Goal: Information Seeking & Learning: Learn about a topic

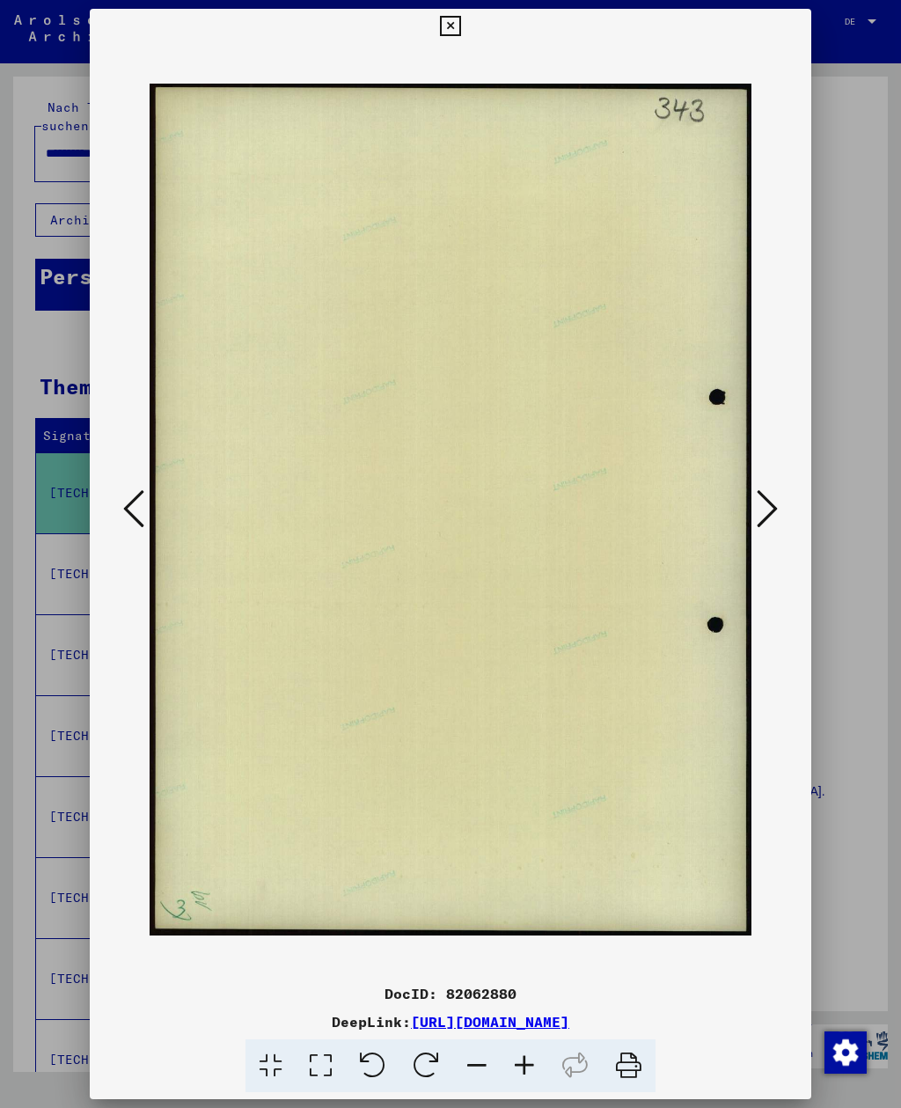
scroll to position [406, 0]
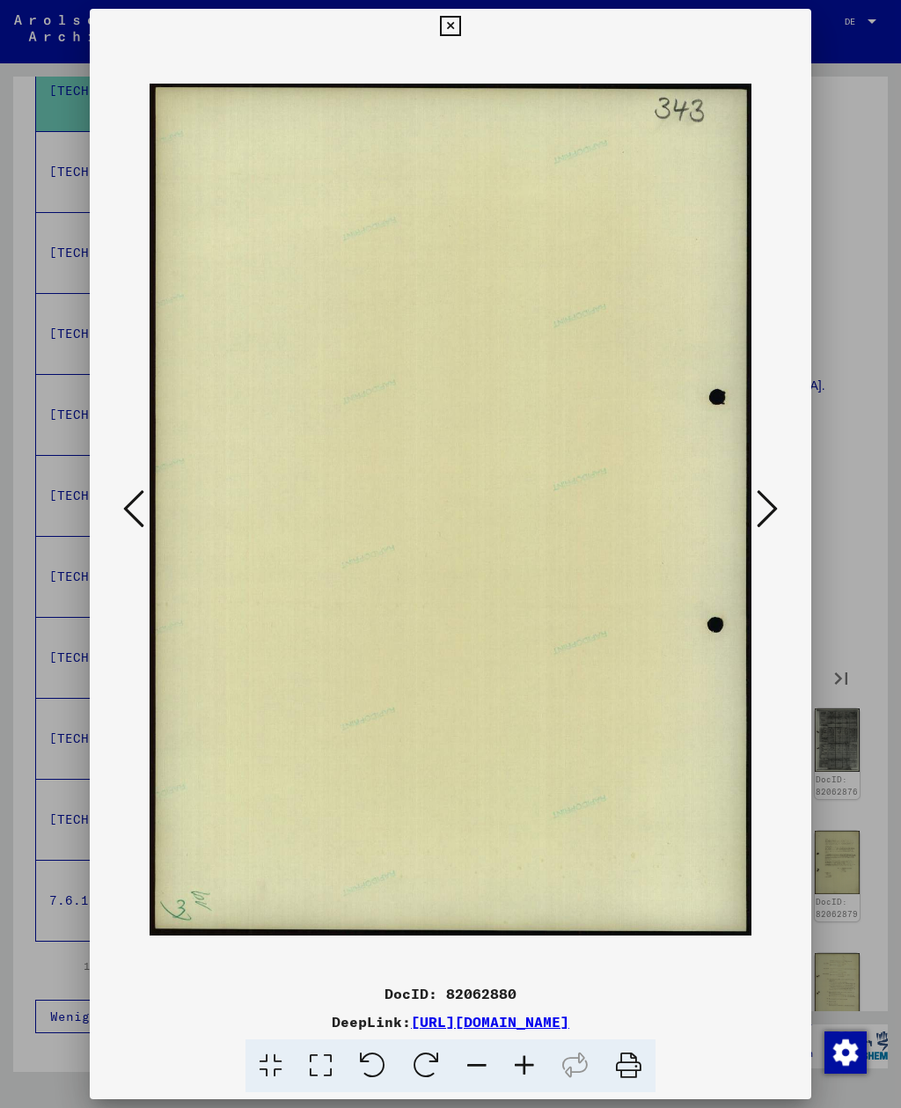
click at [460, 25] on icon at bounding box center [450, 26] width 20 height 21
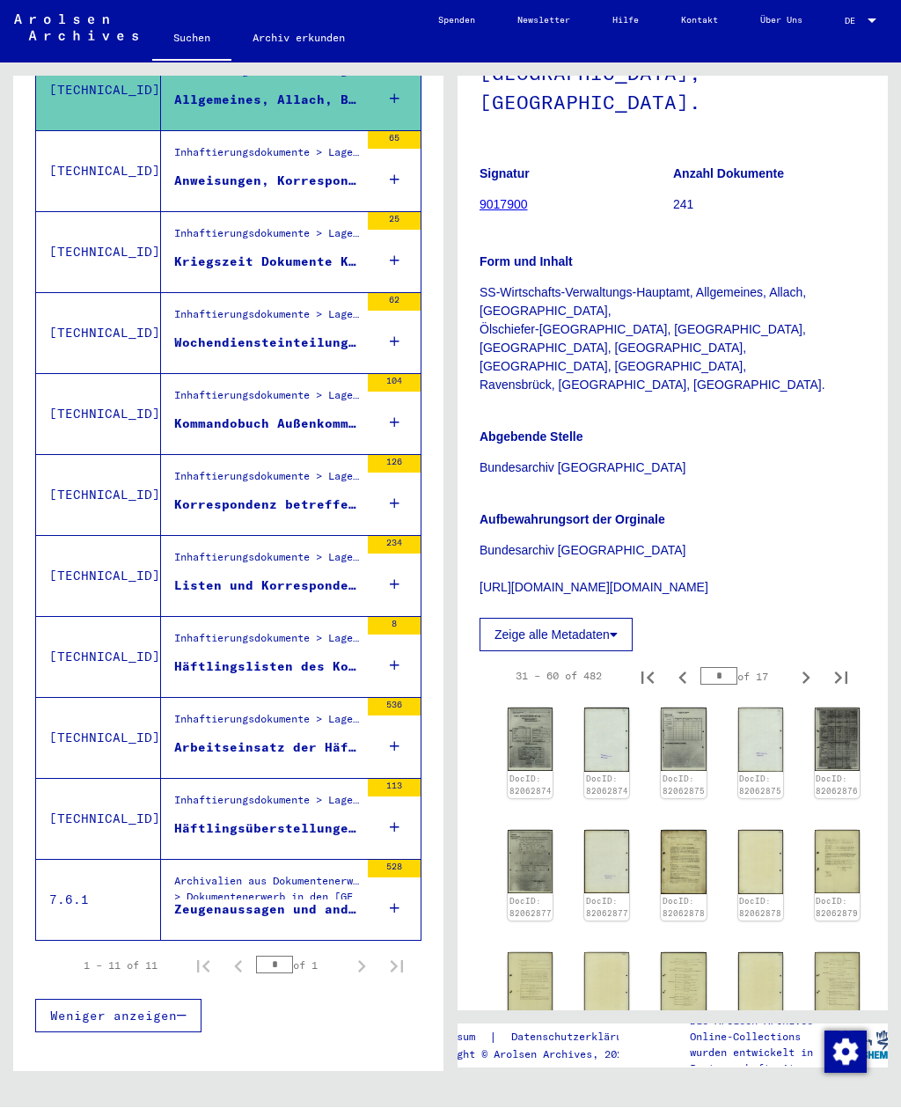
click at [191, 820] on div "Häftlingsüberstellungen und Regularien, Anfragen zu Häftlingen, Listen (Arbeits…" at bounding box center [266, 829] width 185 height 18
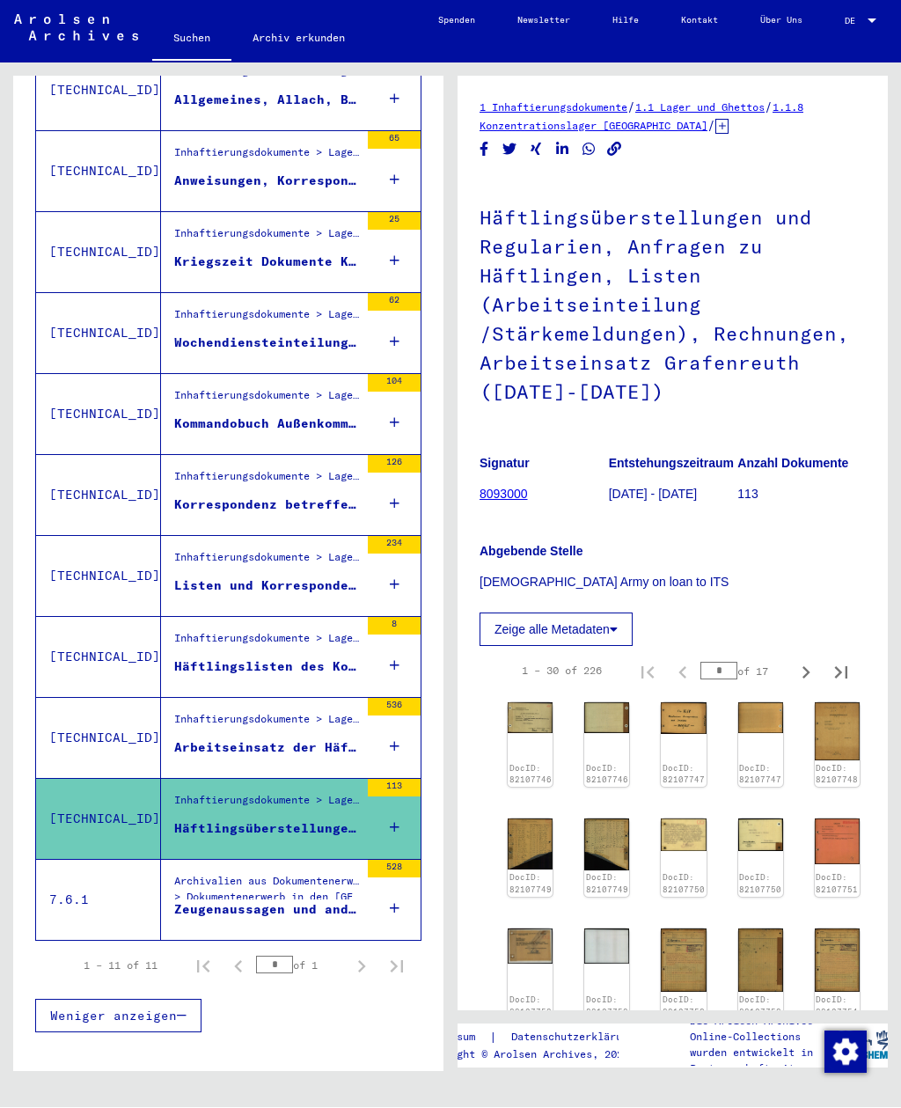
click at [517, 703] on img at bounding box center [530, 718] width 45 height 31
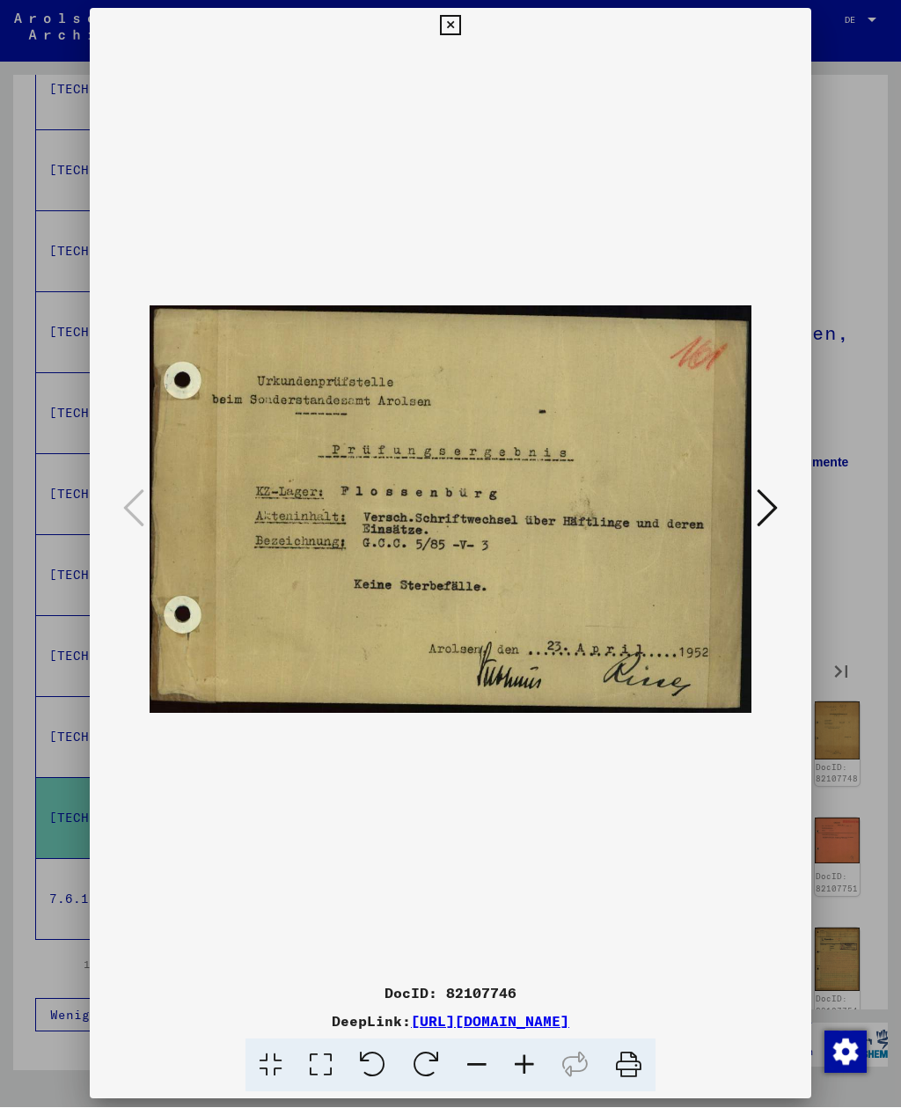
click at [800, 514] on div at bounding box center [450, 510] width 721 height 932
click at [773, 498] on icon at bounding box center [767, 508] width 21 height 42
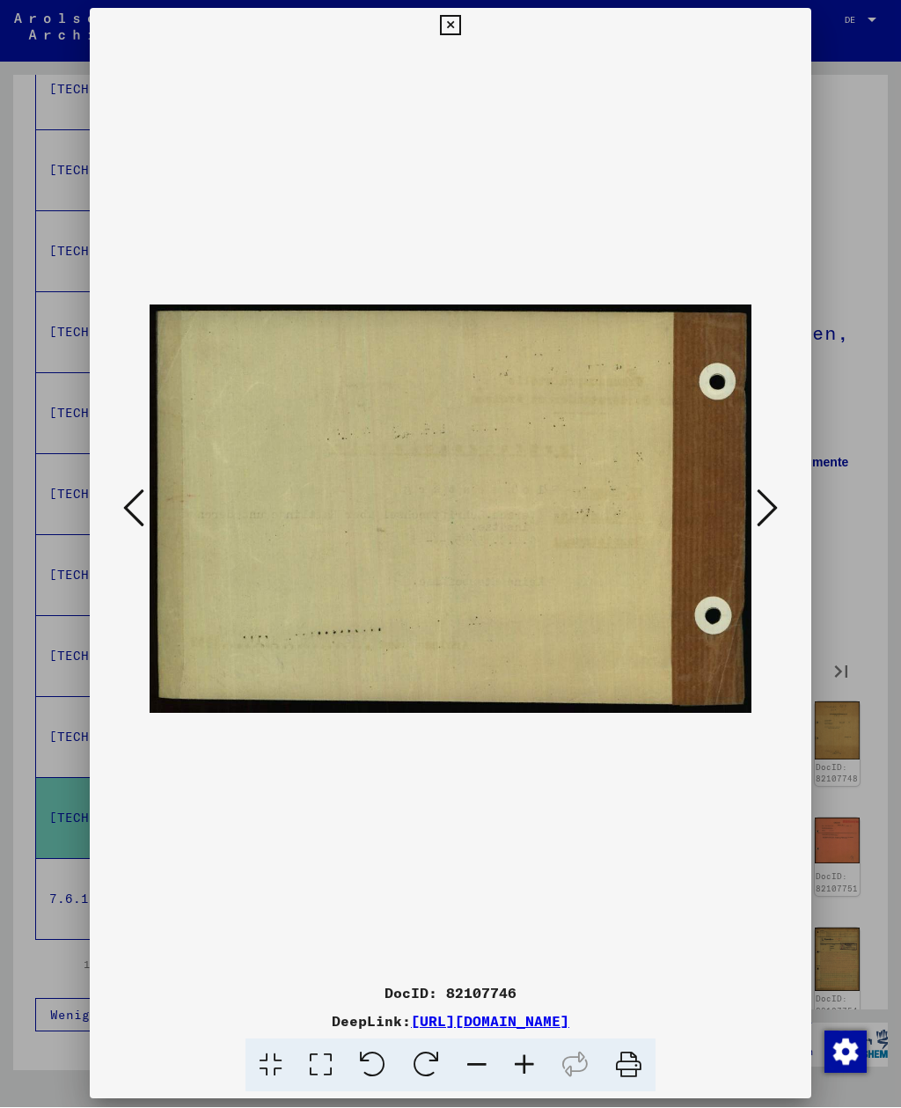
click at [775, 501] on icon at bounding box center [767, 508] width 21 height 42
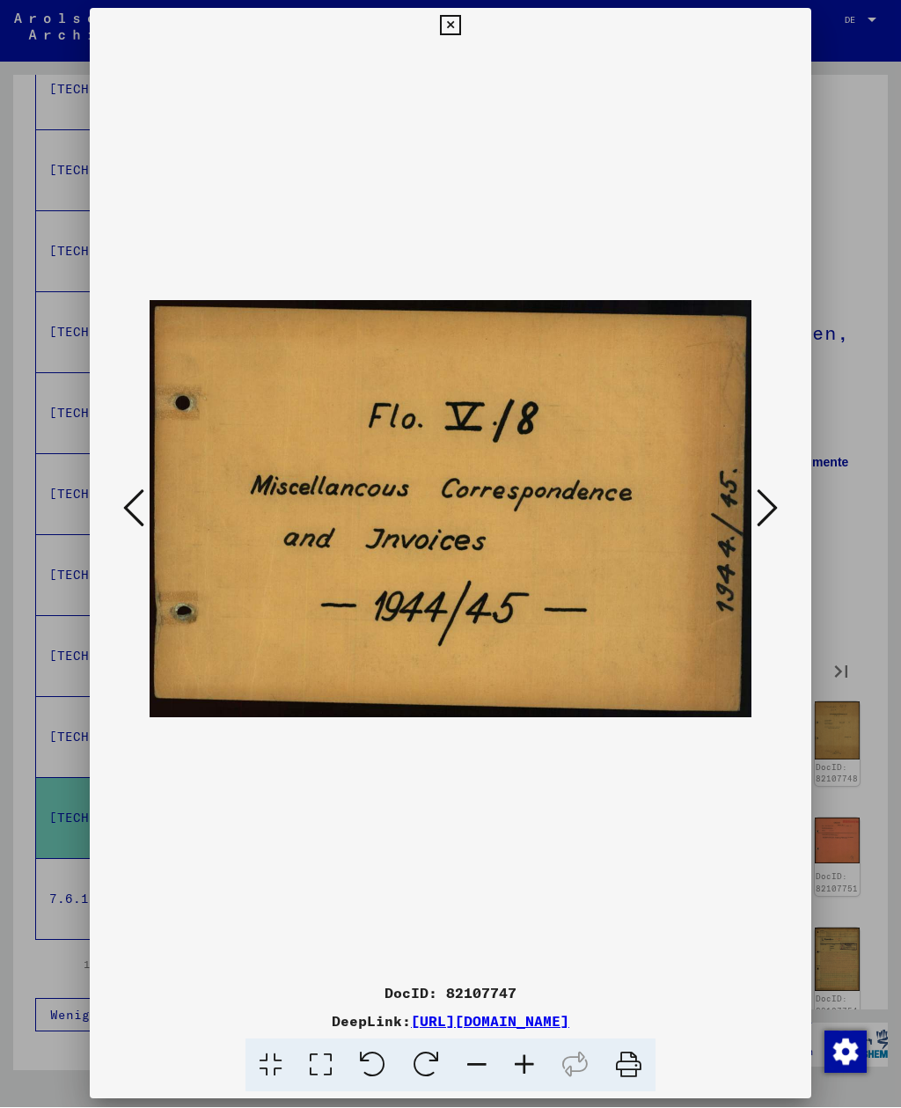
click at [780, 506] on button at bounding box center [767, 510] width 32 height 50
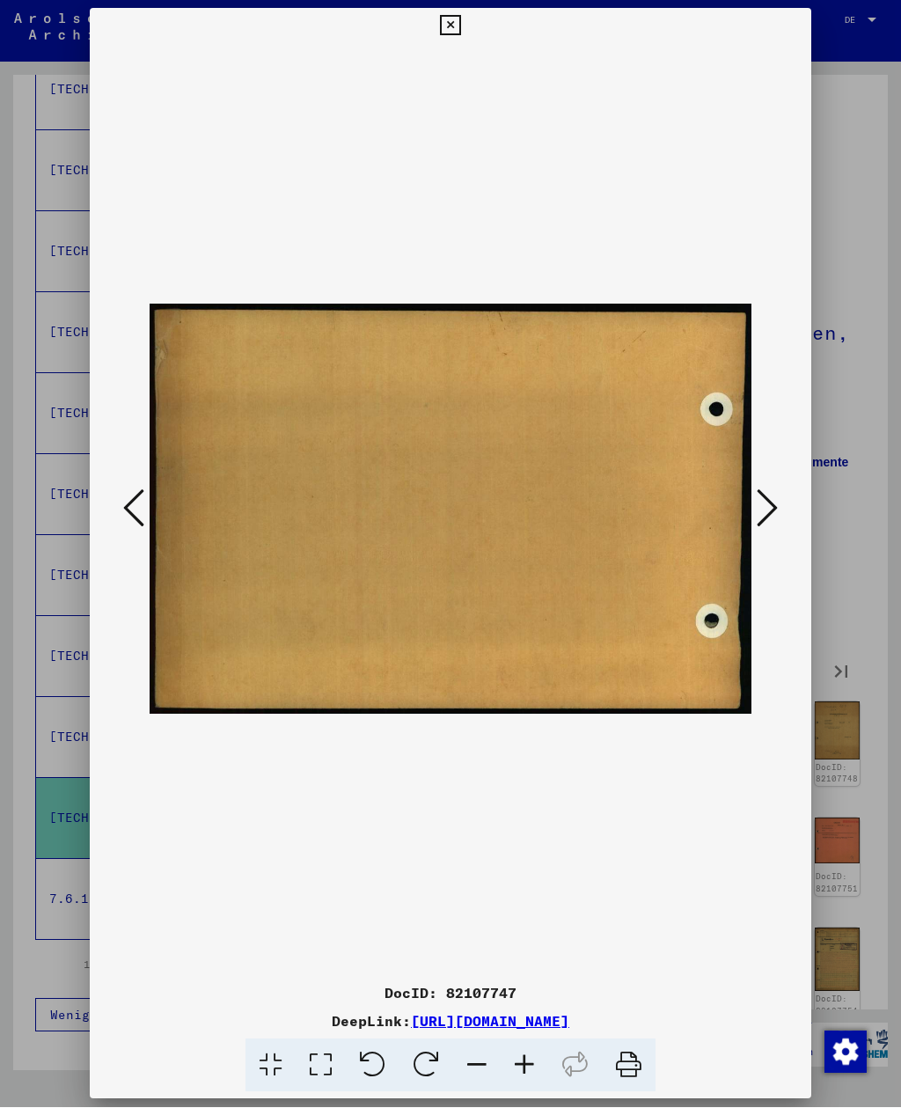
click at [780, 506] on button at bounding box center [767, 510] width 32 height 50
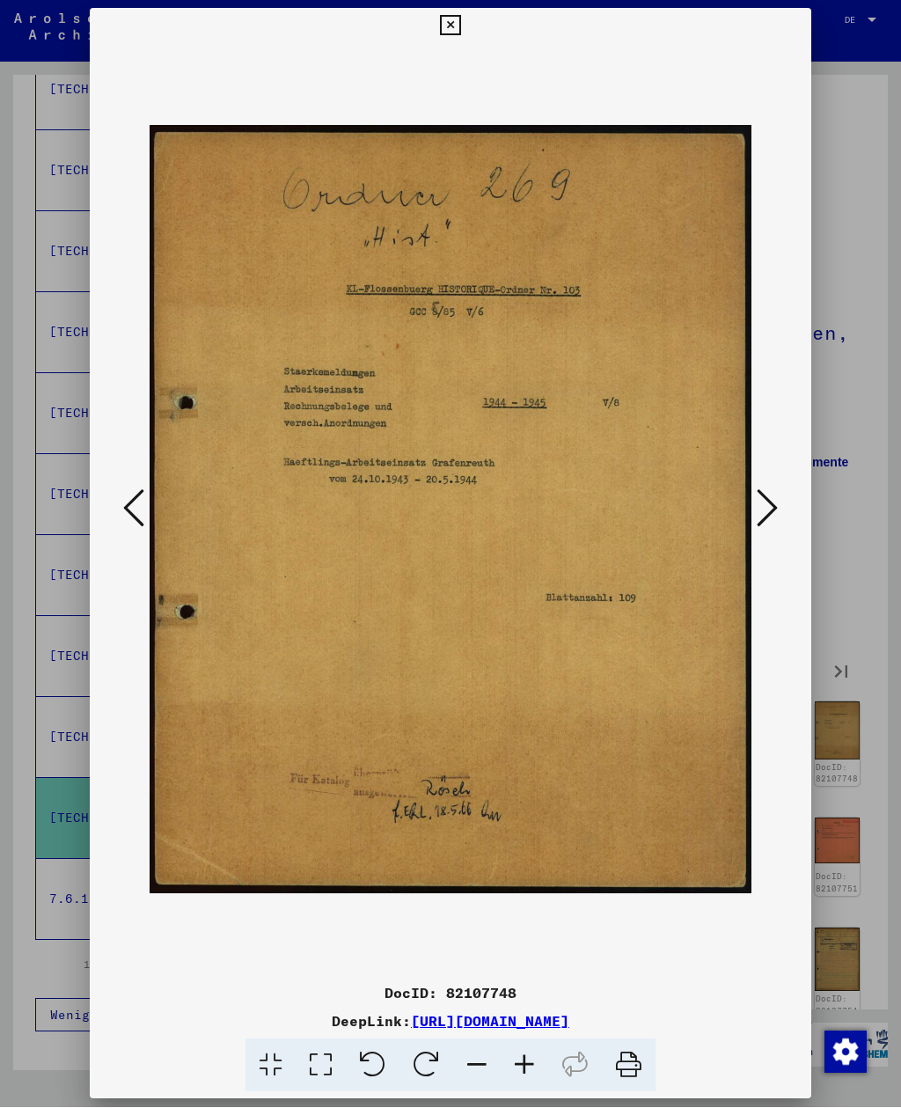
click at [779, 506] on button at bounding box center [767, 510] width 32 height 50
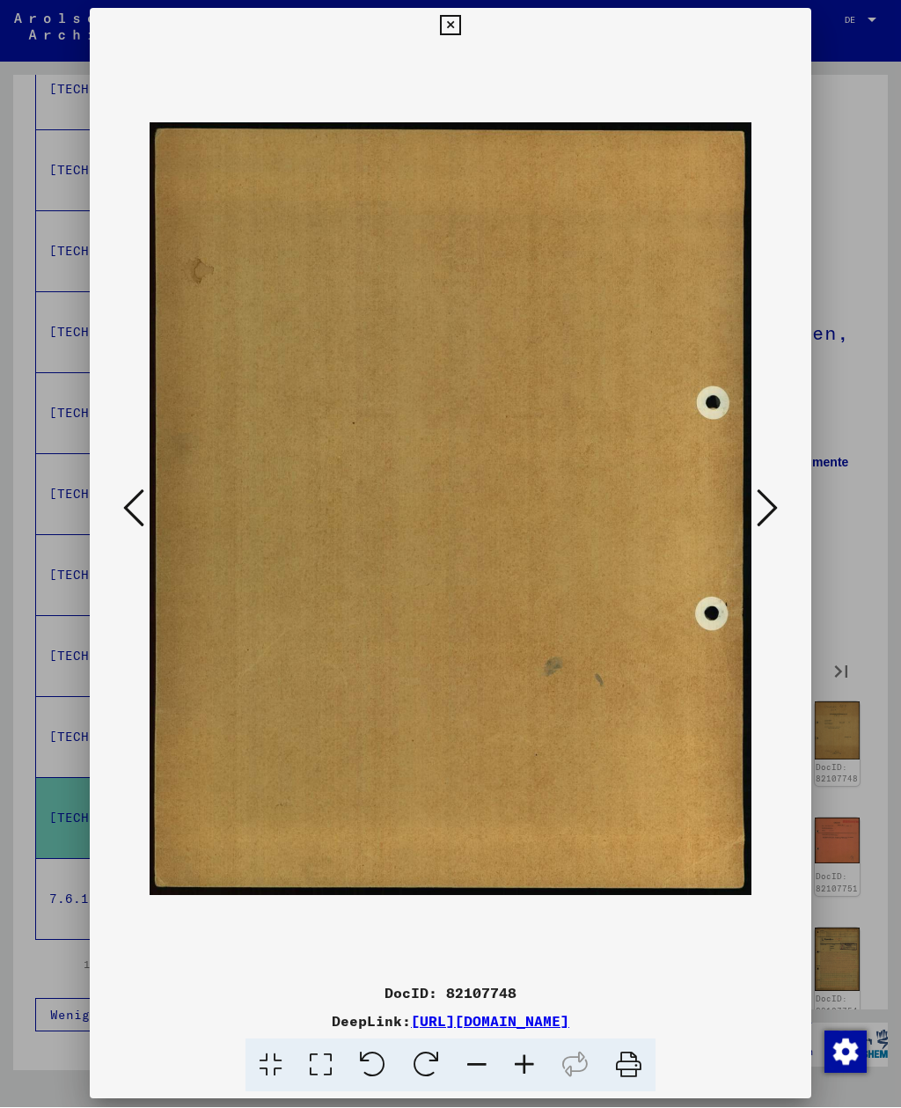
click at [780, 506] on button at bounding box center [767, 510] width 32 height 50
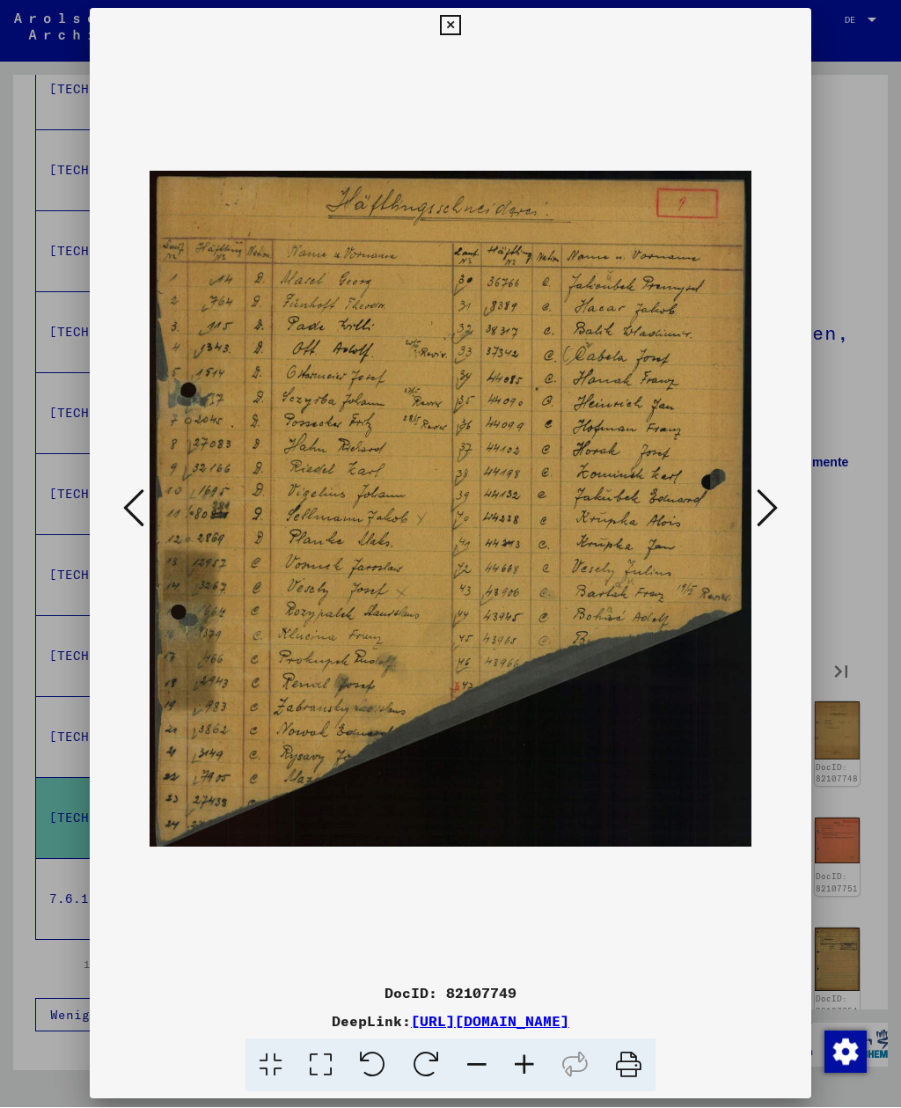
click at [780, 505] on button at bounding box center [767, 510] width 32 height 50
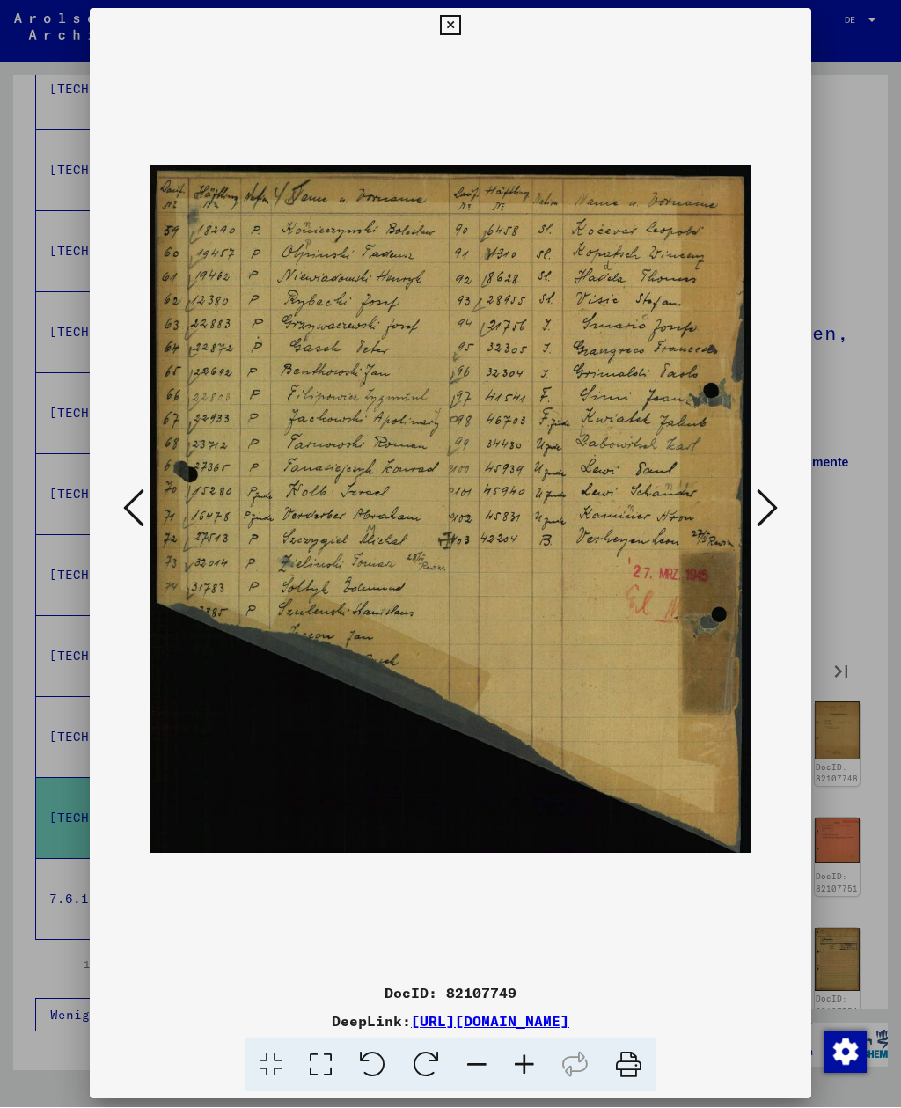
click at [781, 505] on button at bounding box center [767, 510] width 32 height 50
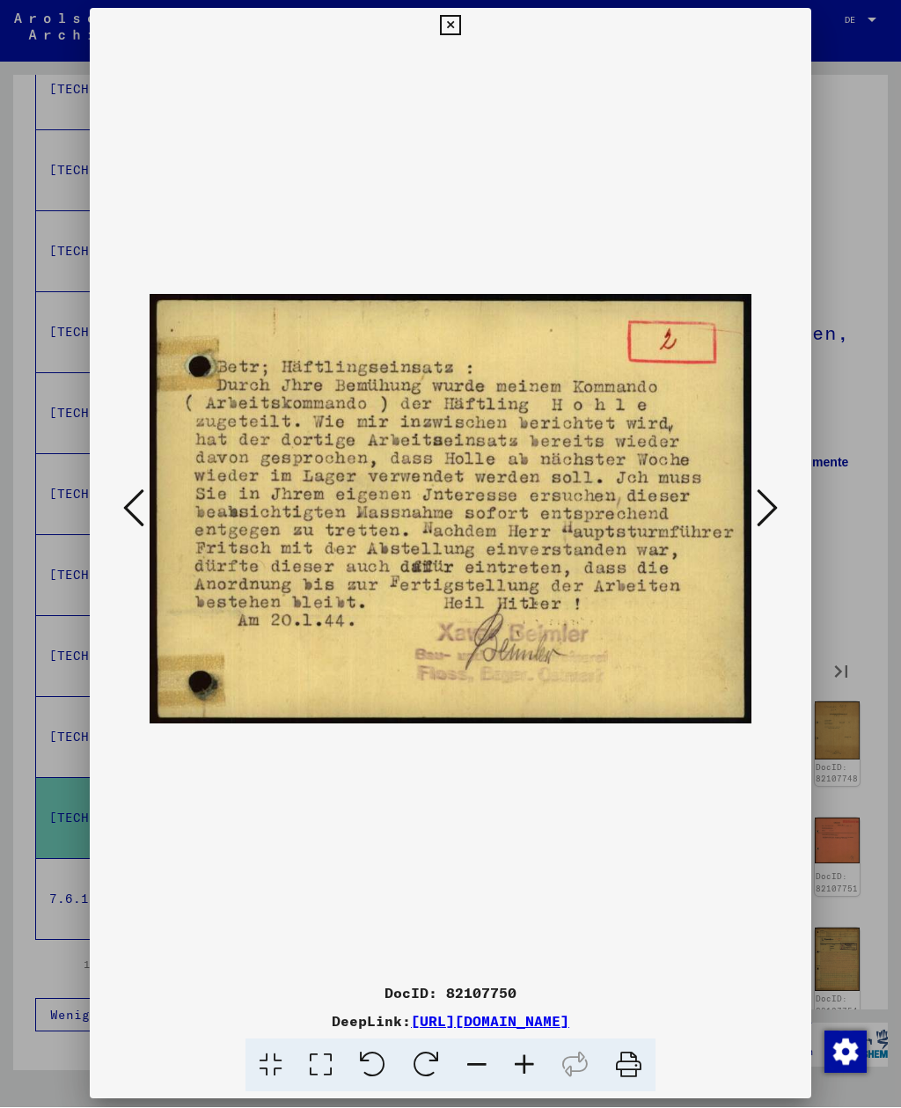
click at [780, 490] on button at bounding box center [767, 510] width 32 height 50
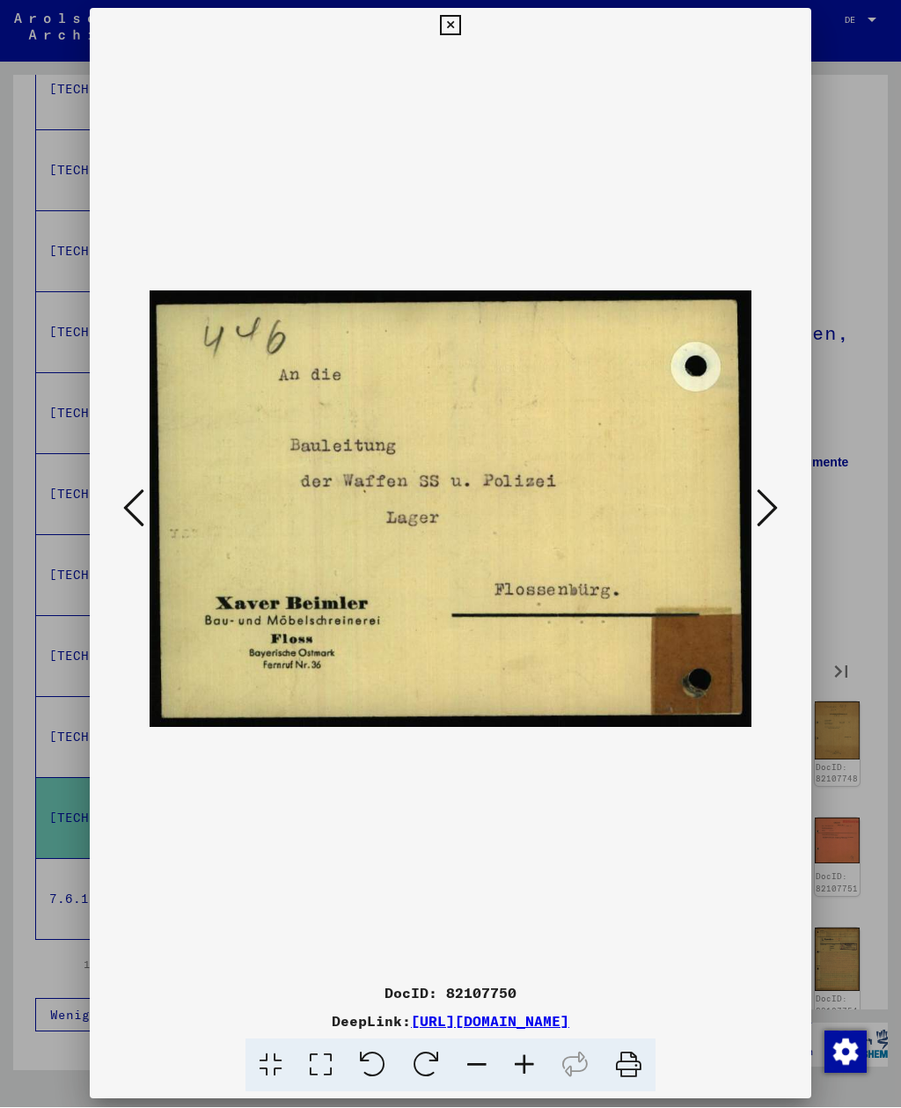
click at [792, 491] on div at bounding box center [450, 510] width 721 height 932
click at [460, 32] on icon at bounding box center [450, 26] width 20 height 21
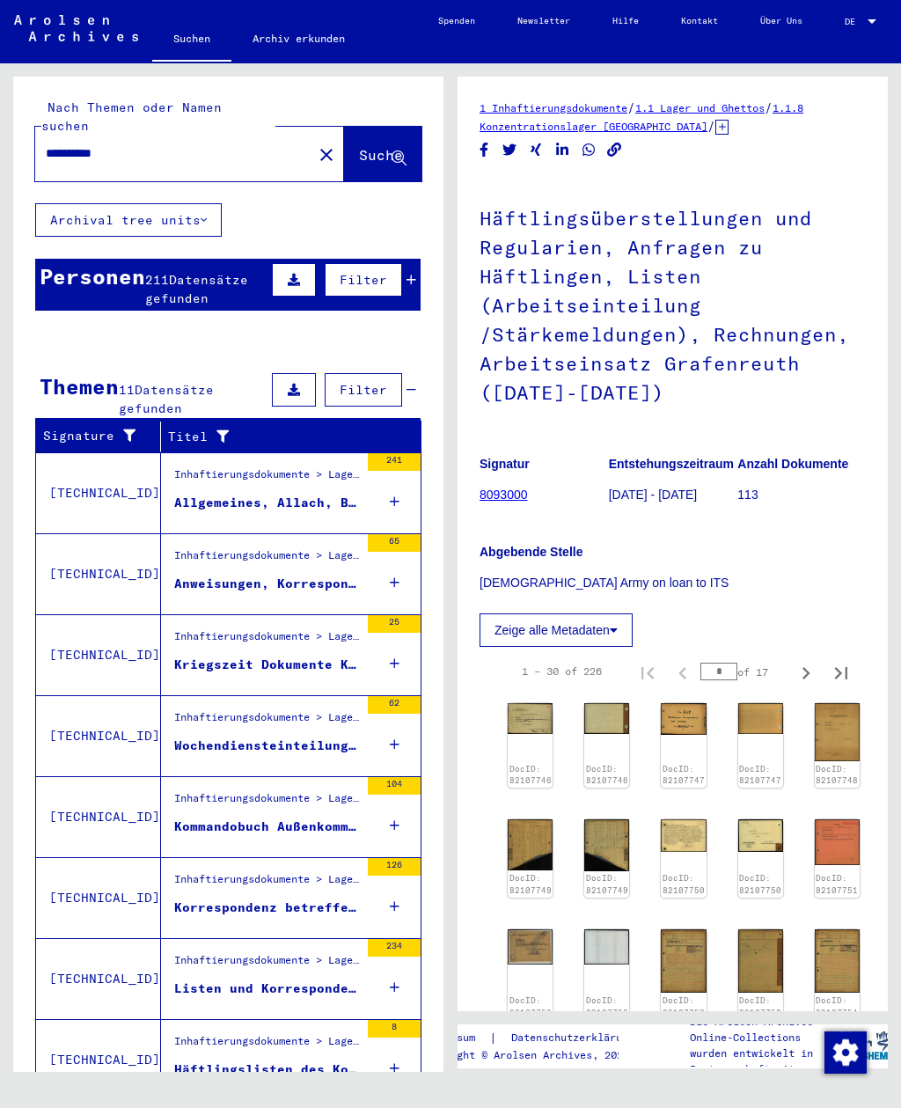
click at [179, 494] on div "Allgemeines, Allach, Butschowitz, - Ölschiefer-[GEOGRAPHIC_DATA], [GEOGRAPHIC_D…" at bounding box center [266, 503] width 185 height 18
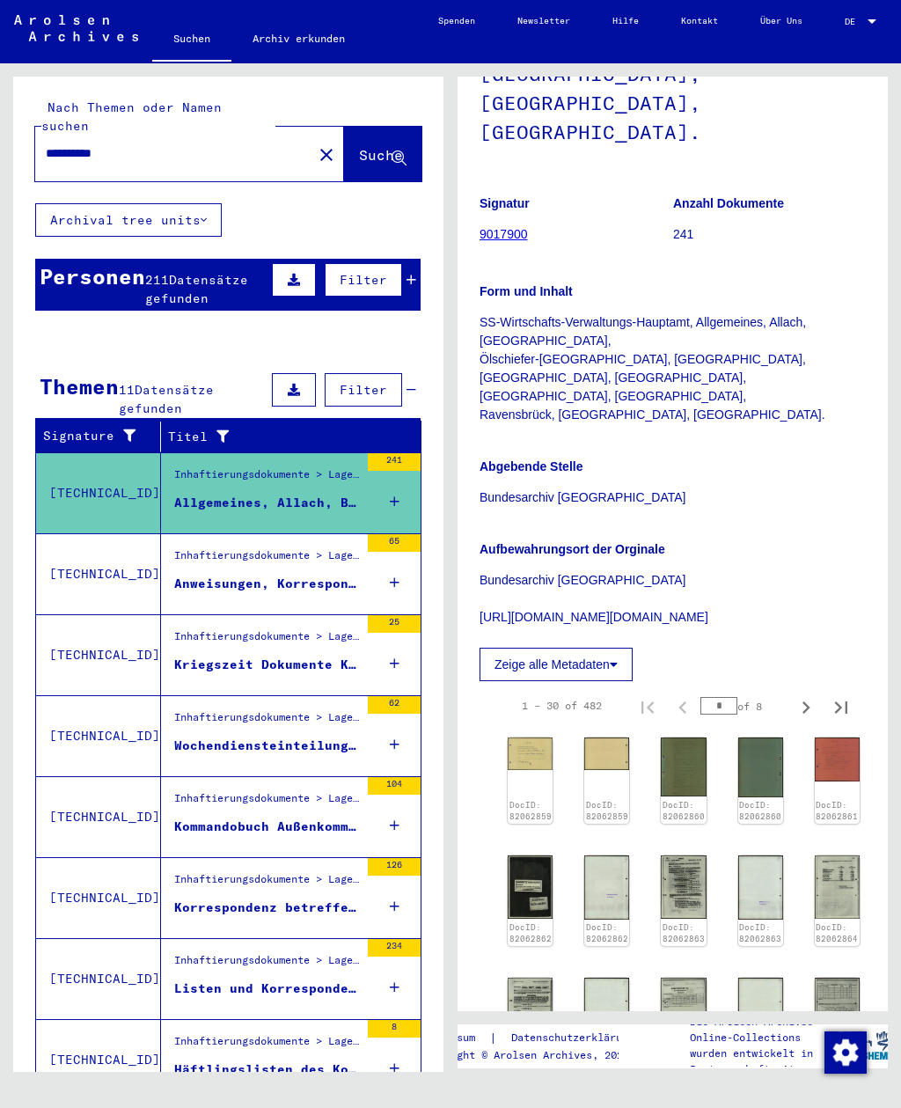
scroll to position [377, 0]
click at [520, 855] on img at bounding box center [530, 886] width 45 height 63
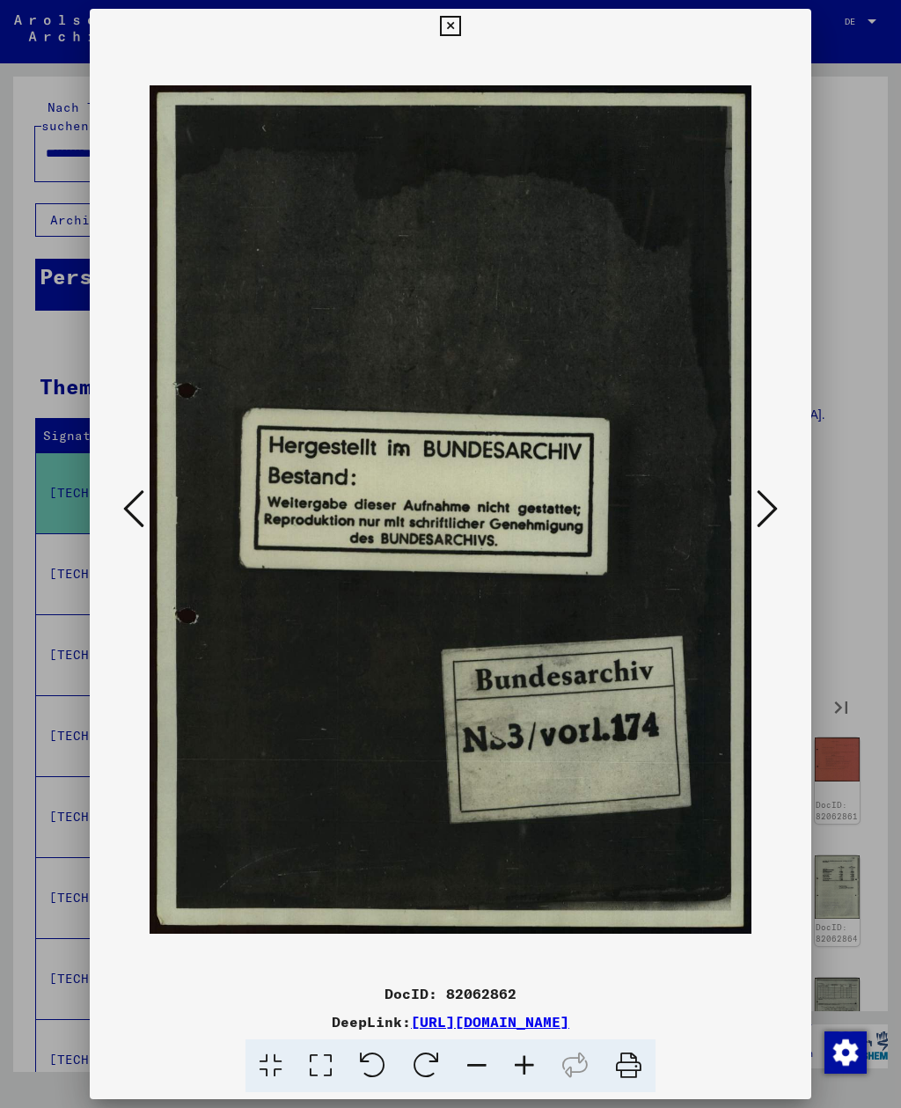
click at [794, 521] on div at bounding box center [450, 510] width 721 height 932
click at [779, 505] on button at bounding box center [767, 510] width 32 height 50
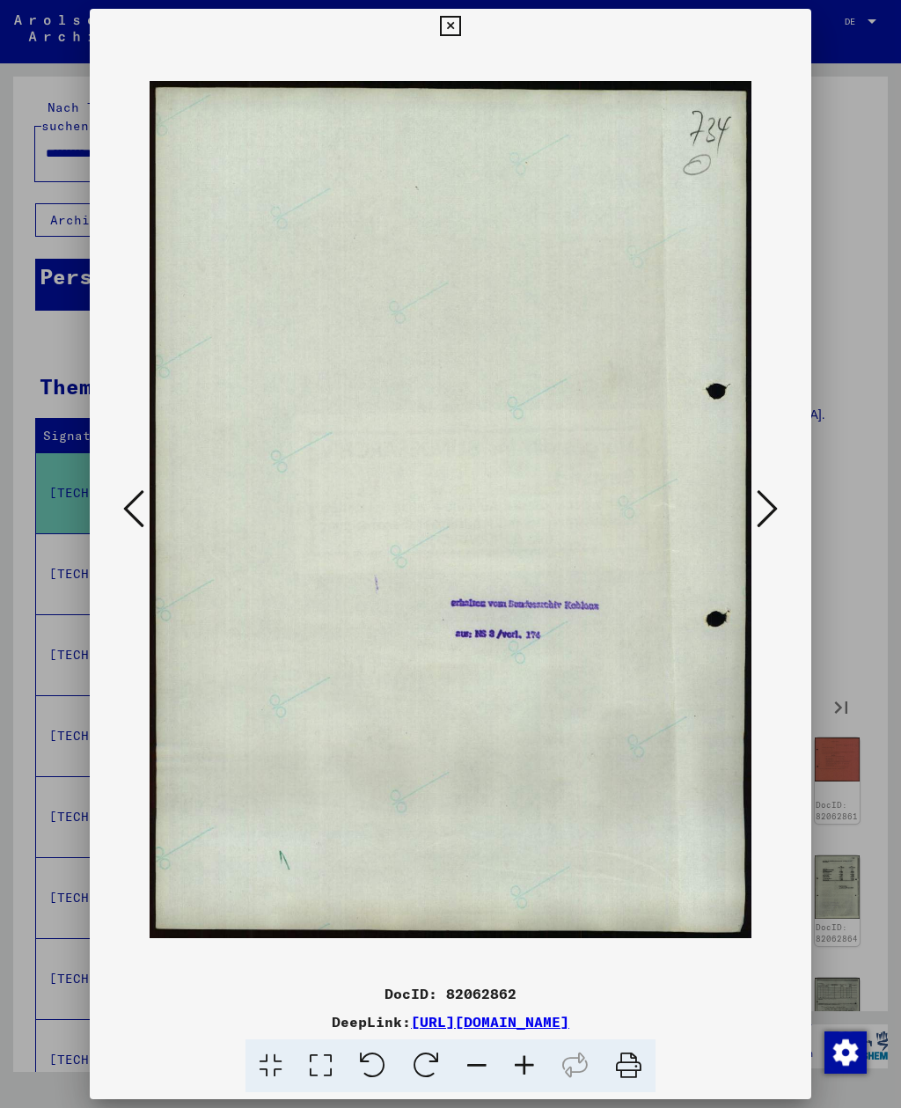
click at [780, 508] on button at bounding box center [767, 510] width 32 height 50
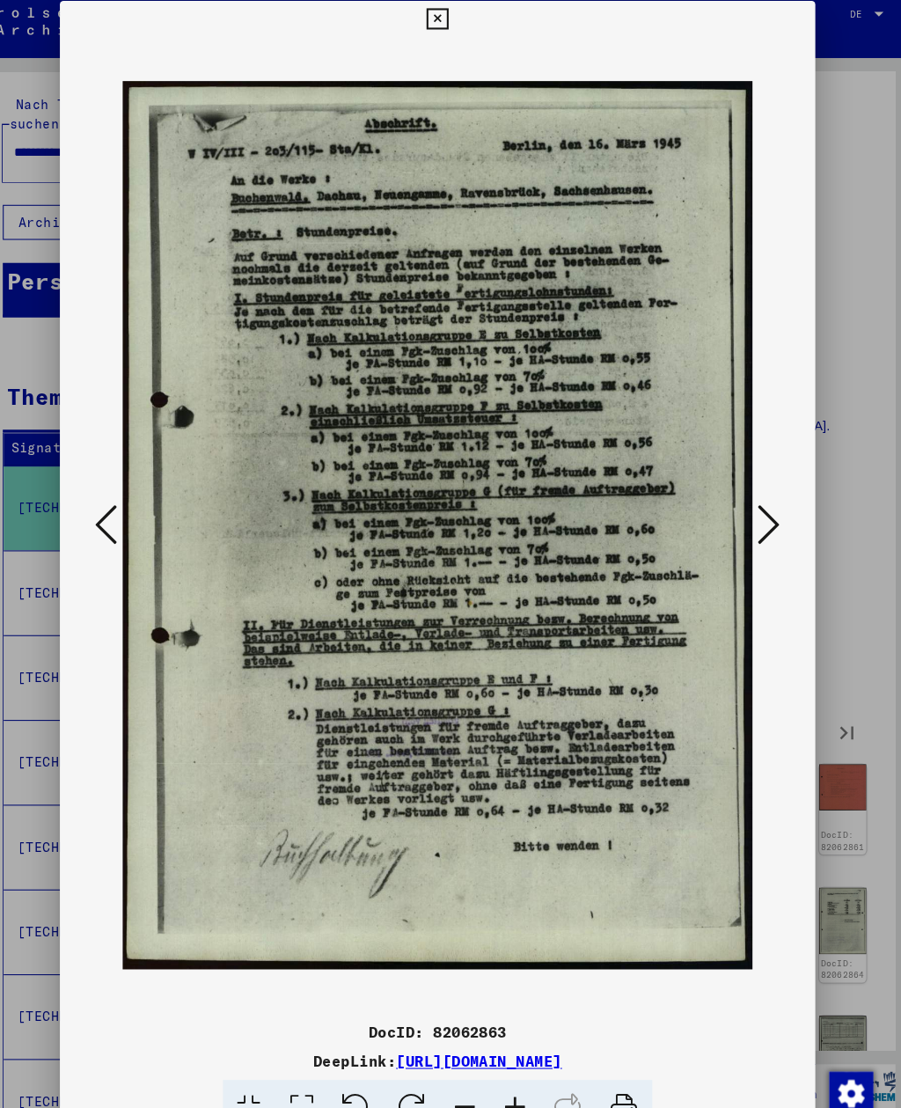
click at [757, 491] on icon at bounding box center [767, 508] width 21 height 42
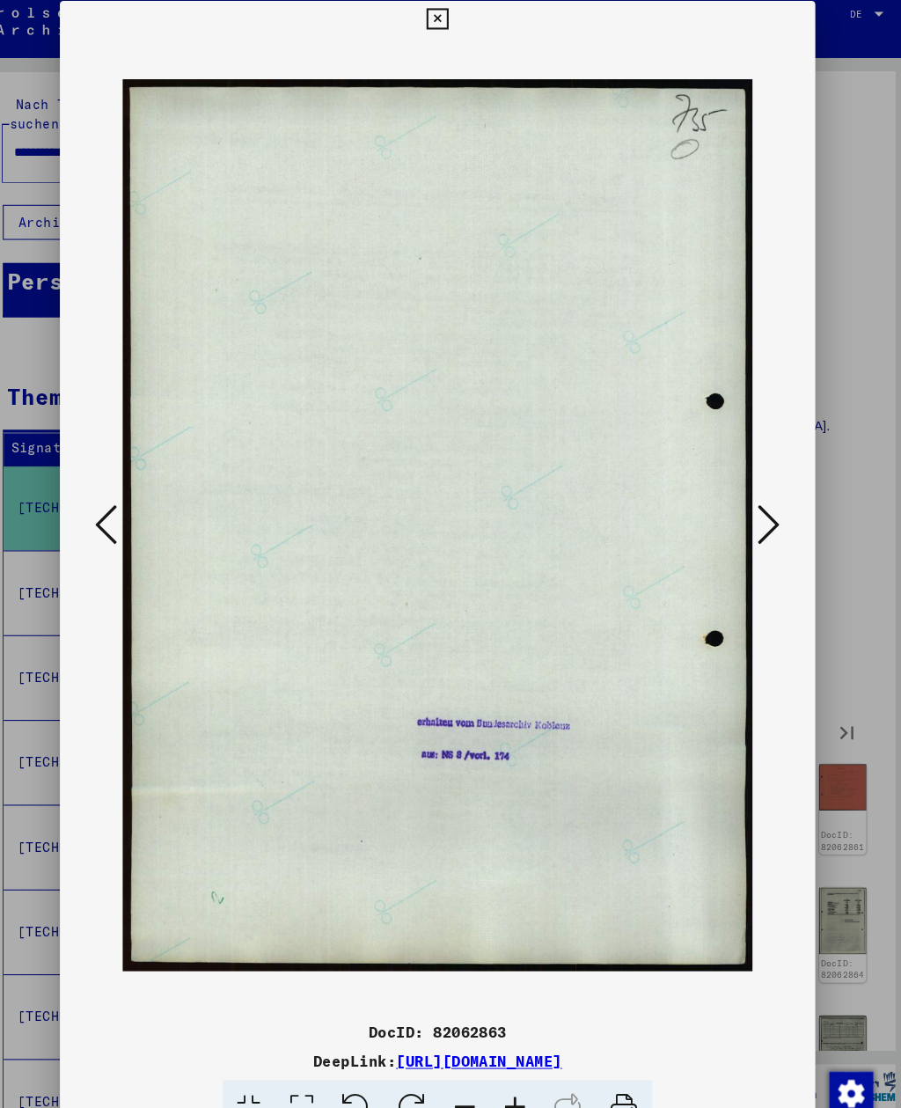
click at [757, 493] on icon at bounding box center [767, 508] width 21 height 42
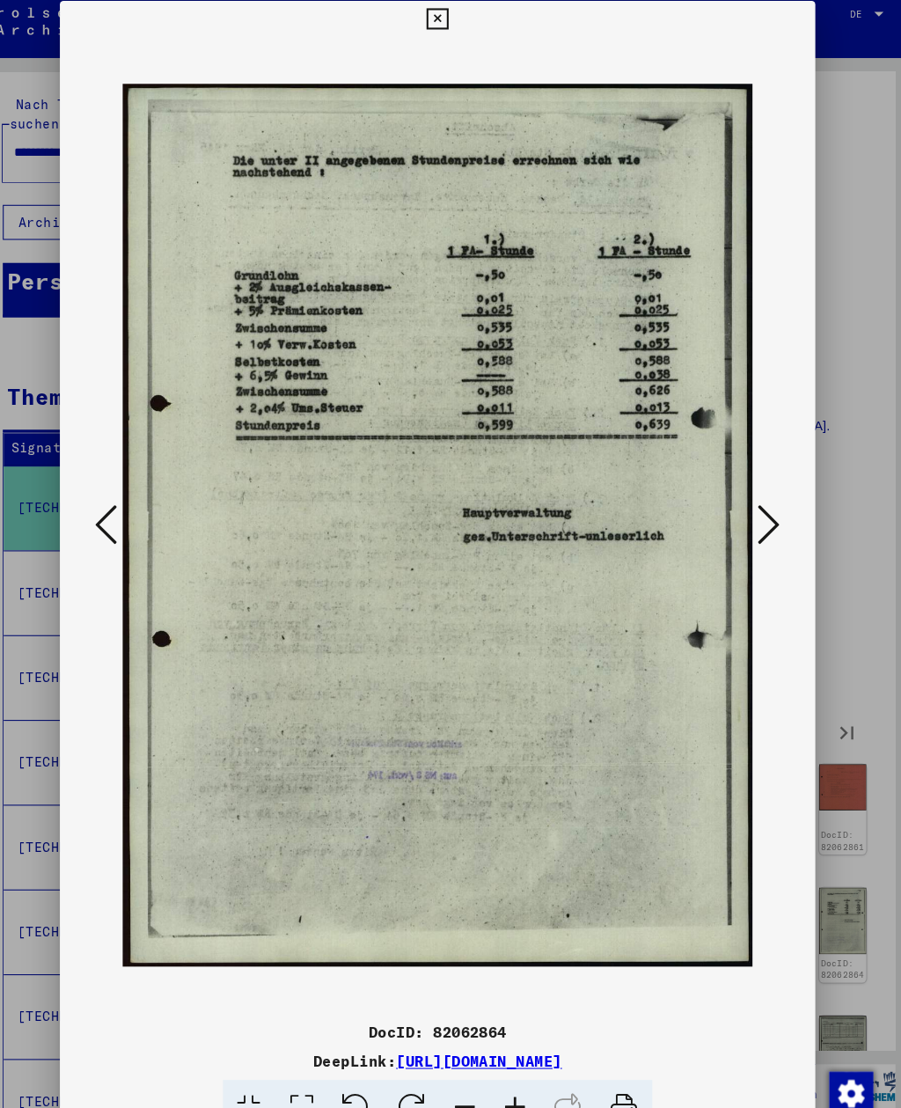
click at [757, 491] on icon at bounding box center [767, 508] width 21 height 42
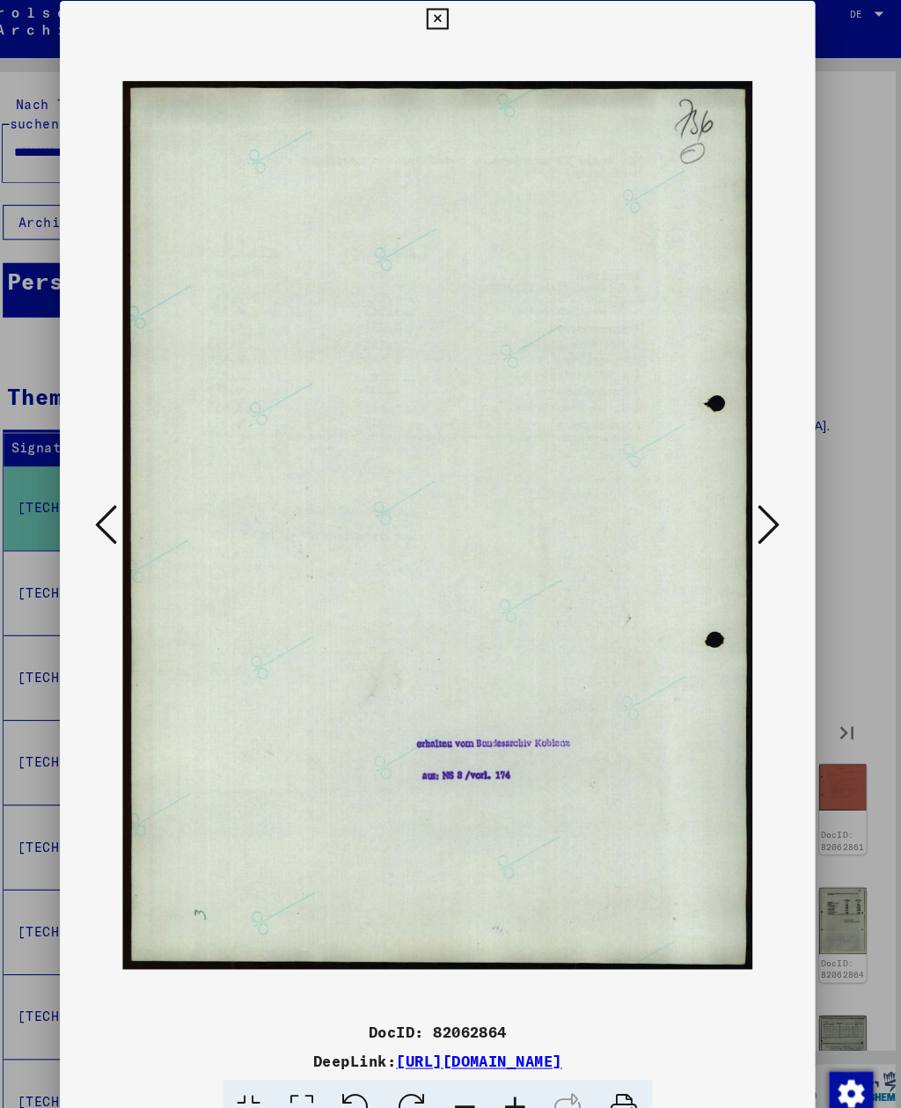
click at [757, 490] on icon at bounding box center [767, 508] width 21 height 42
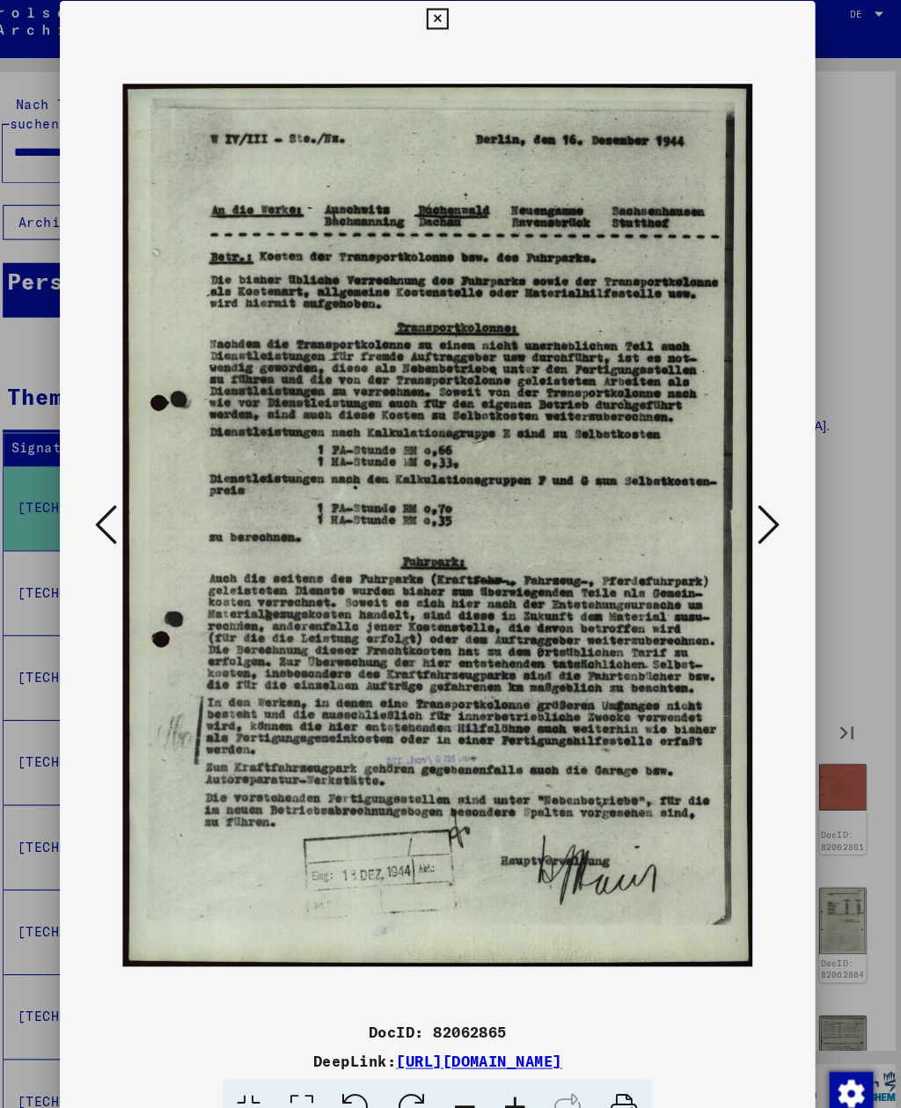
click at [757, 489] on icon at bounding box center [767, 508] width 21 height 42
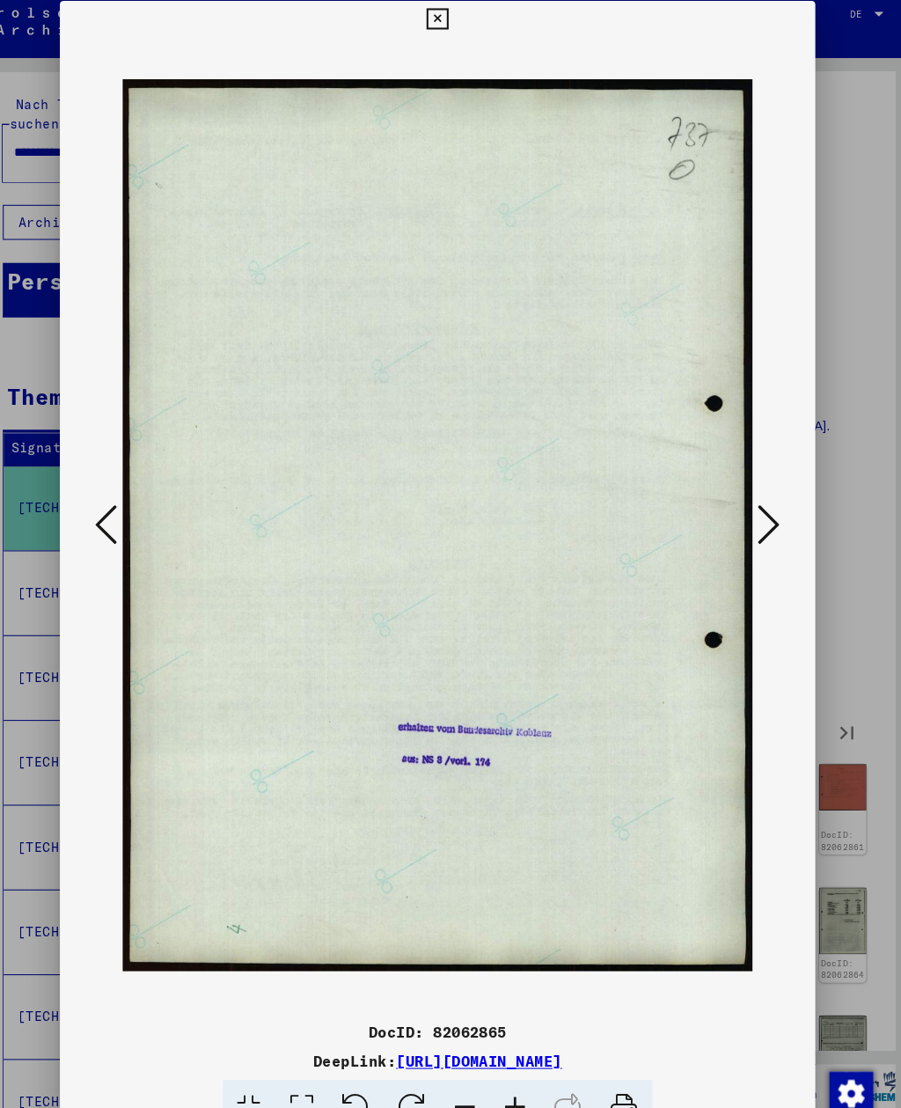
click at [757, 489] on icon at bounding box center [767, 508] width 21 height 42
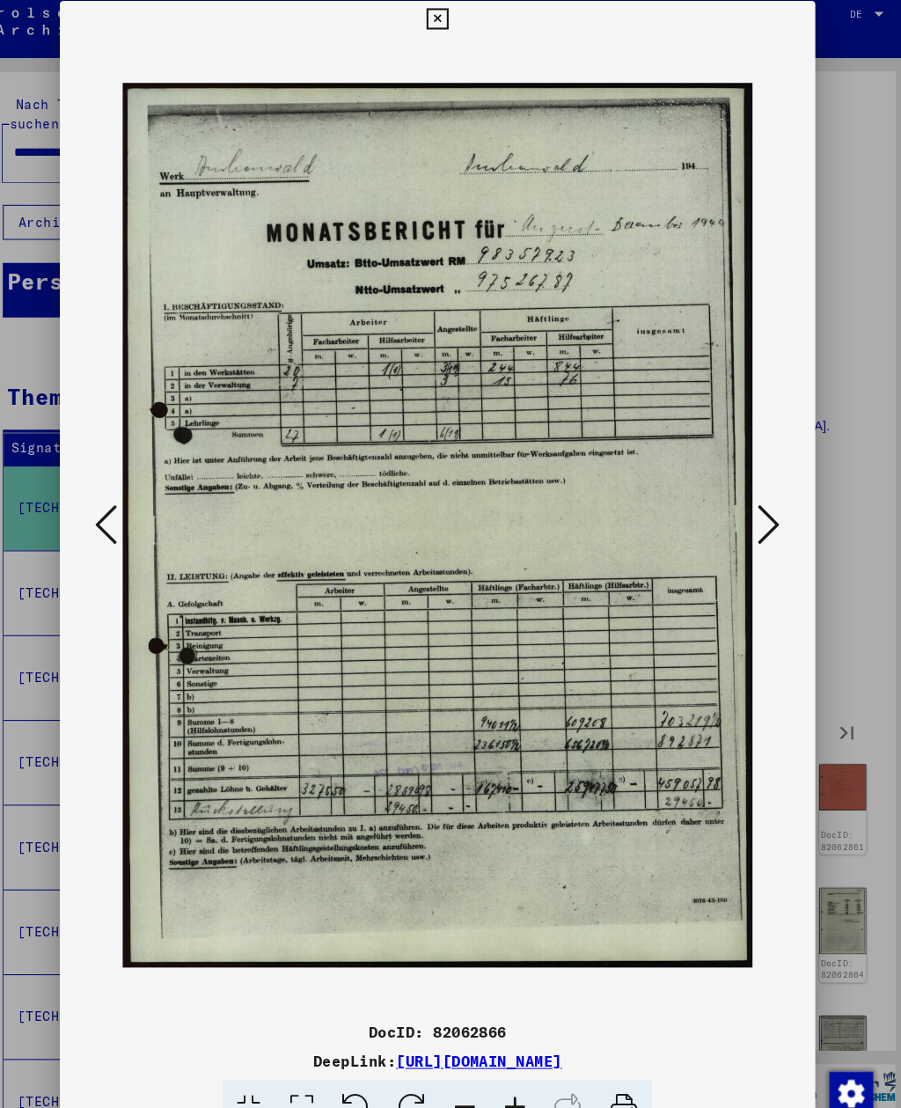
click at [757, 489] on icon at bounding box center [767, 508] width 21 height 42
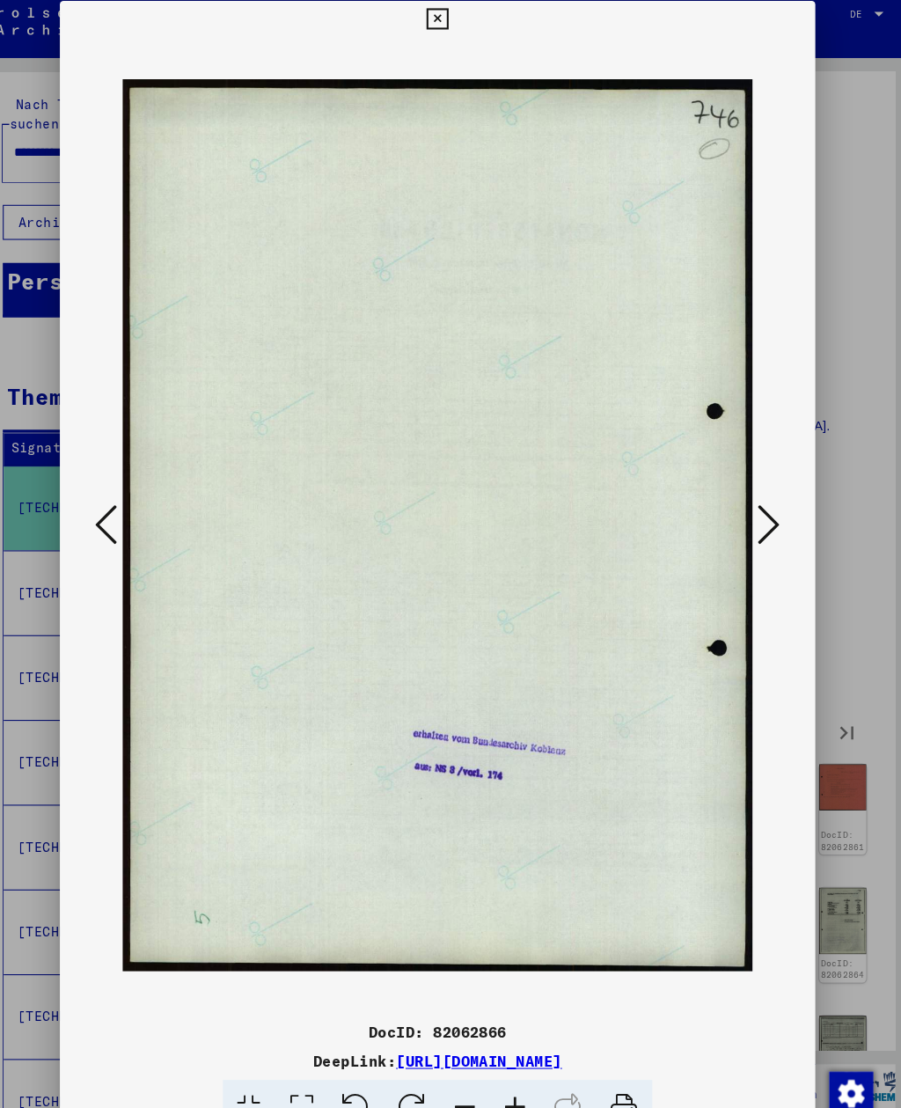
click at [757, 490] on icon at bounding box center [767, 508] width 21 height 42
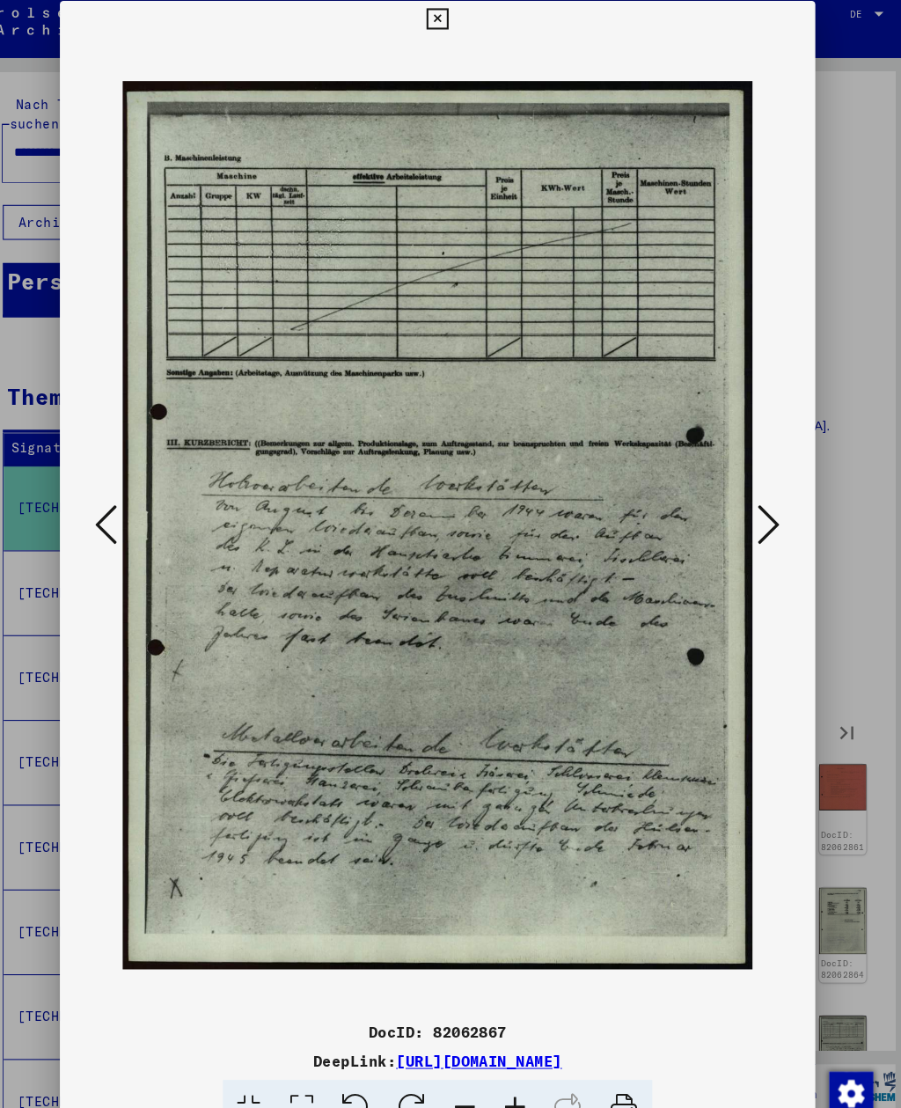
click at [751, 489] on button at bounding box center [767, 510] width 32 height 50
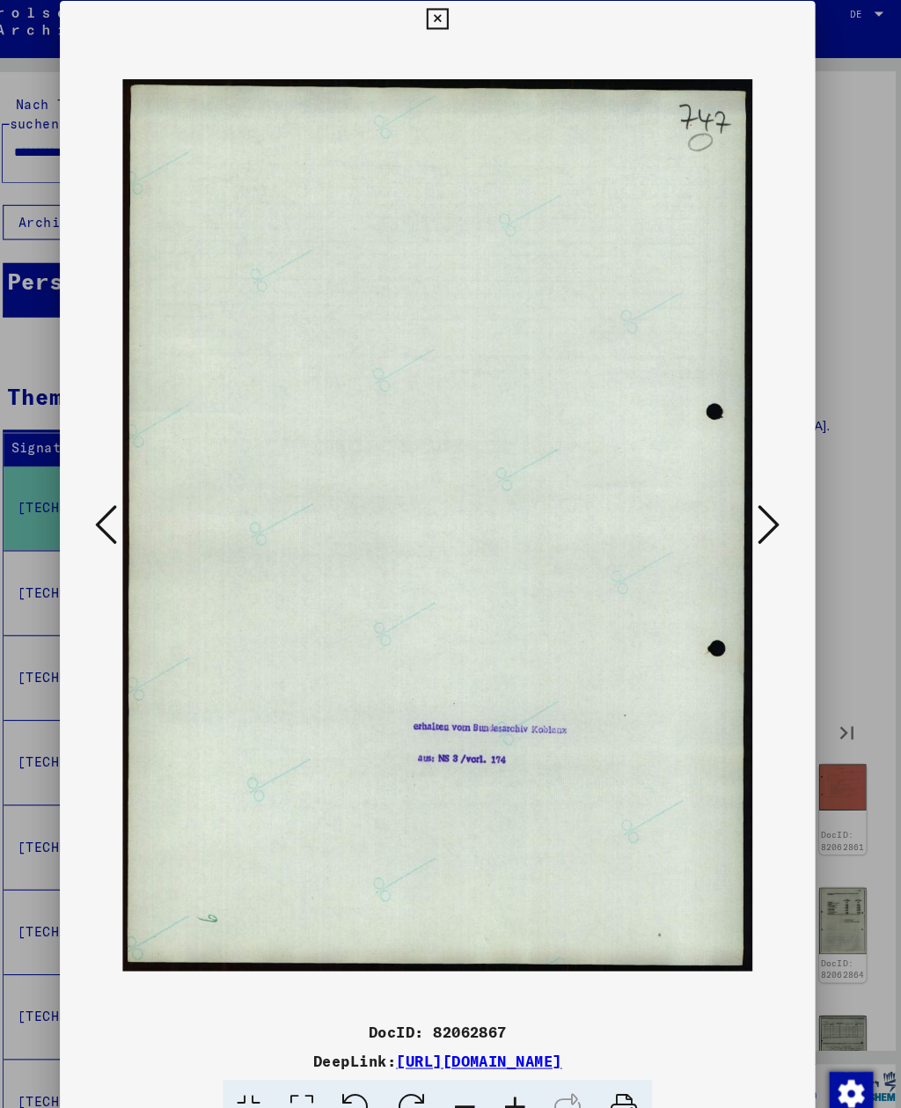
click at [751, 489] on button at bounding box center [767, 510] width 32 height 50
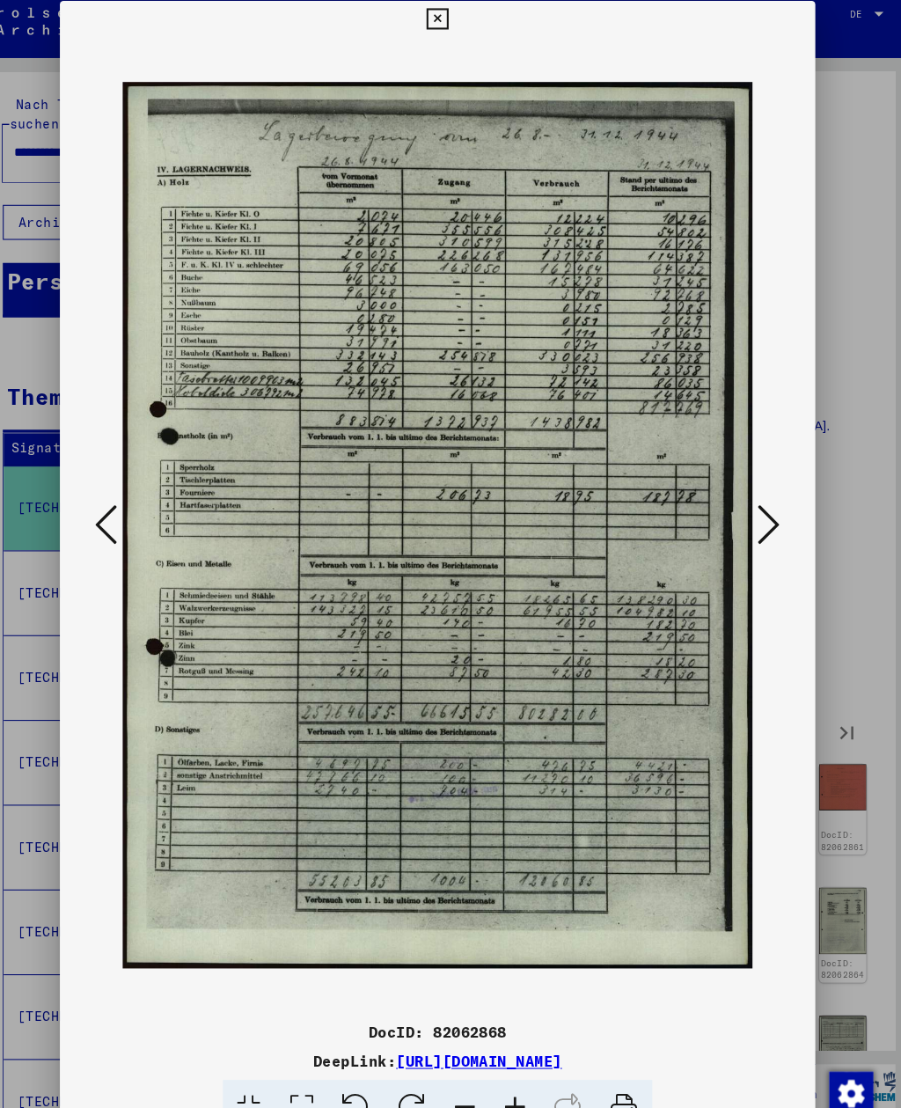
click at [751, 489] on button at bounding box center [767, 510] width 32 height 50
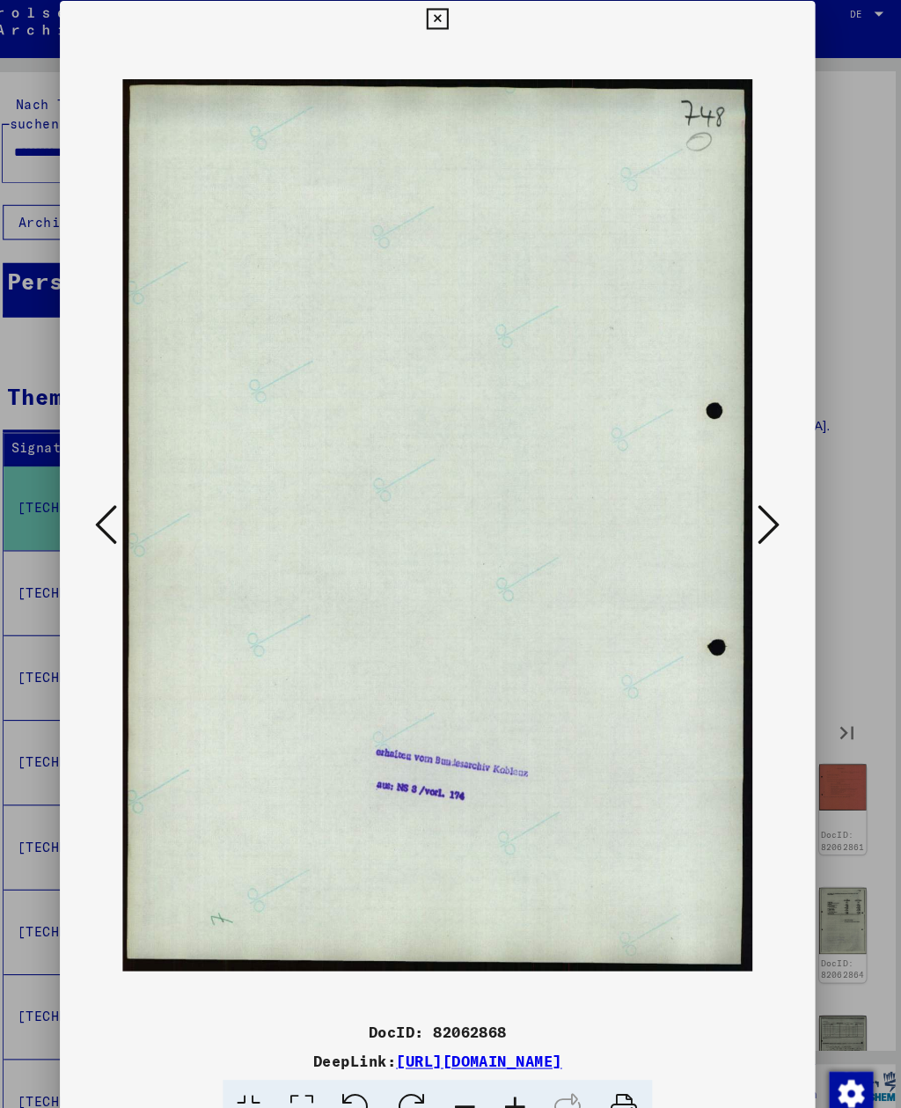
click at [751, 490] on button at bounding box center [767, 510] width 32 height 50
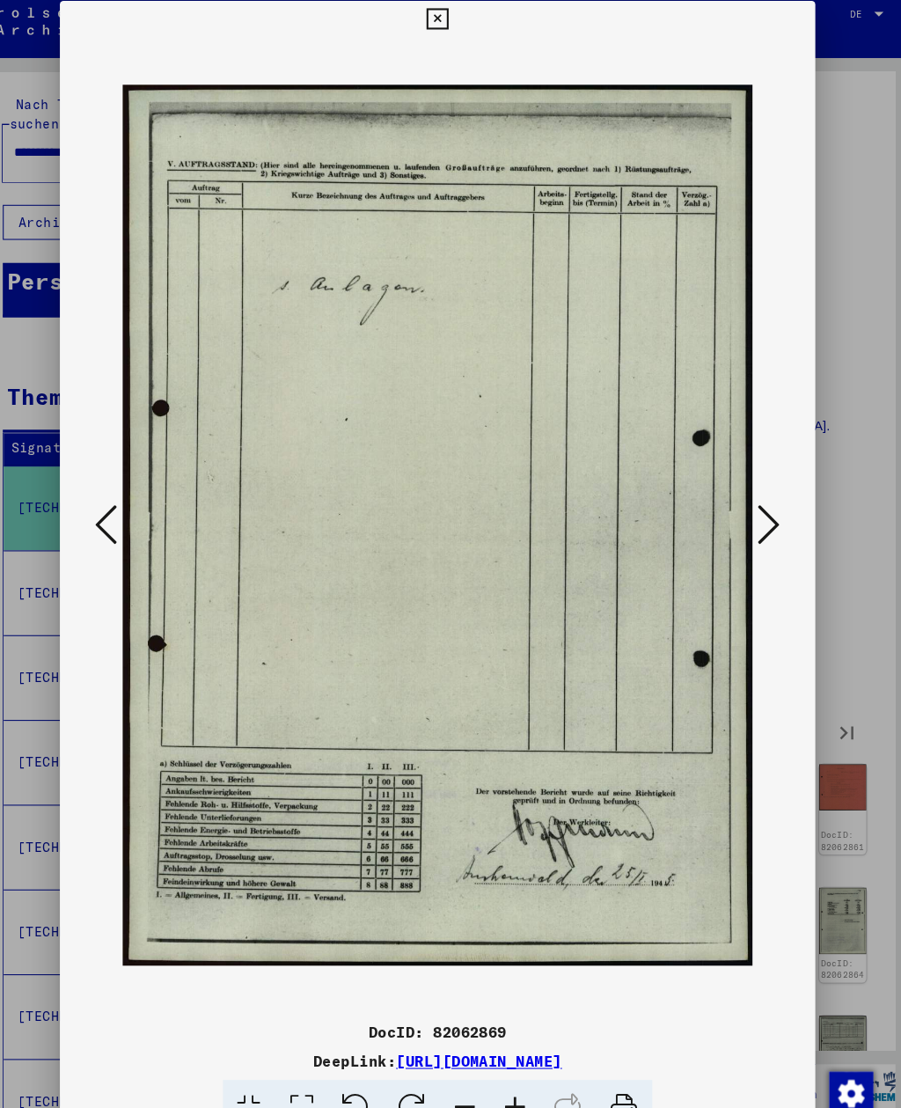
click at [751, 490] on button at bounding box center [767, 510] width 32 height 50
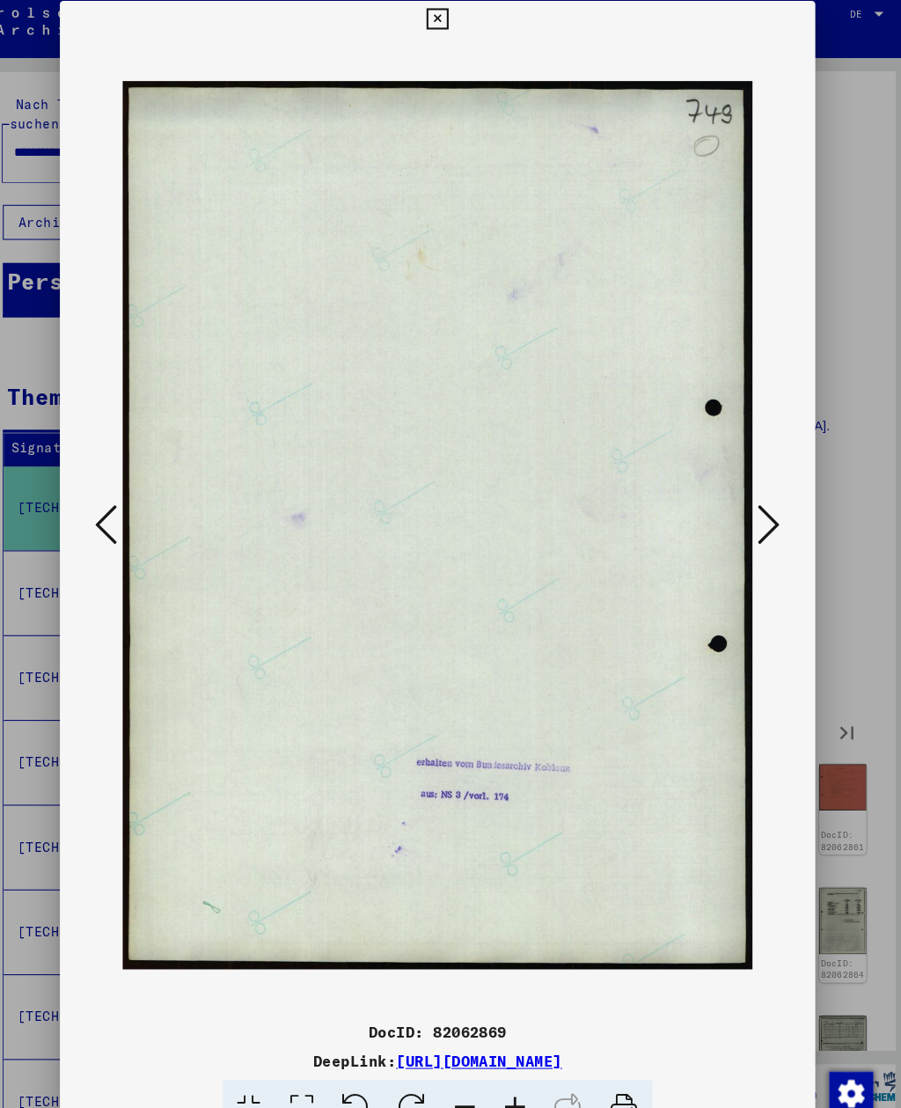
click at [751, 490] on button at bounding box center [767, 510] width 32 height 50
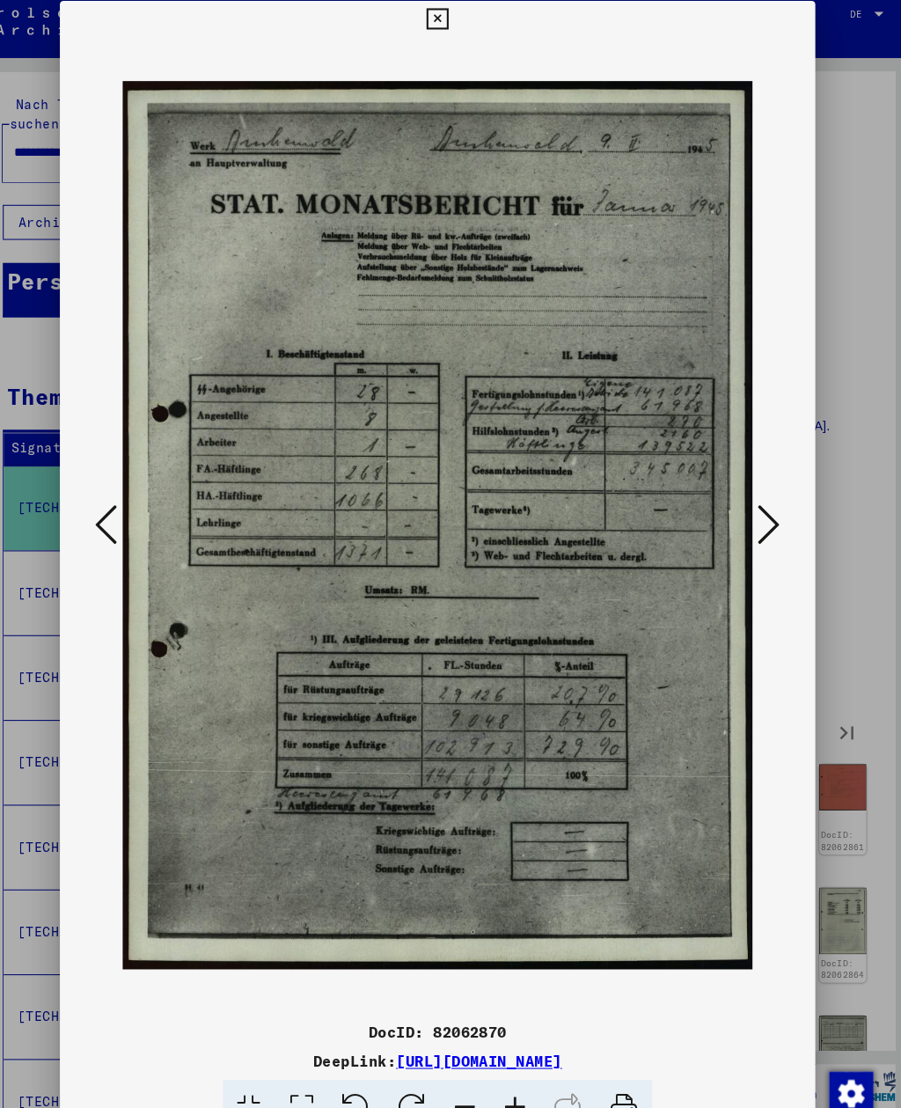
click at [751, 489] on button at bounding box center [767, 510] width 32 height 50
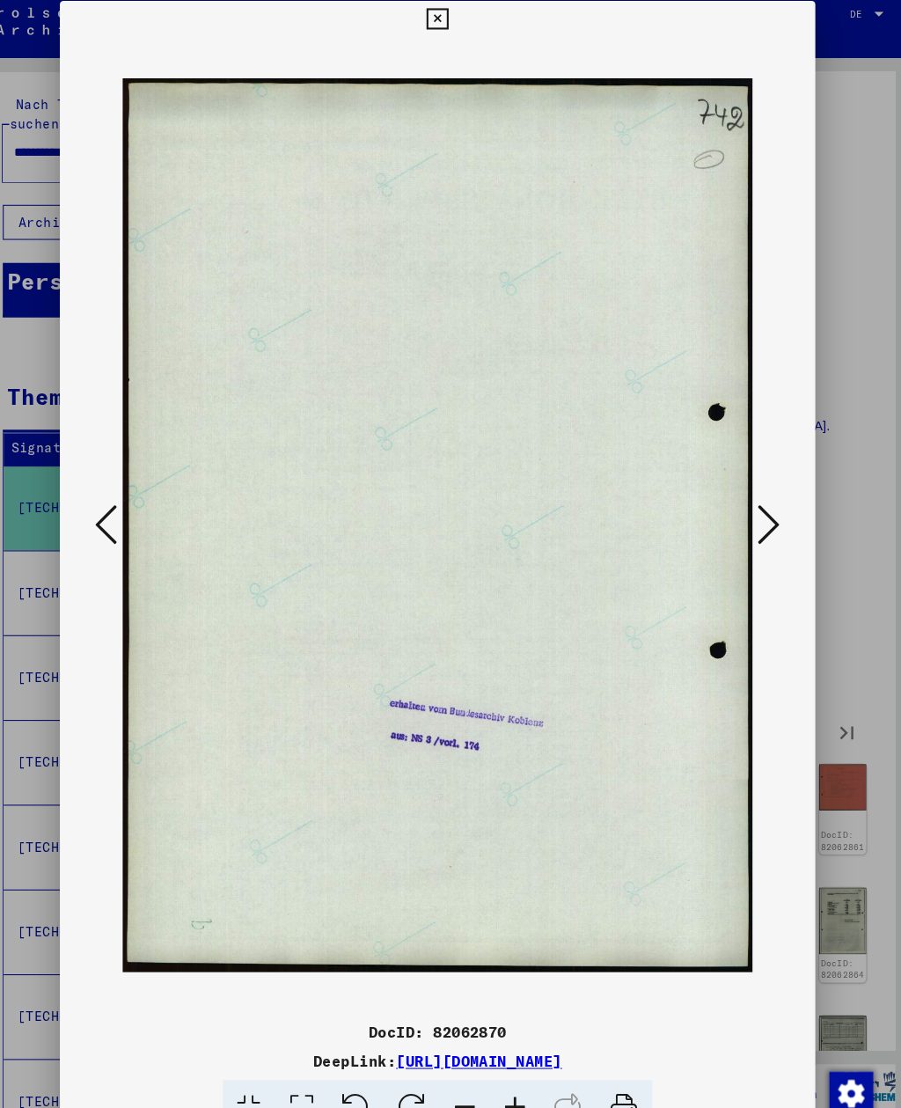
click at [751, 489] on button at bounding box center [767, 510] width 32 height 50
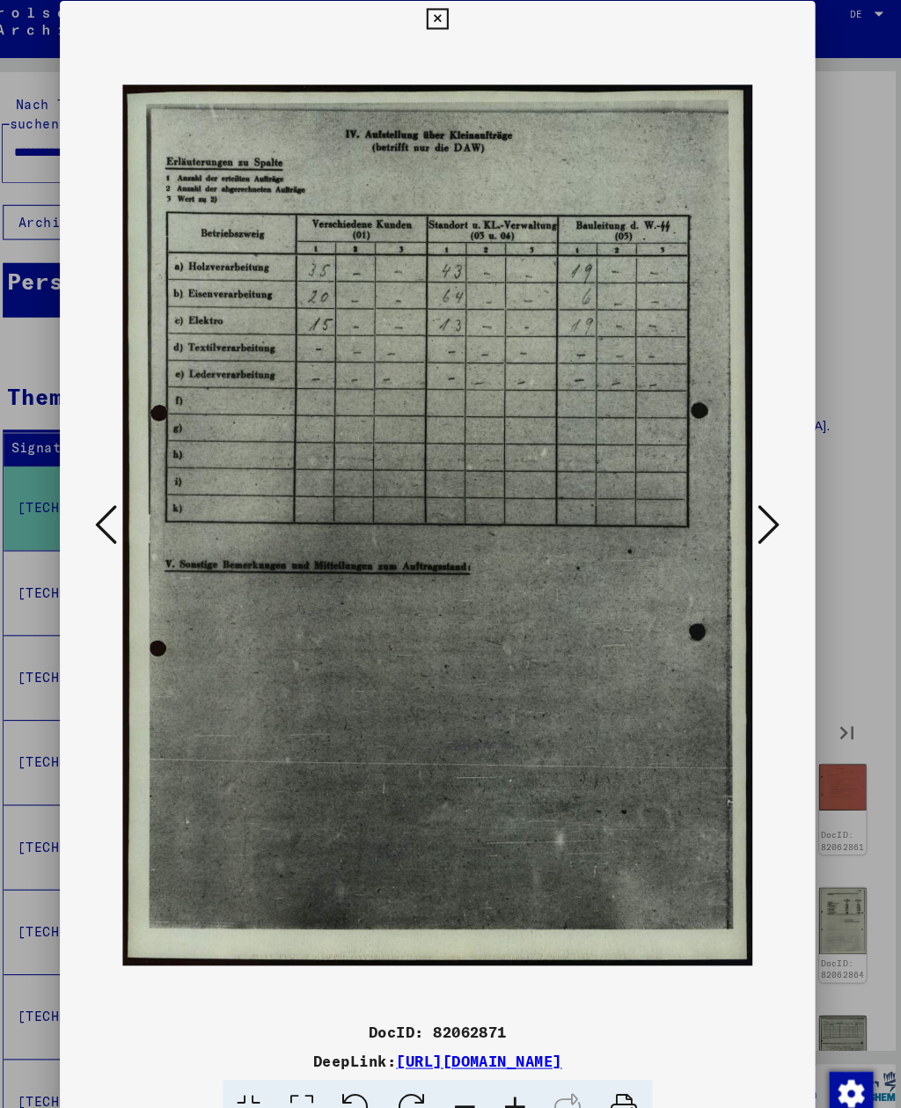
click at [757, 489] on icon at bounding box center [767, 508] width 21 height 42
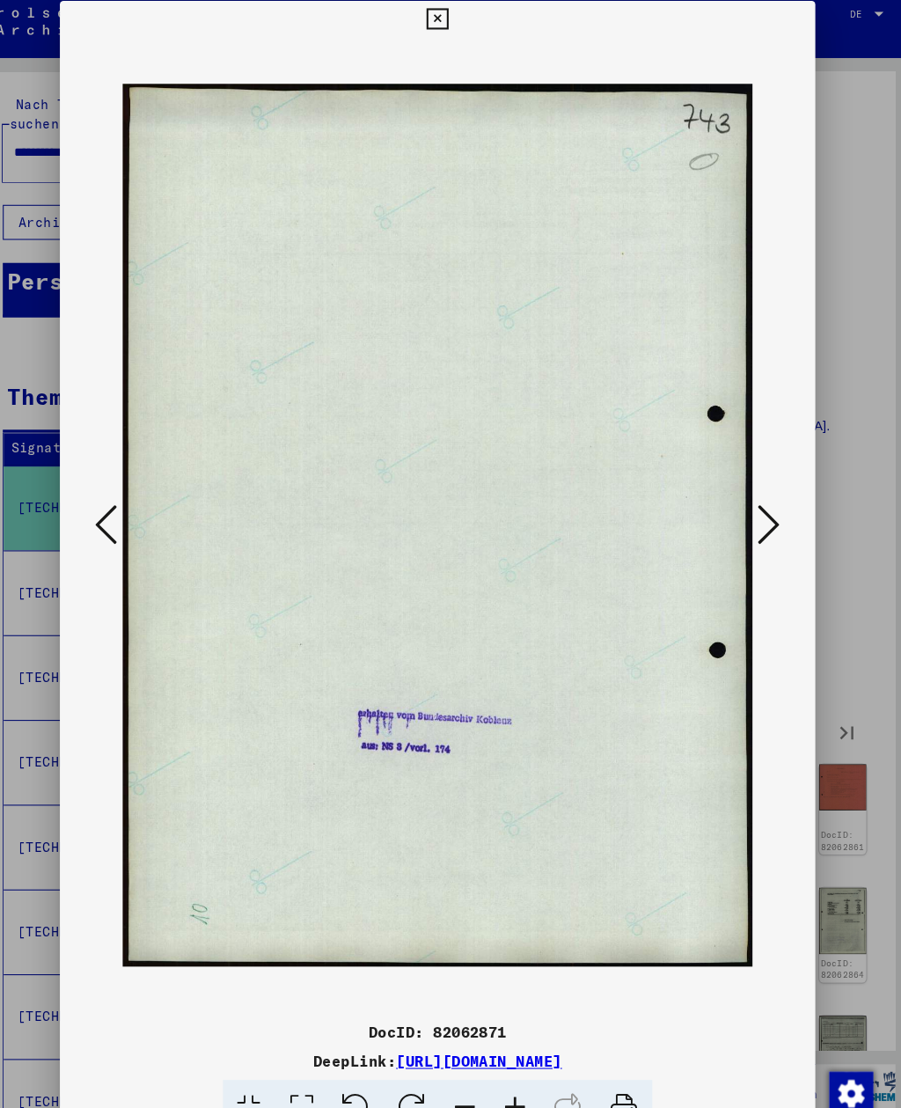
click at [757, 489] on icon at bounding box center [767, 508] width 21 height 42
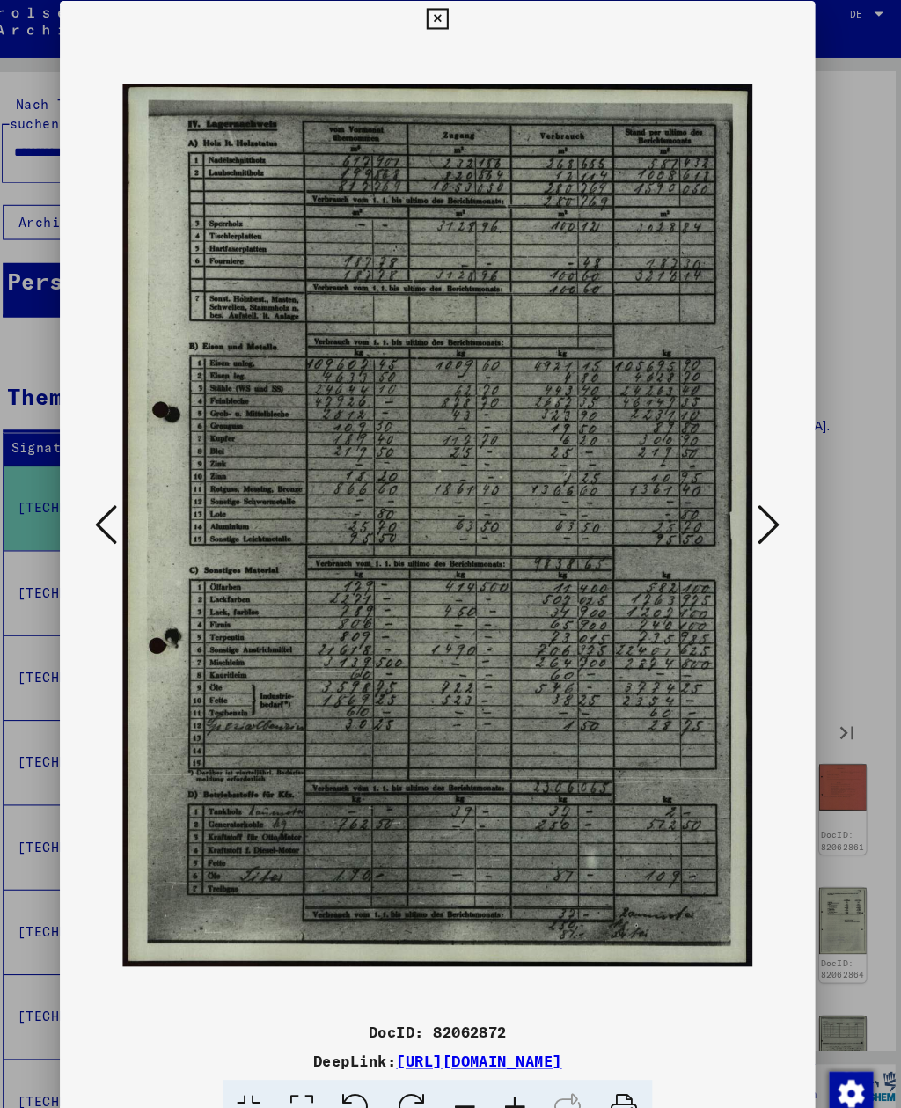
click at [751, 489] on button at bounding box center [767, 510] width 32 height 50
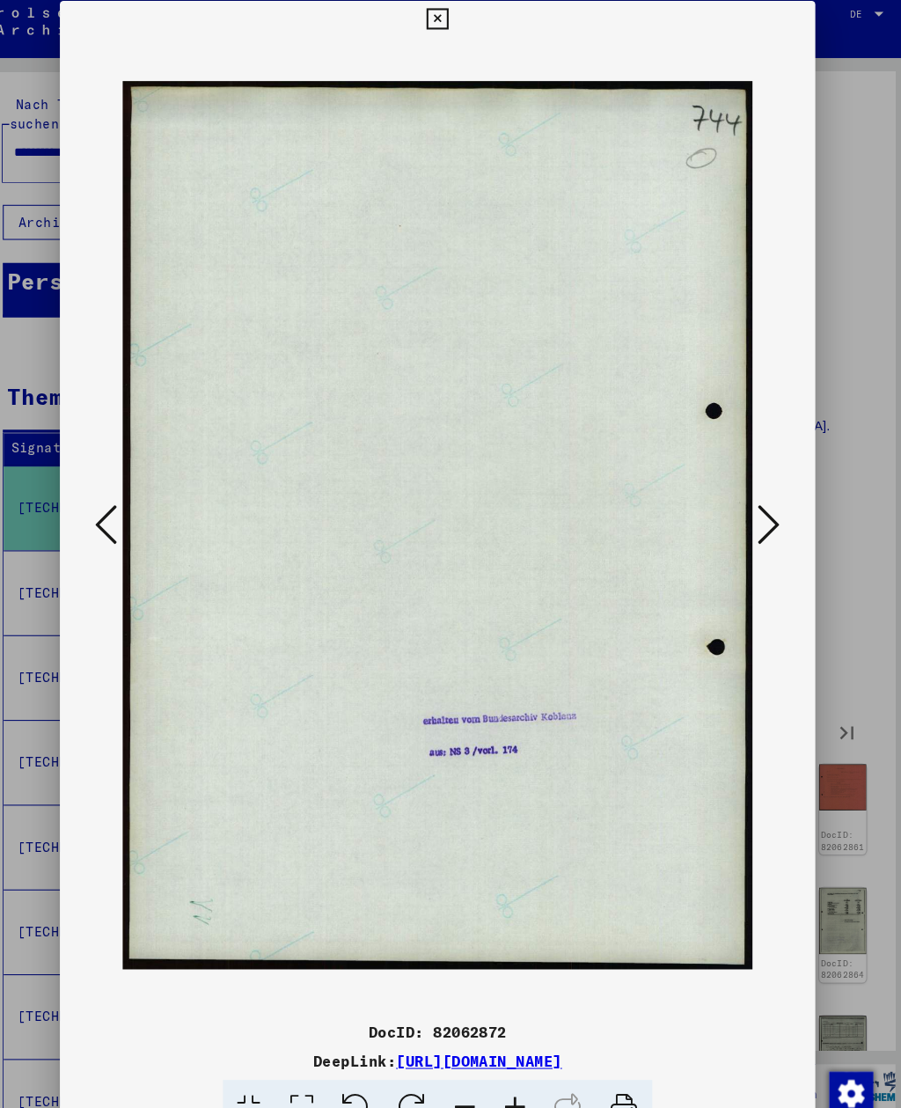
click at [757, 490] on icon at bounding box center [767, 508] width 21 height 42
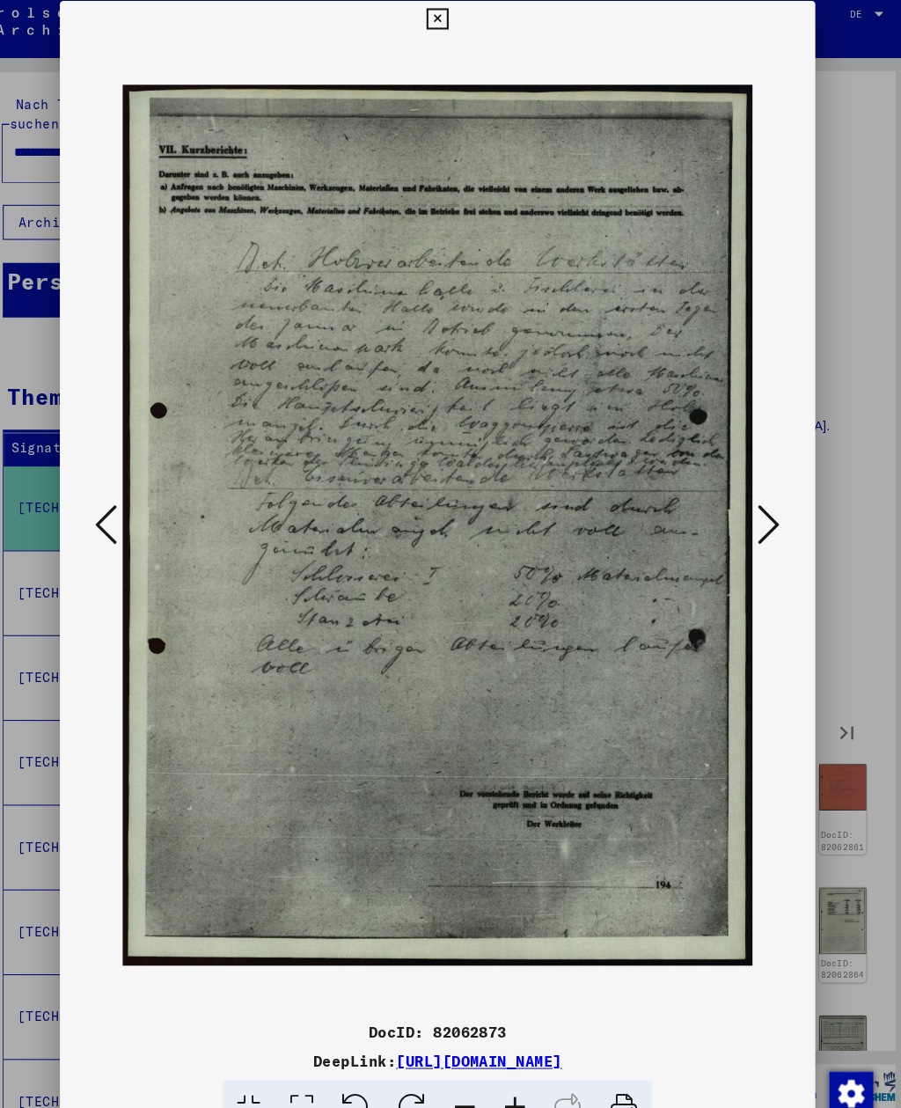
click at [757, 487] on icon at bounding box center [767, 508] width 21 height 42
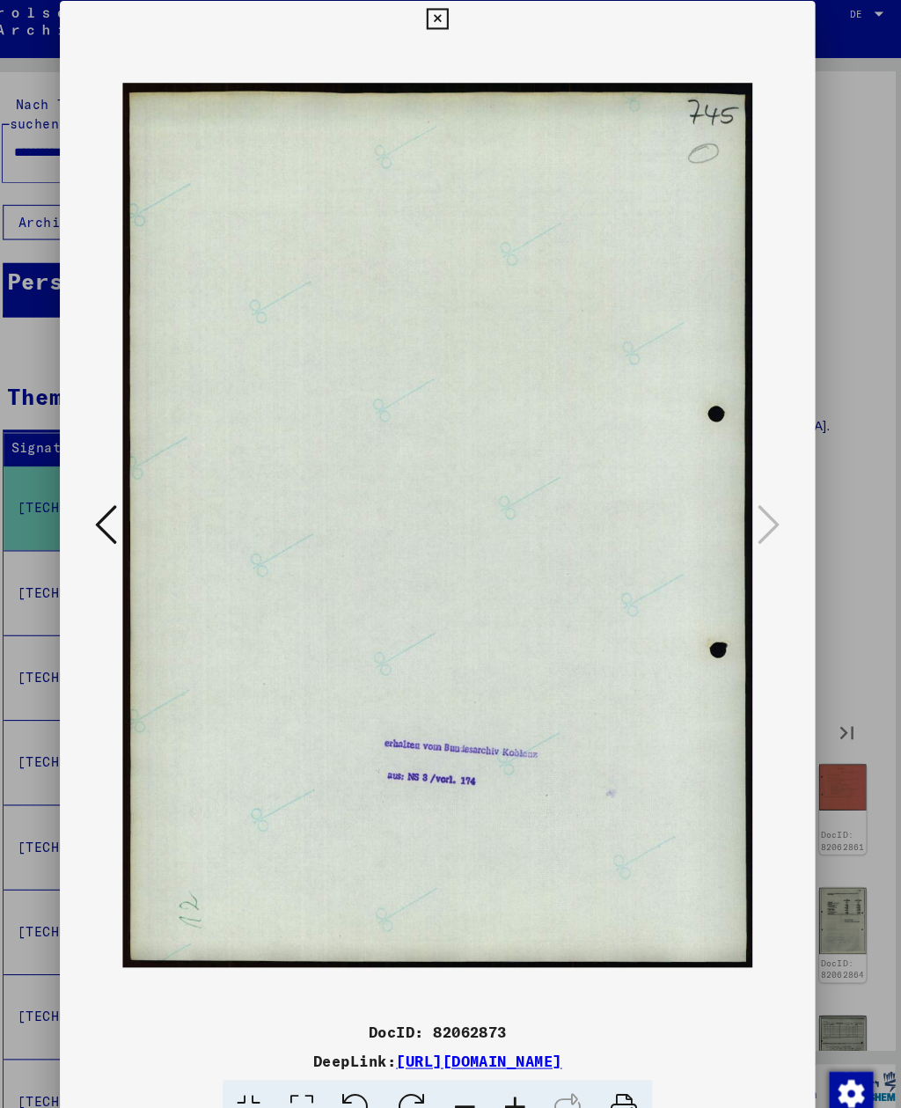
click at [465, 29] on button at bounding box center [450, 26] width 31 height 35
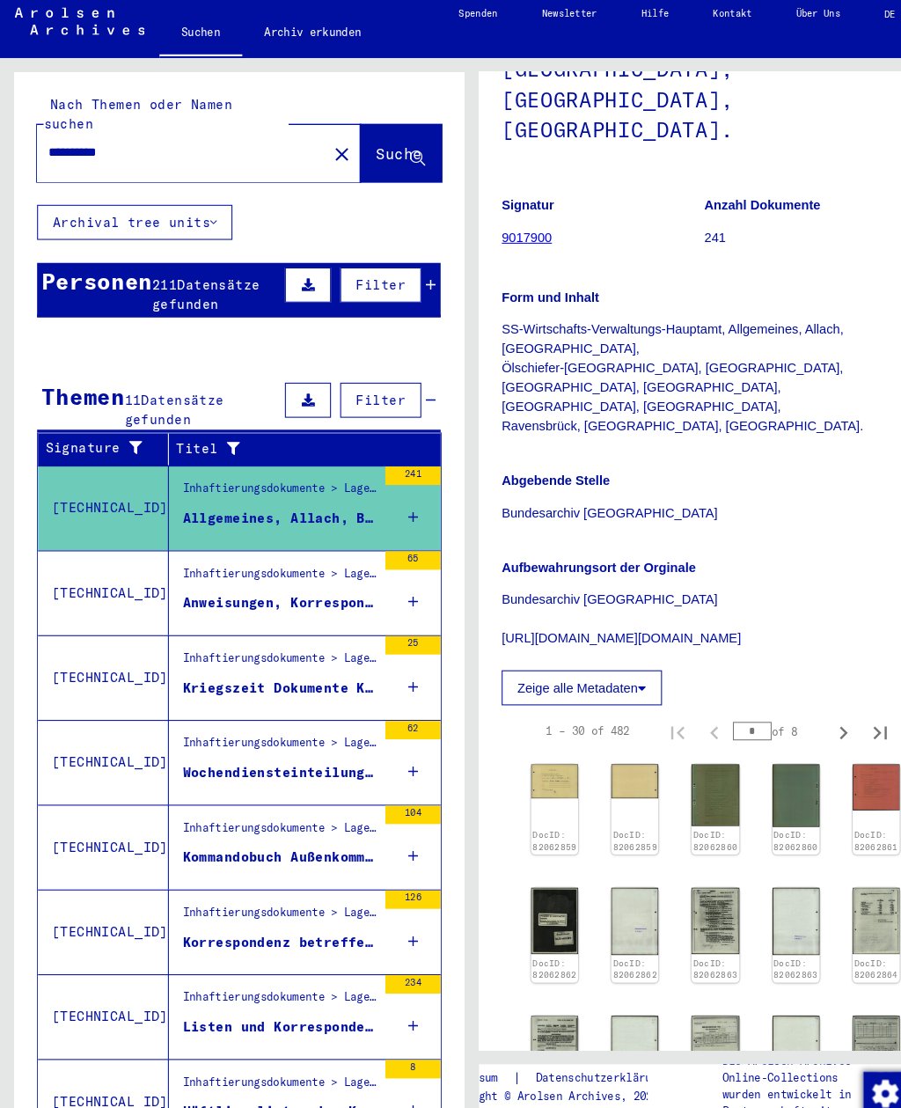
click at [174, 575] on div "Anweisungen, Korrespondenz, Meldungen und Listen in den Kommandos Monowitz und …" at bounding box center [266, 584] width 185 height 18
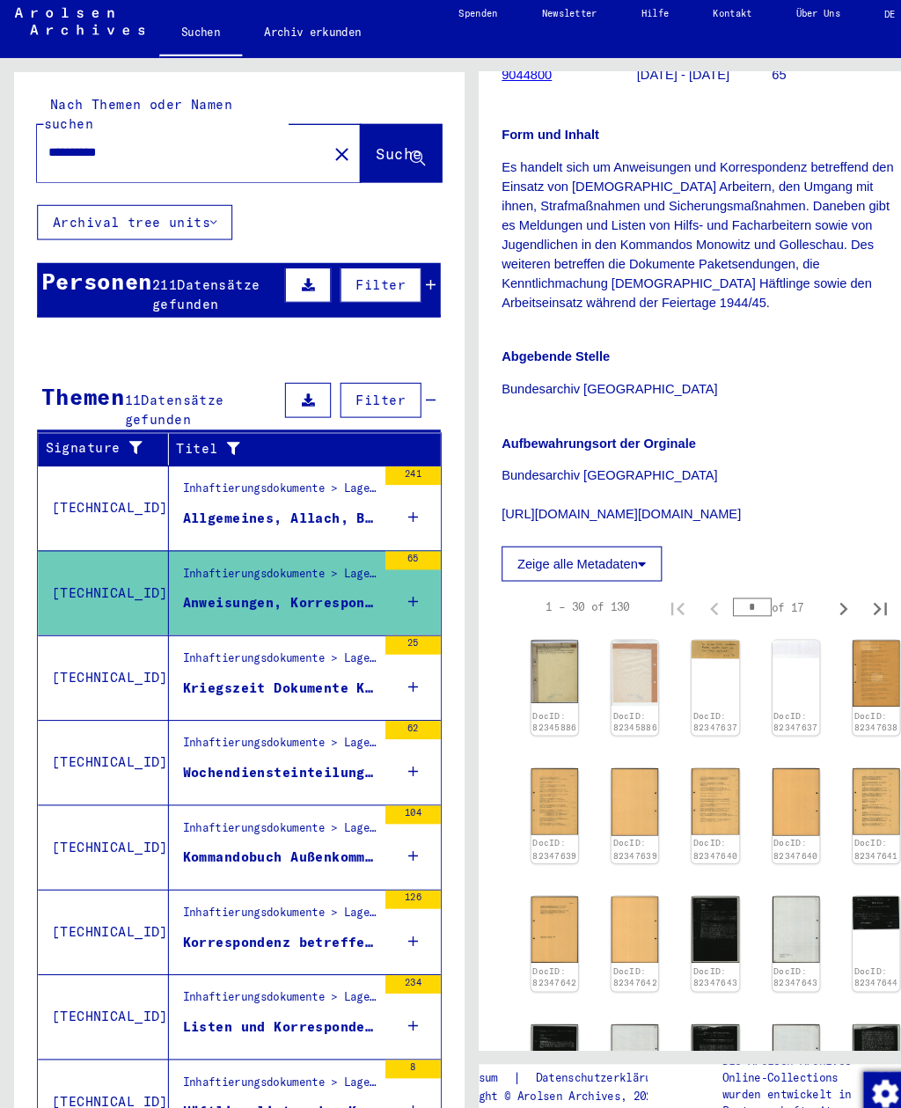
scroll to position [341, 0]
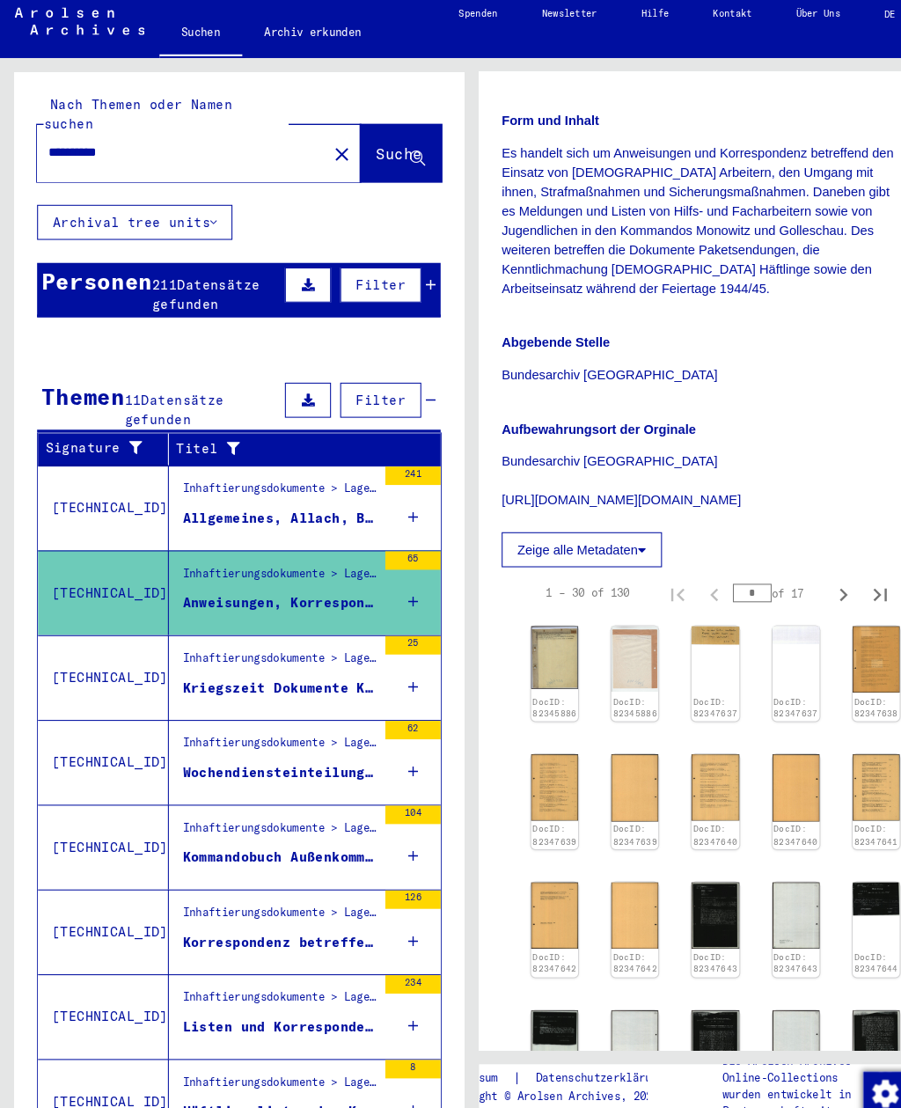
click at [528, 608] on img at bounding box center [530, 636] width 45 height 60
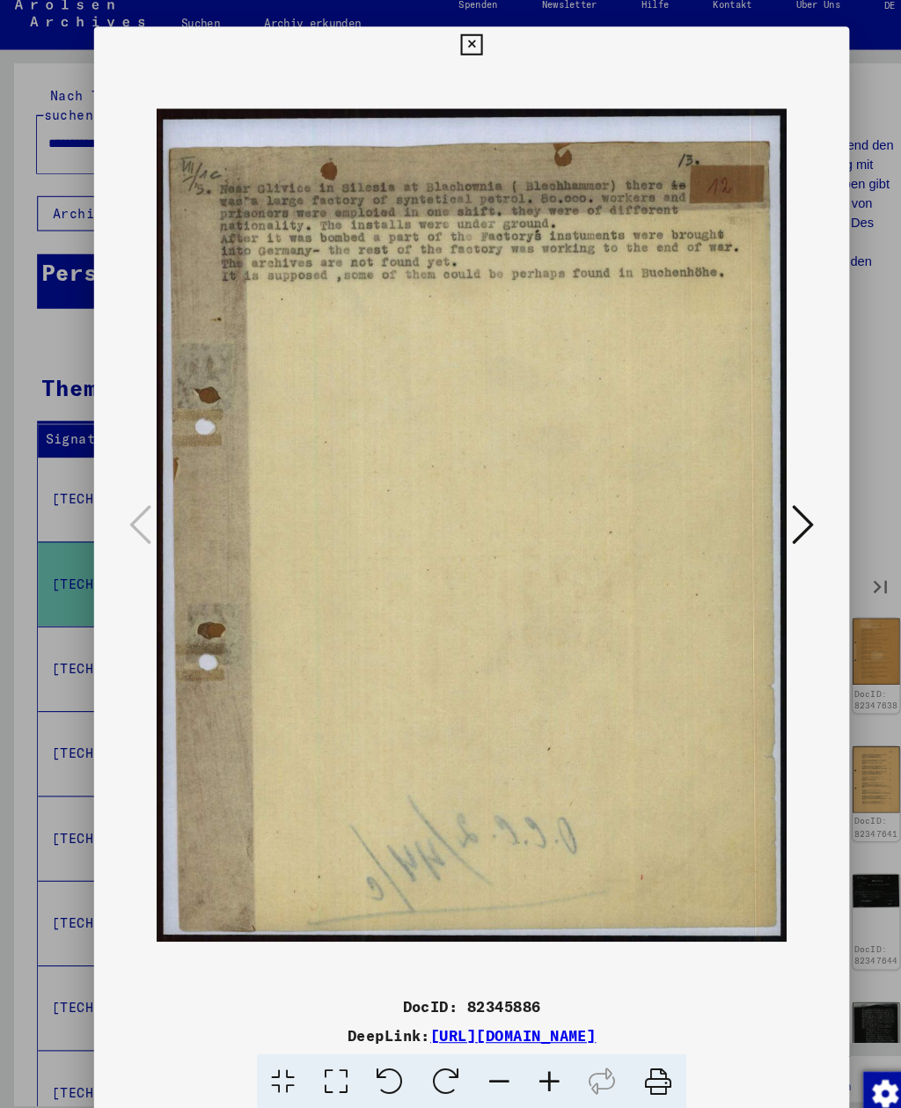
click at [775, 487] on icon at bounding box center [767, 508] width 21 height 42
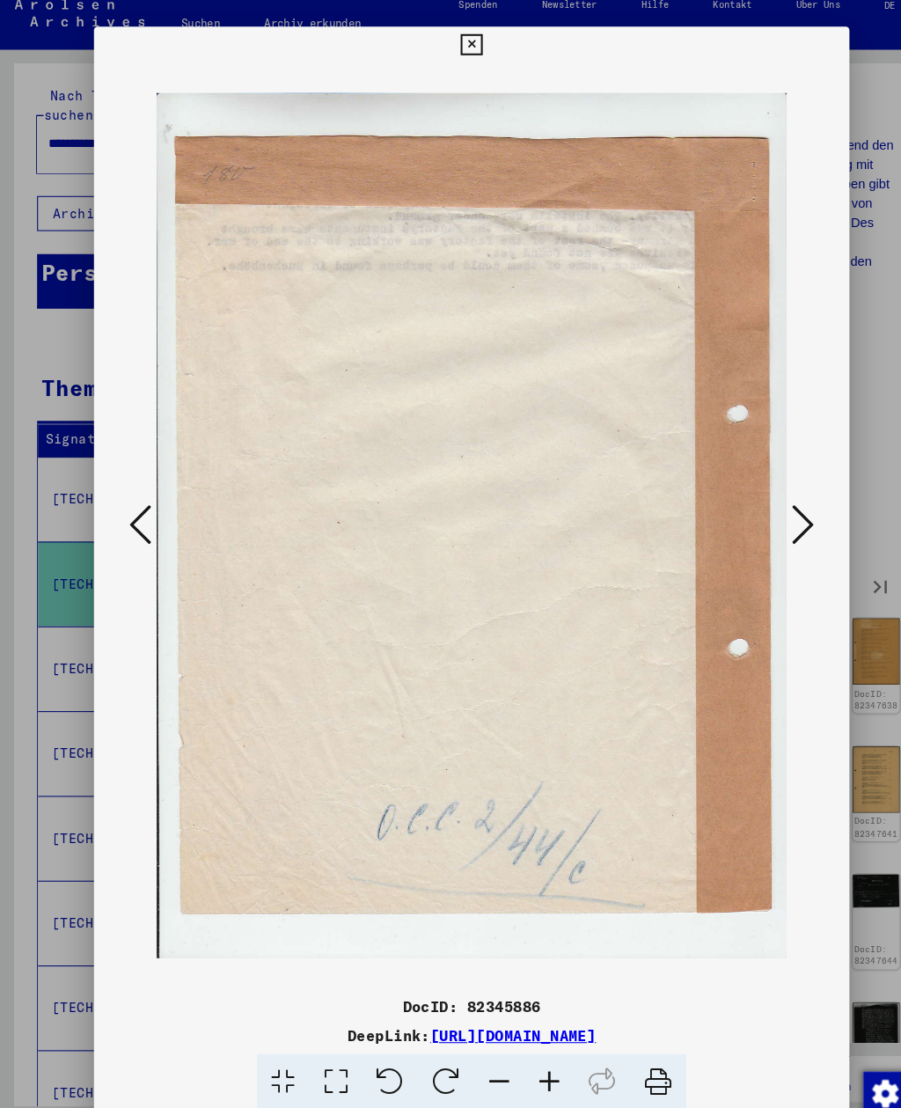
click at [775, 487] on icon at bounding box center [767, 508] width 21 height 42
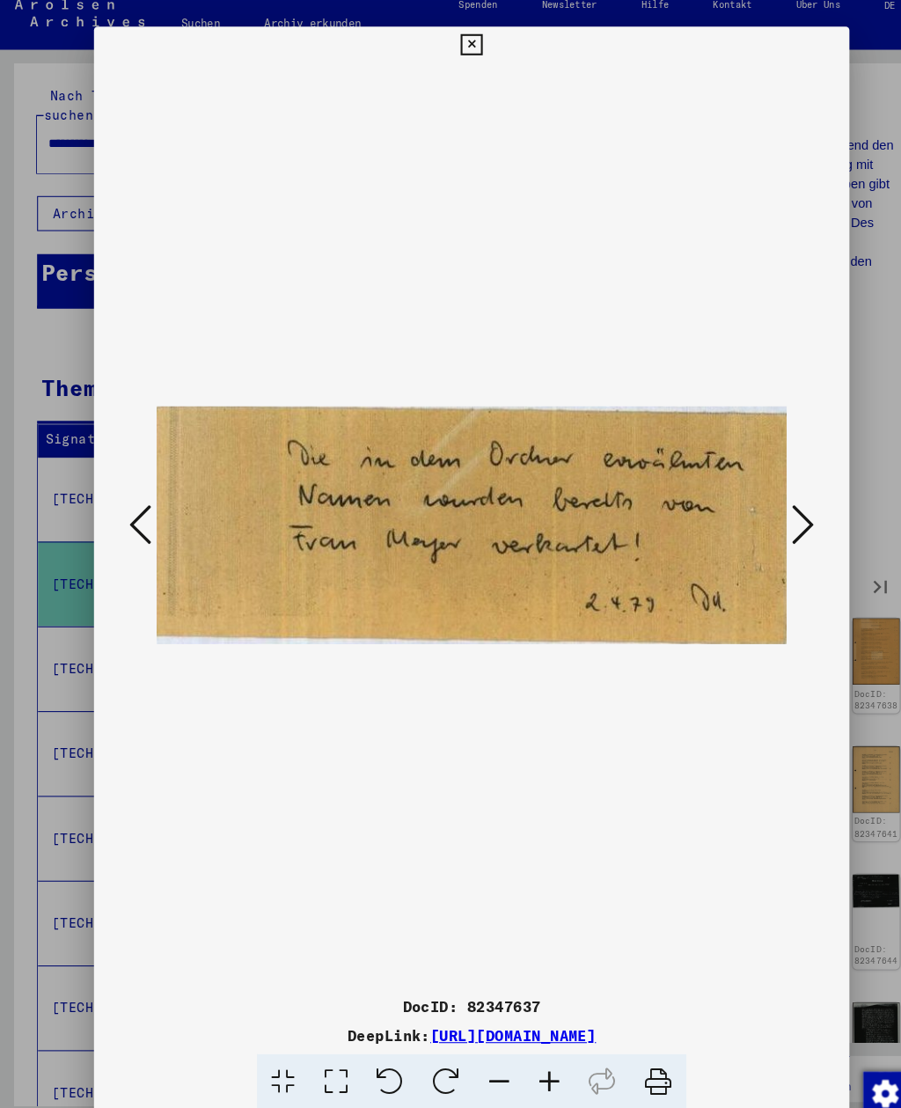
click at [782, 493] on button at bounding box center [767, 510] width 32 height 50
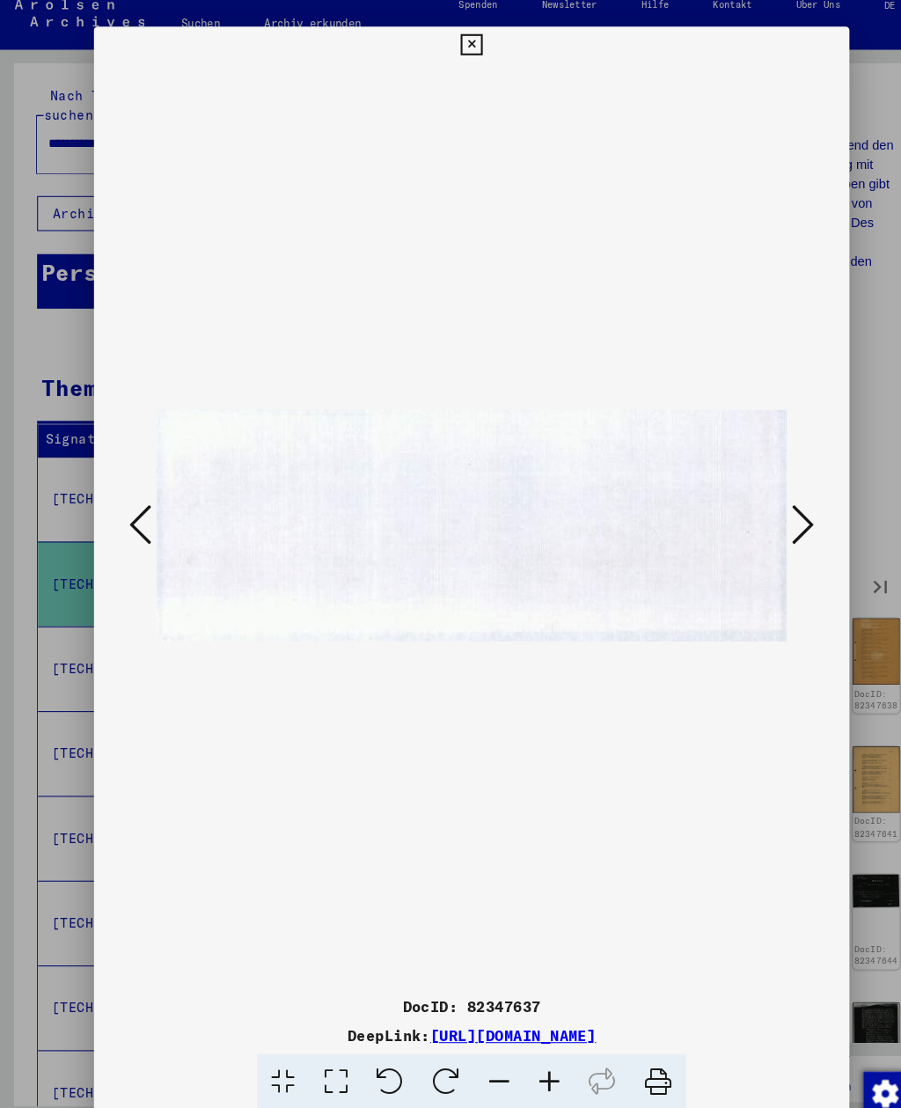
click at [780, 490] on button at bounding box center [767, 510] width 32 height 50
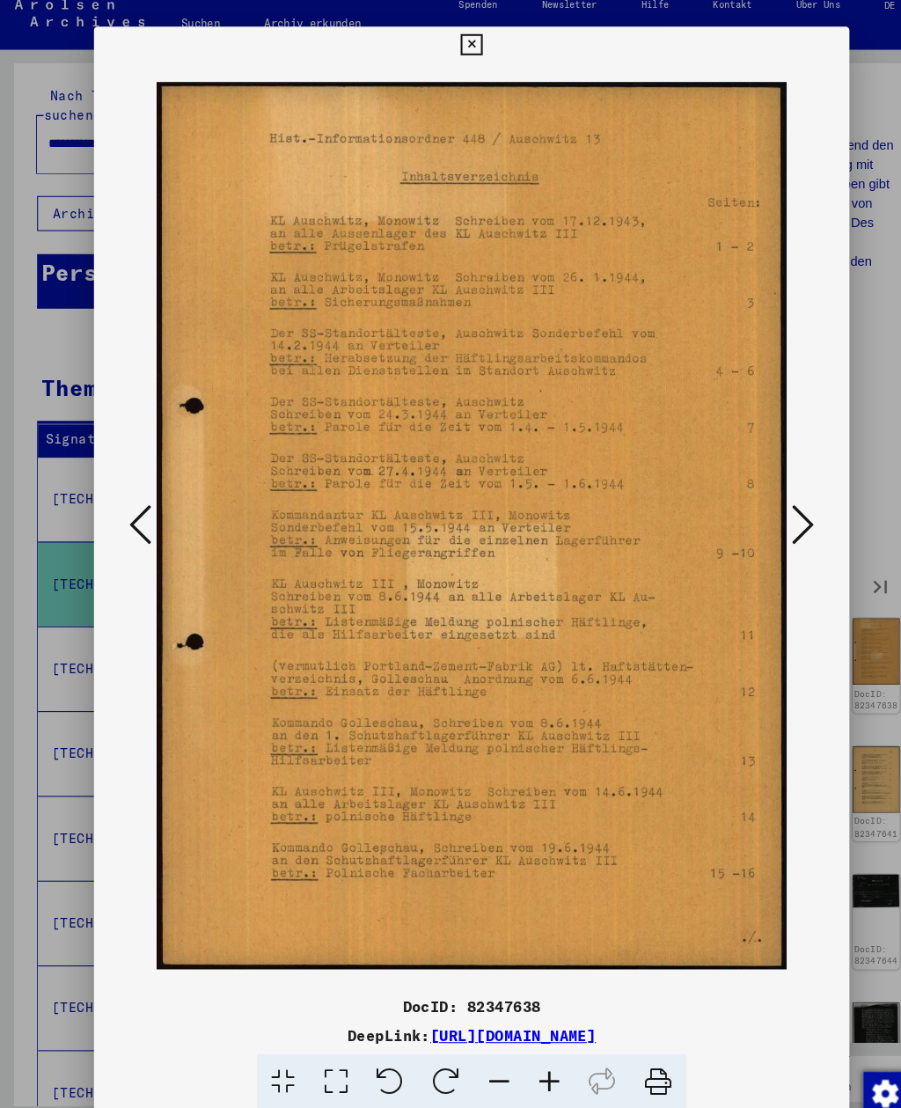
click at [780, 487] on button at bounding box center [767, 510] width 32 height 50
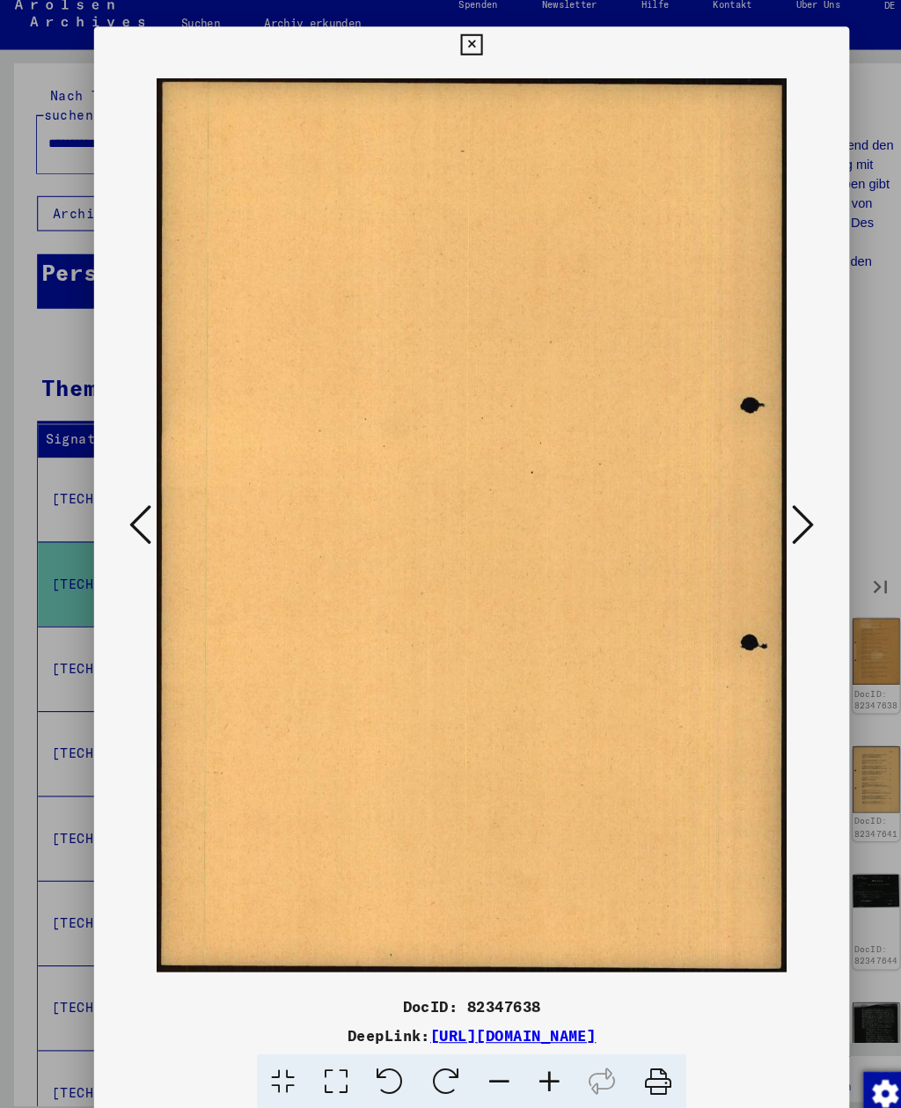
click at [782, 495] on button at bounding box center [767, 510] width 32 height 50
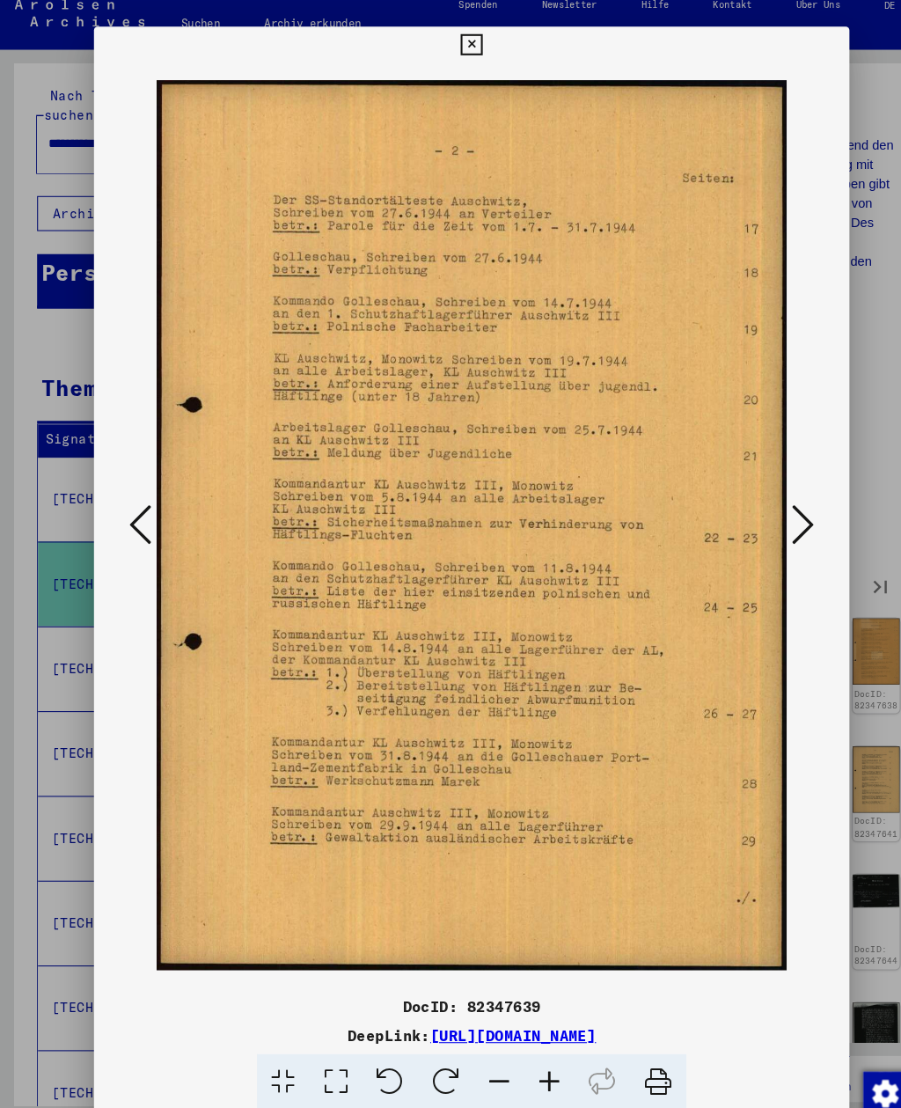
click at [781, 495] on button at bounding box center [767, 510] width 32 height 50
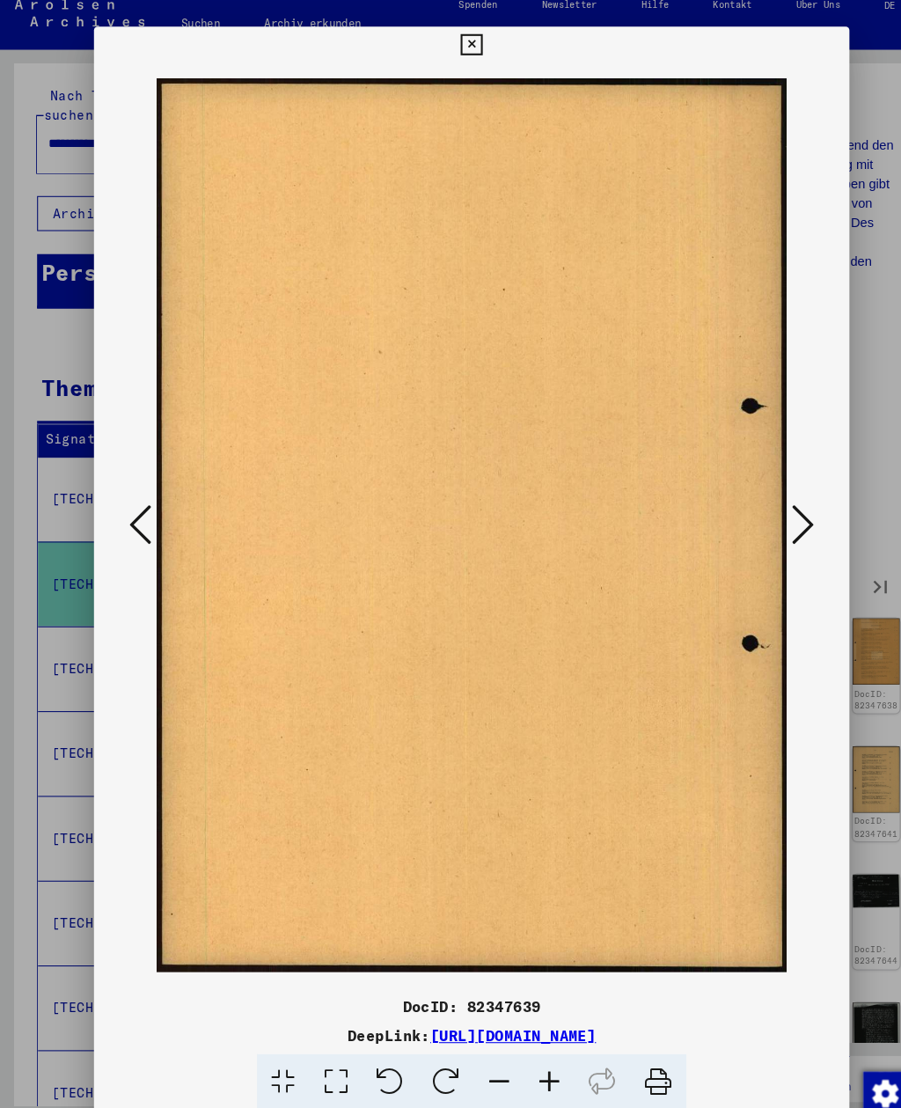
click at [782, 495] on button at bounding box center [767, 510] width 32 height 50
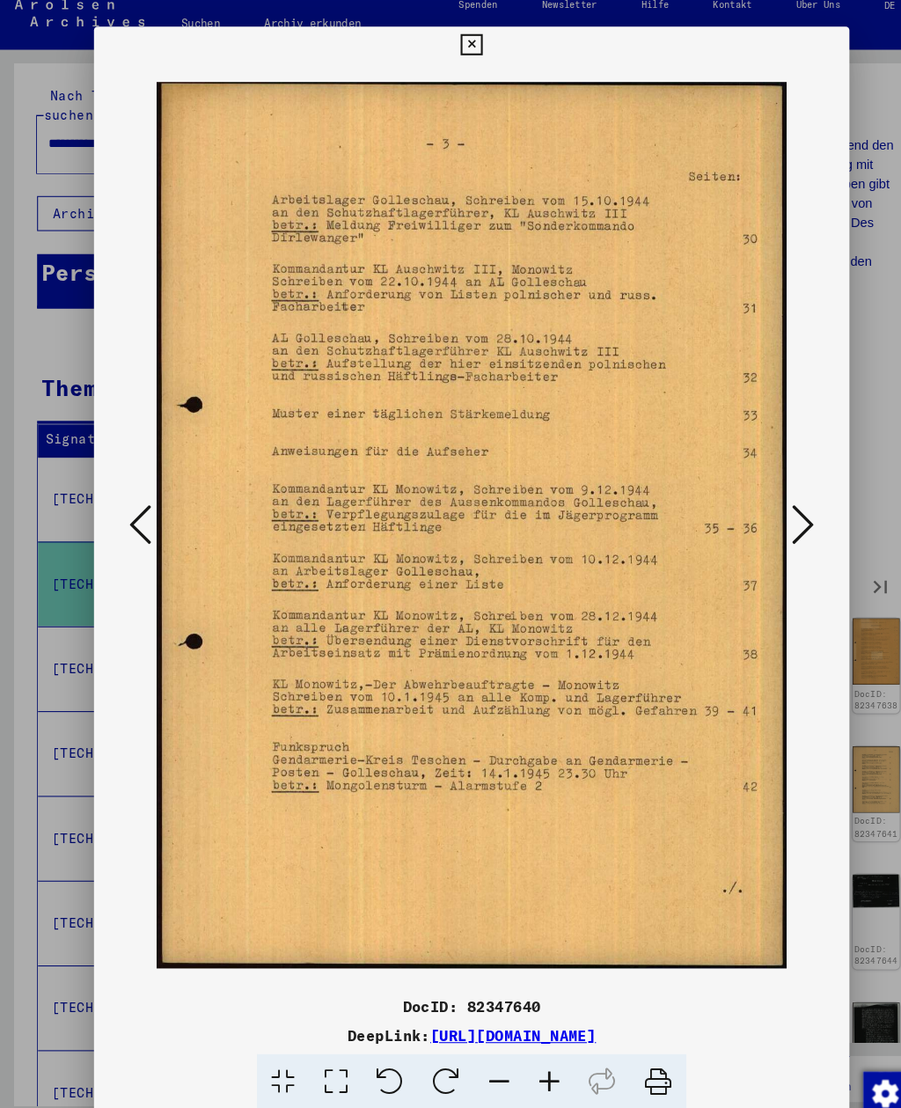
click at [781, 496] on button at bounding box center [767, 510] width 32 height 50
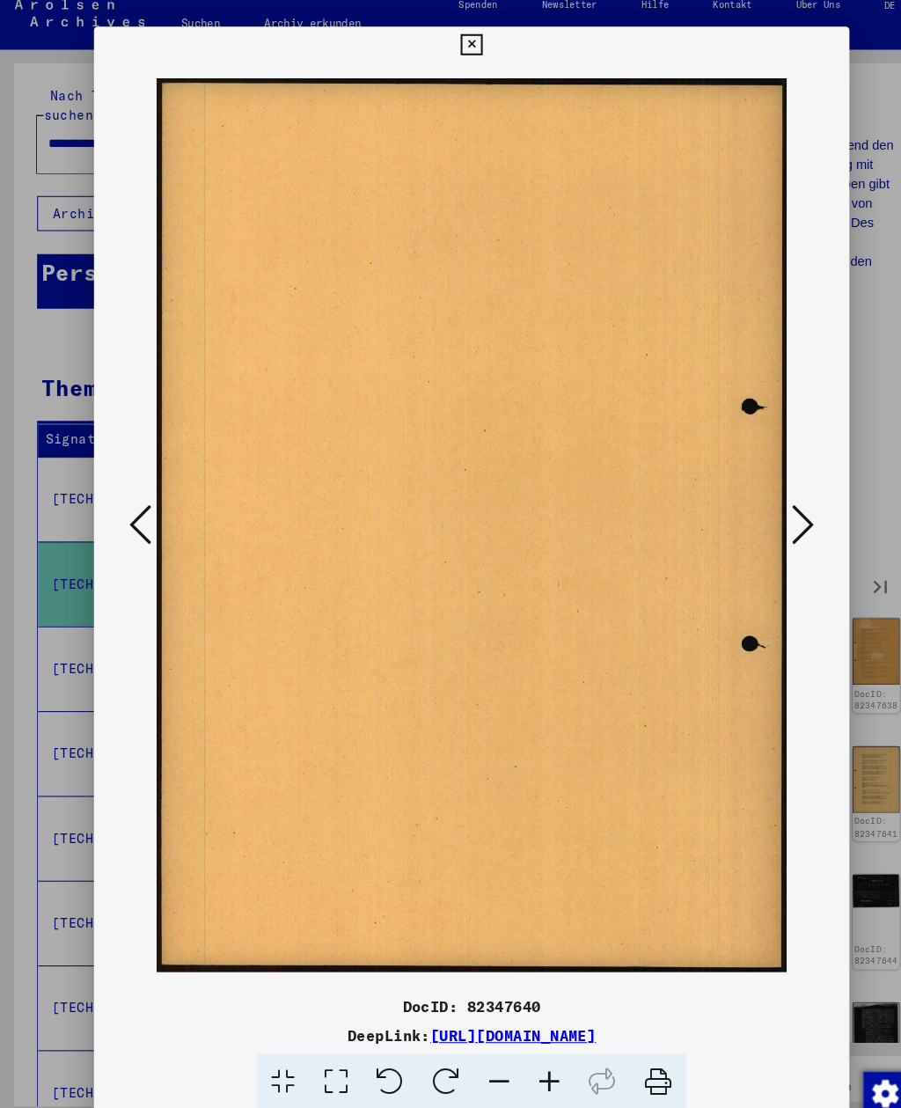
click at [781, 496] on button at bounding box center [767, 510] width 32 height 50
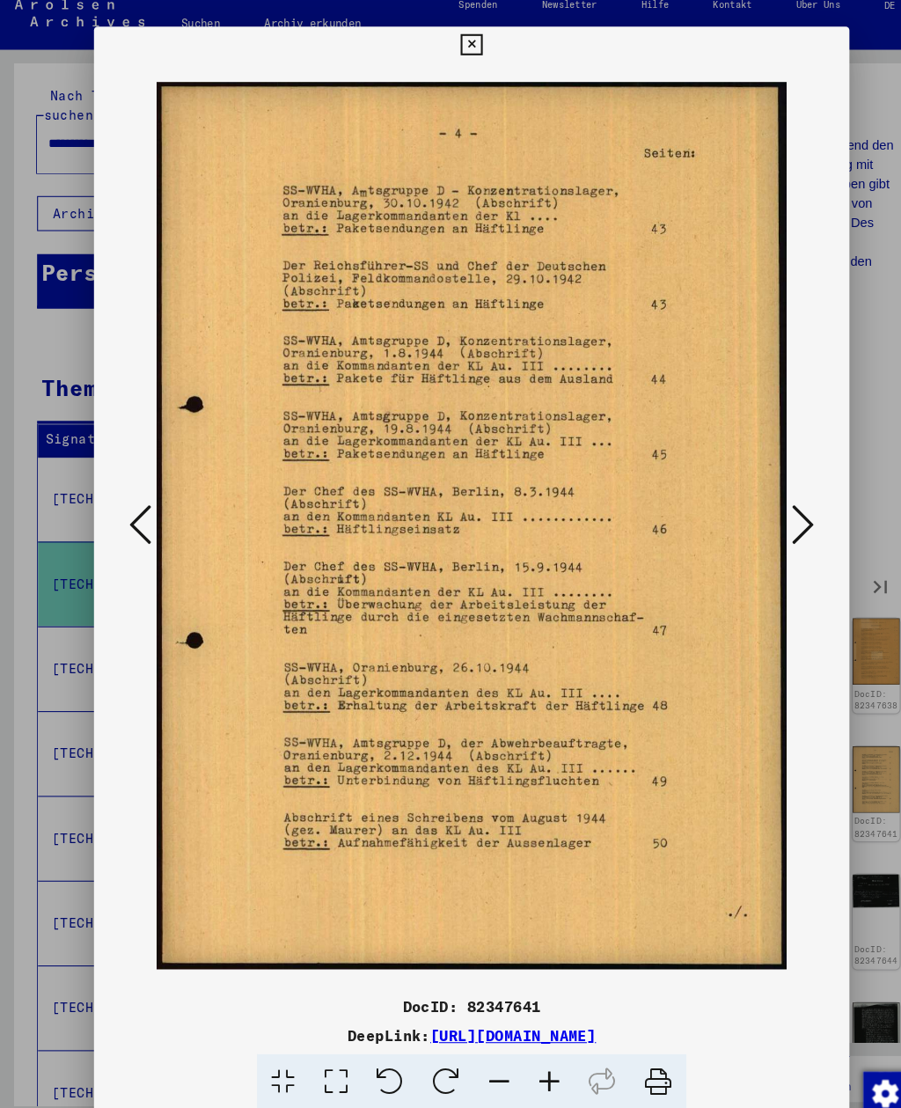
click at [781, 497] on button at bounding box center [767, 510] width 32 height 50
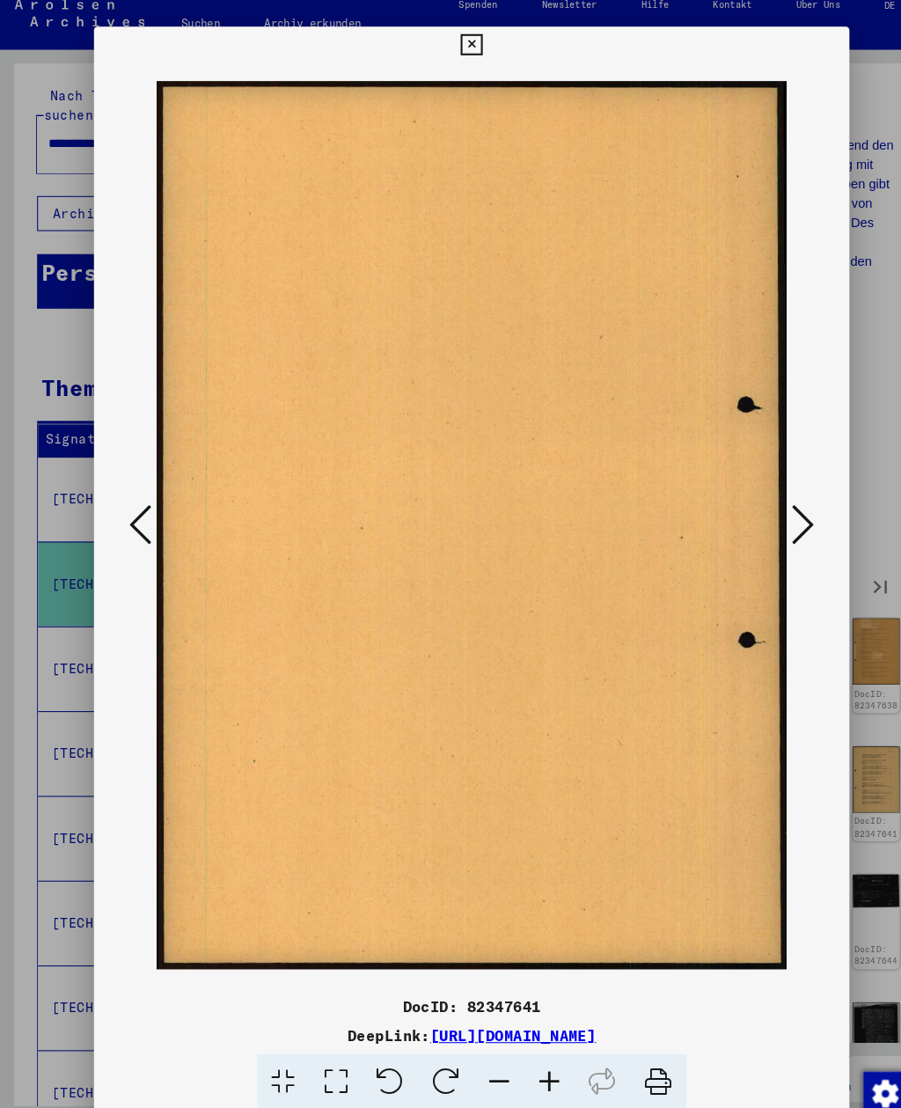
click at [781, 496] on button at bounding box center [767, 510] width 32 height 50
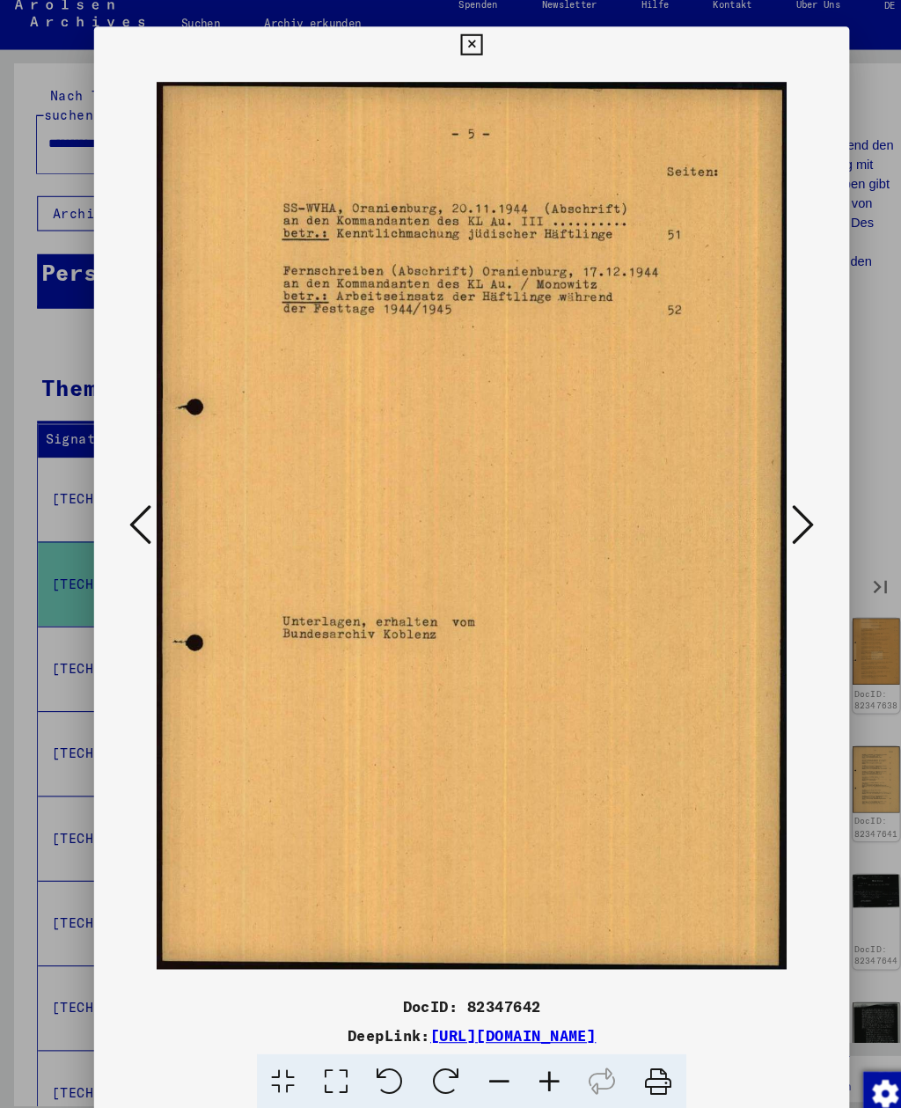
click at [781, 497] on button at bounding box center [767, 510] width 32 height 50
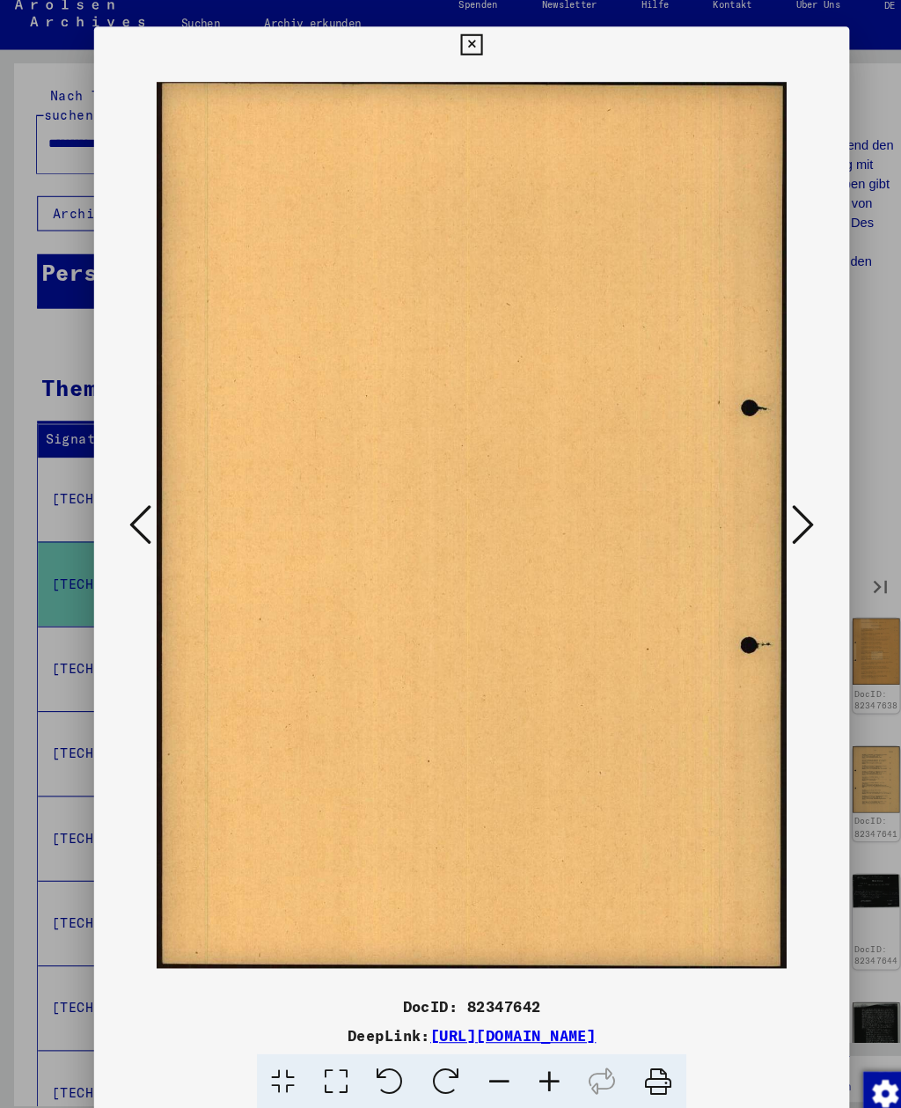
click at [781, 497] on button at bounding box center [767, 510] width 32 height 50
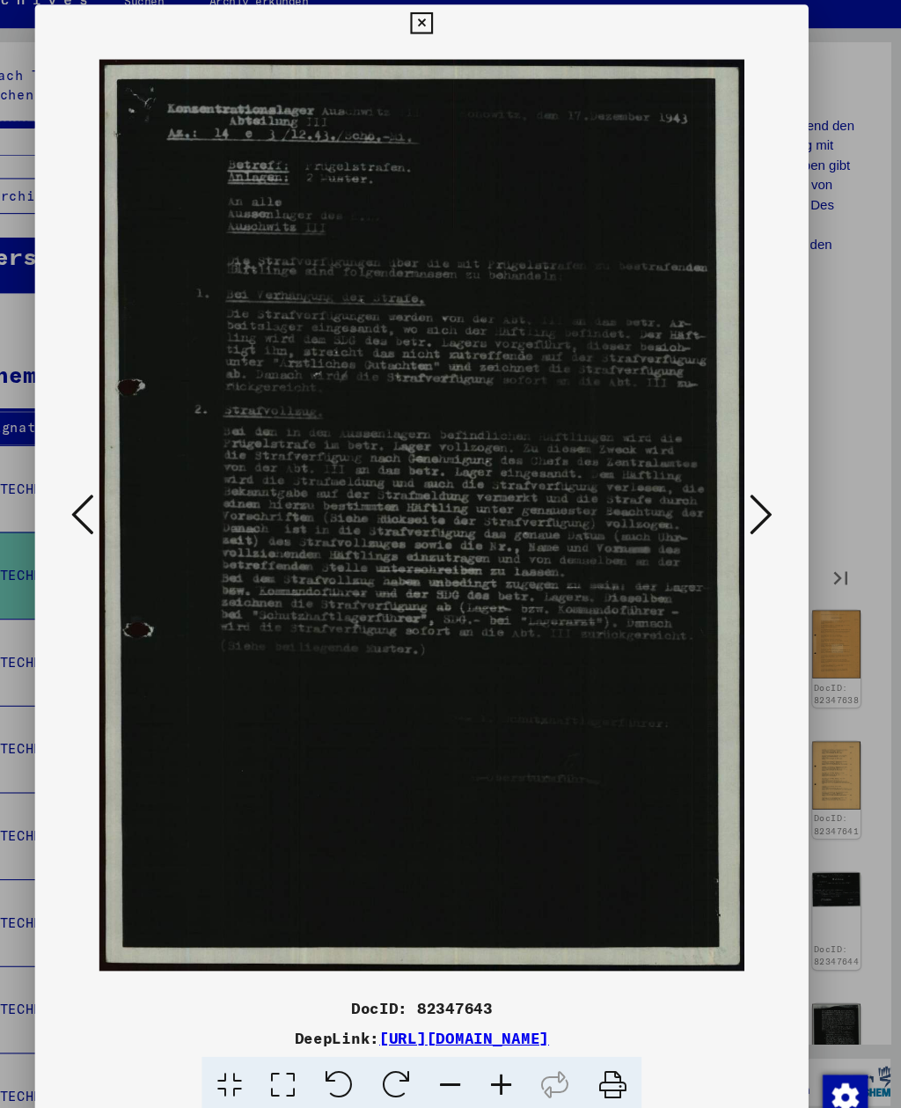
click at [751, 485] on button at bounding box center [767, 510] width 32 height 50
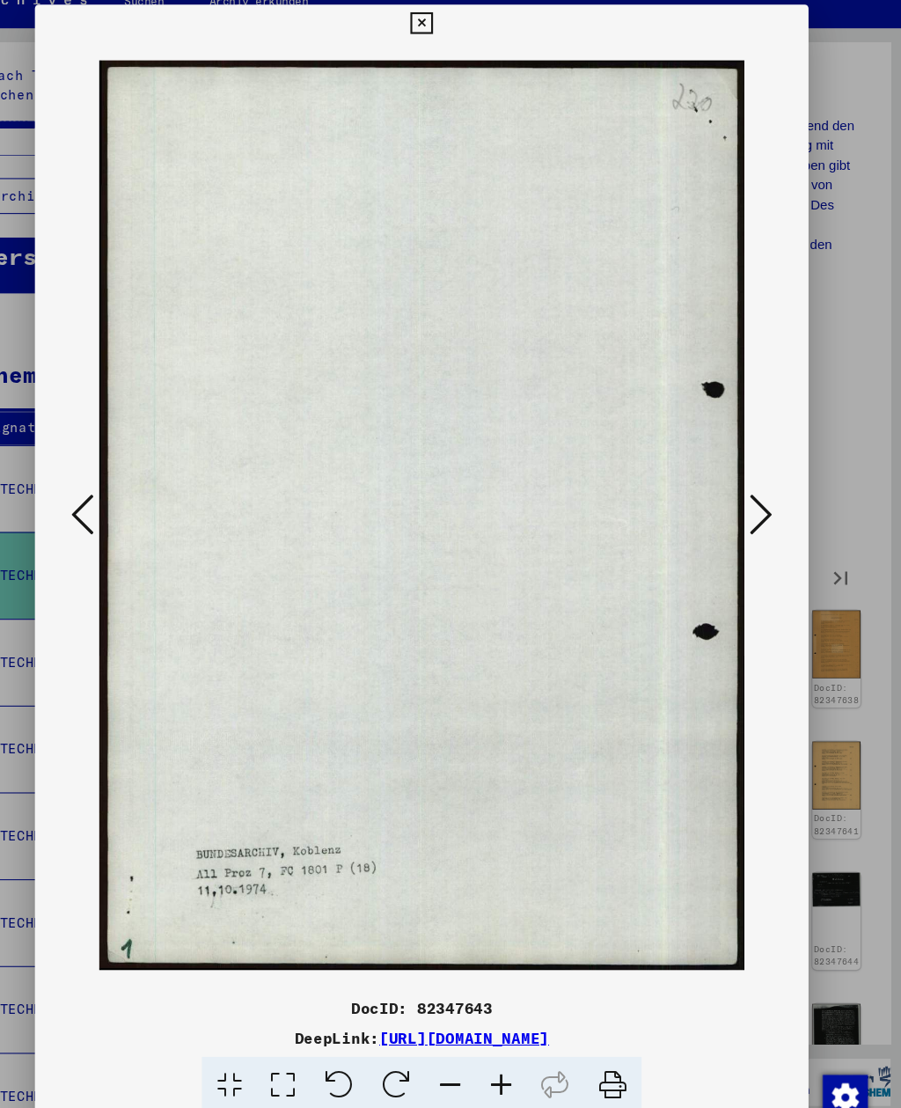
click at [751, 485] on button at bounding box center [767, 510] width 32 height 50
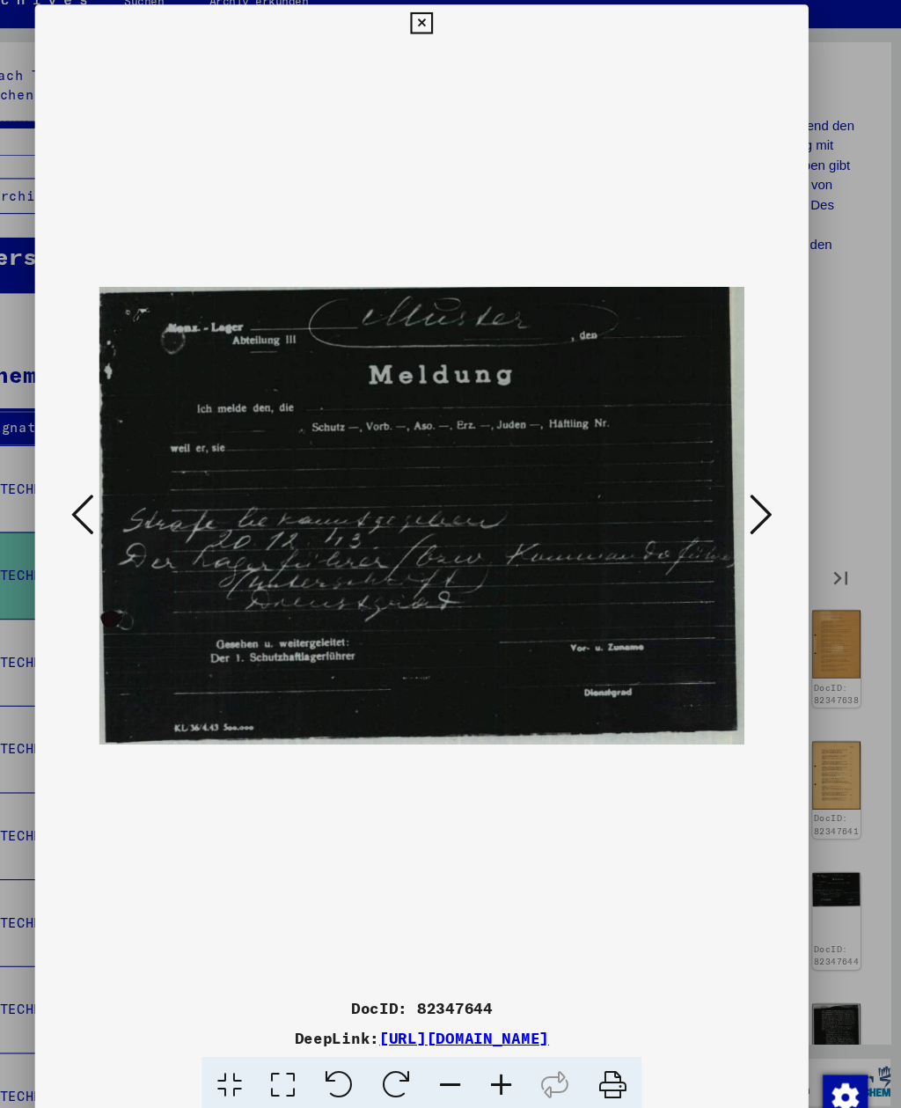
click at [751, 485] on button at bounding box center [767, 510] width 32 height 50
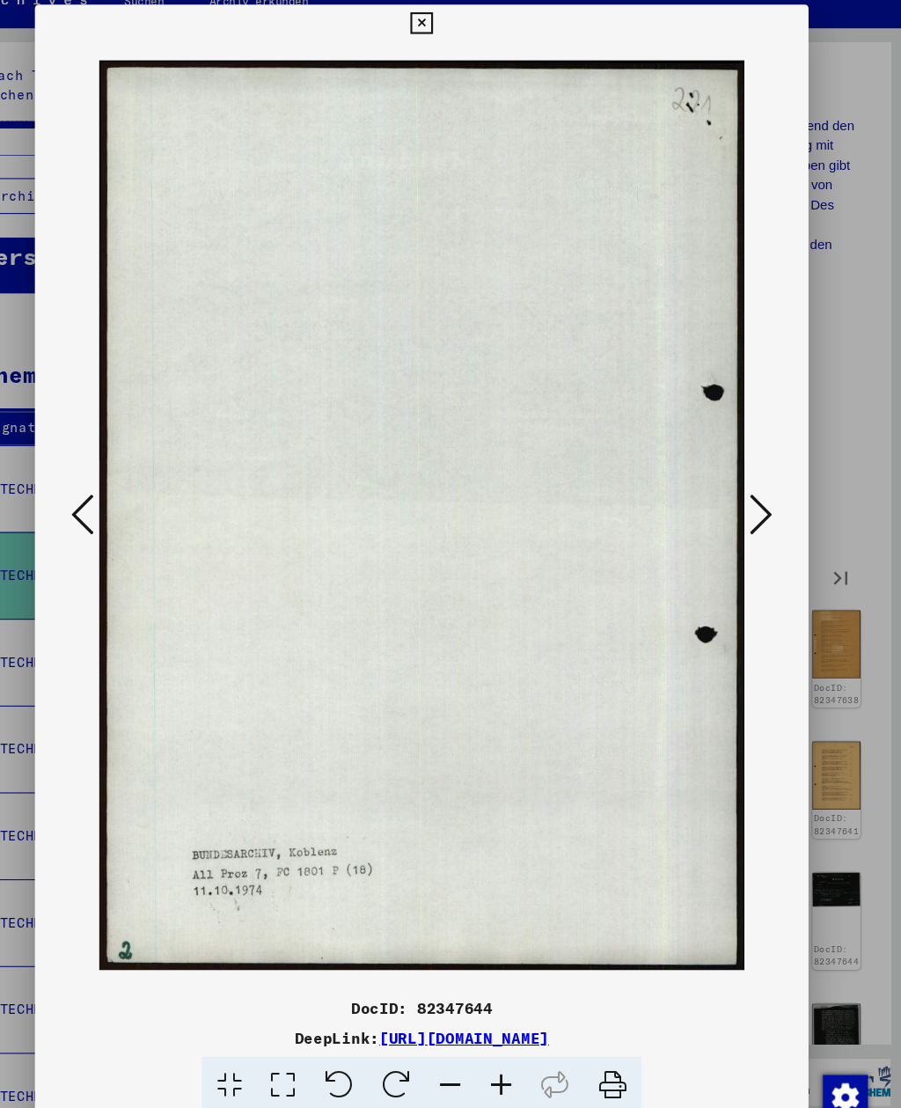
click at [751, 485] on button at bounding box center [767, 510] width 32 height 50
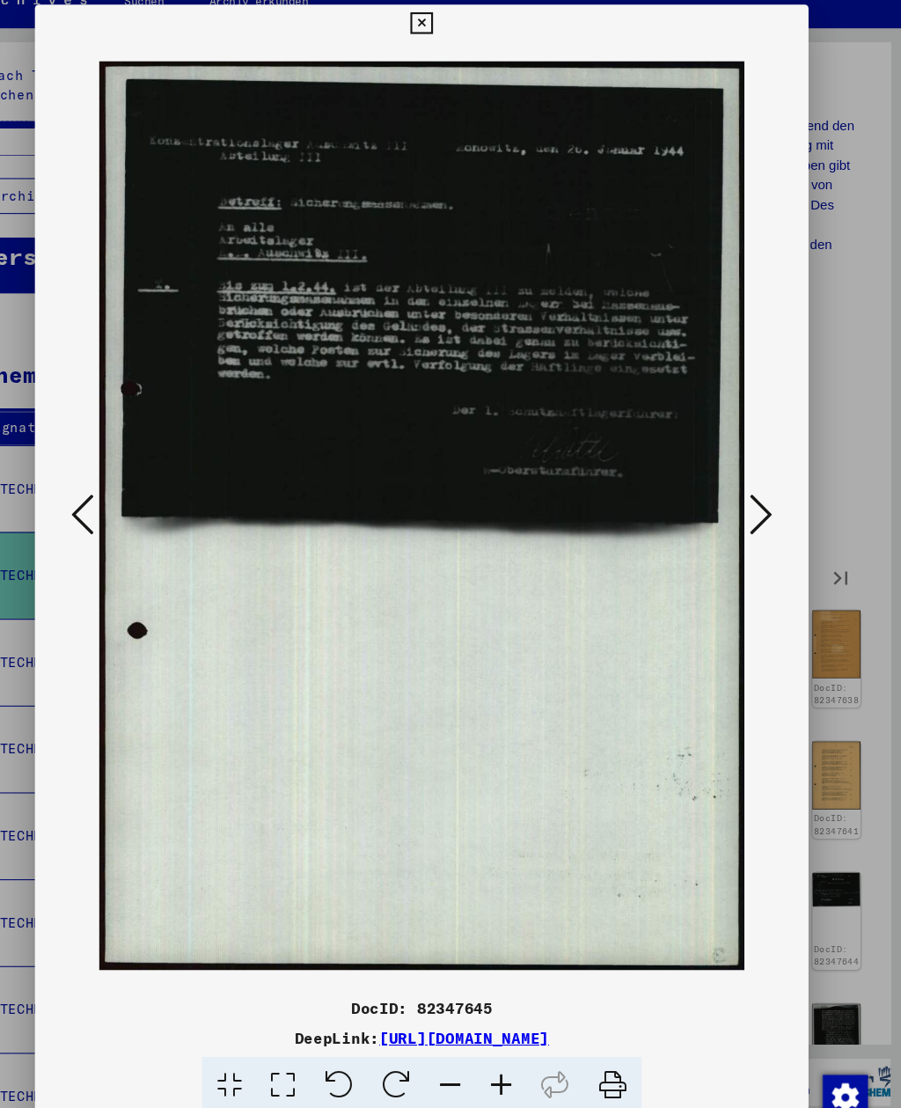
click at [751, 485] on button at bounding box center [767, 510] width 32 height 50
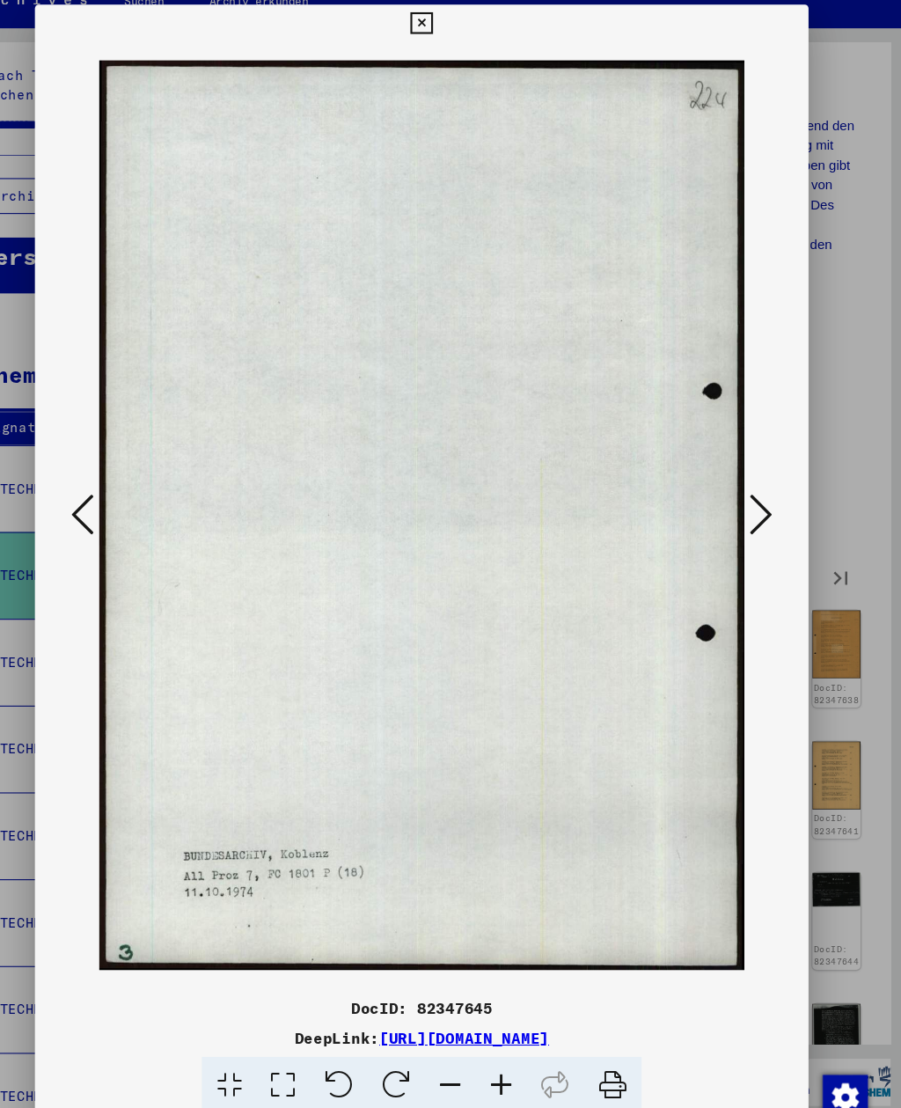
click at [751, 485] on button at bounding box center [767, 510] width 32 height 50
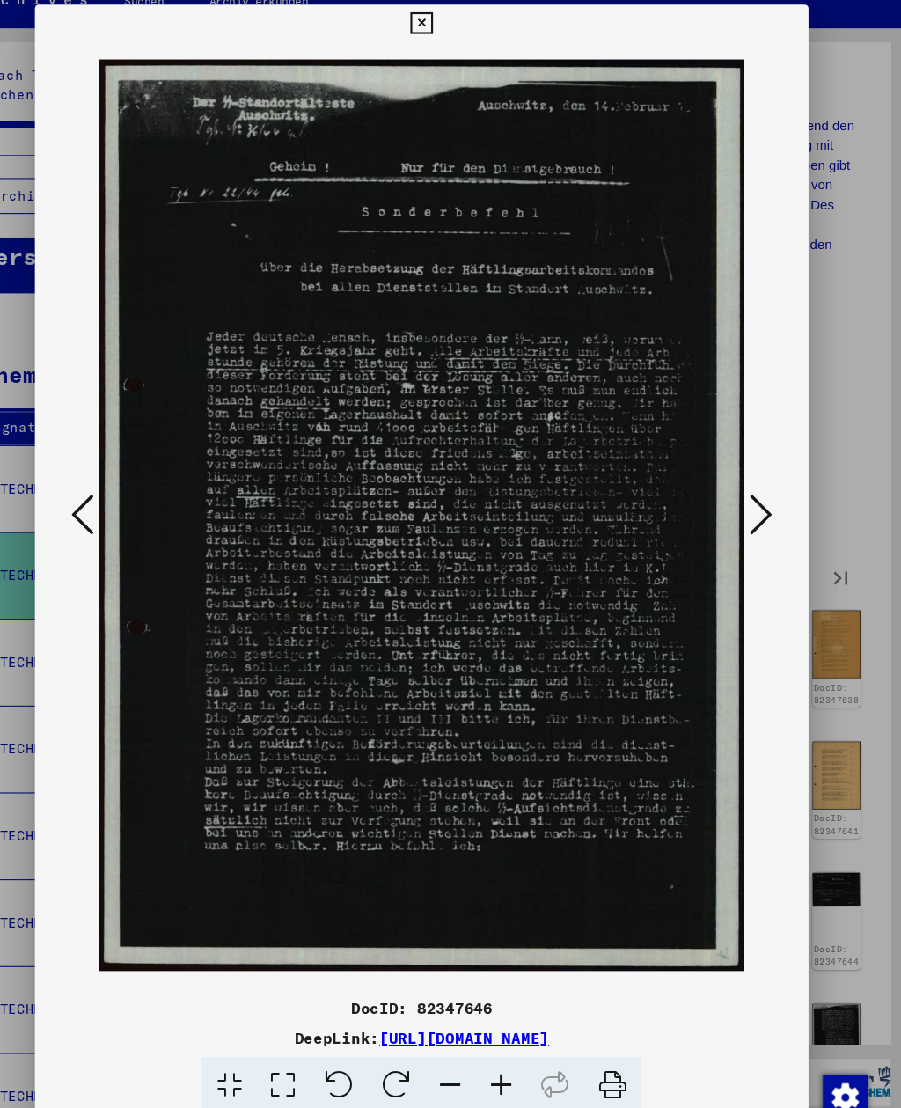
click at [751, 485] on button at bounding box center [767, 510] width 32 height 50
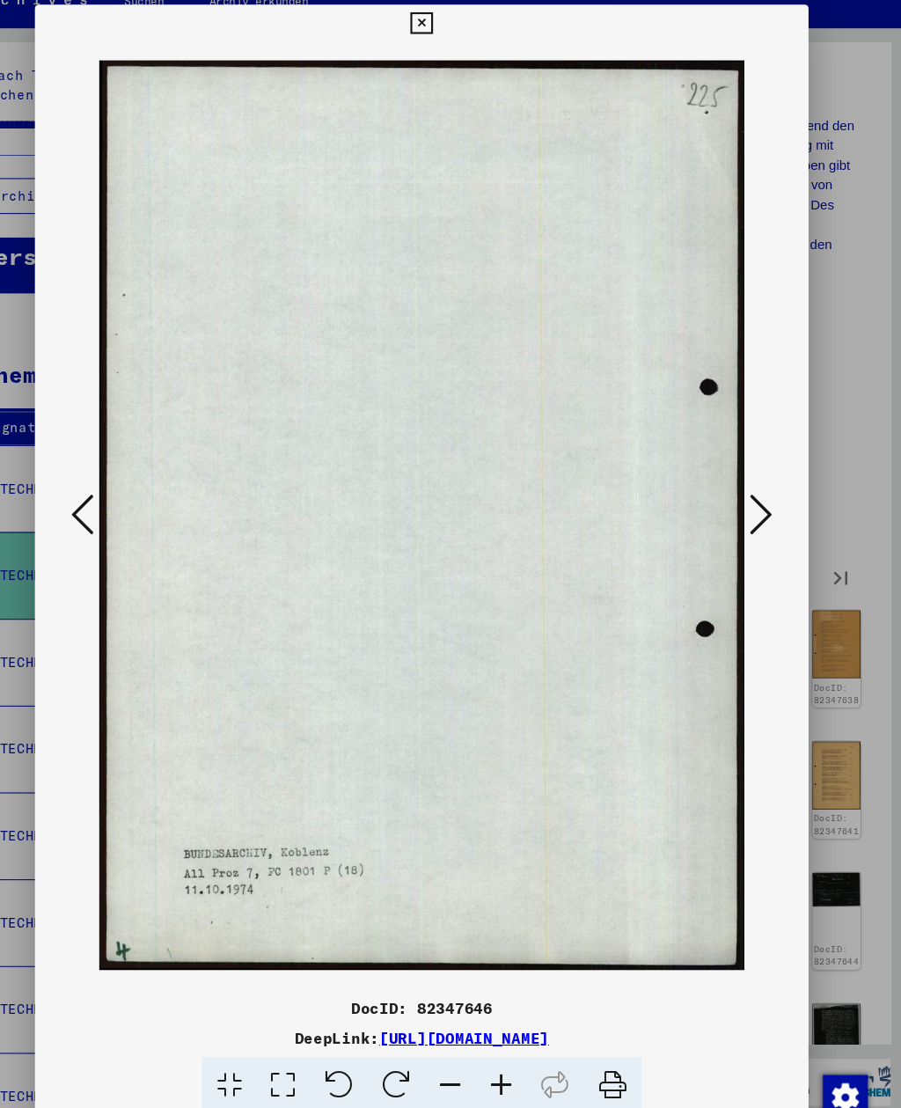
click at [751, 485] on button at bounding box center [767, 510] width 32 height 50
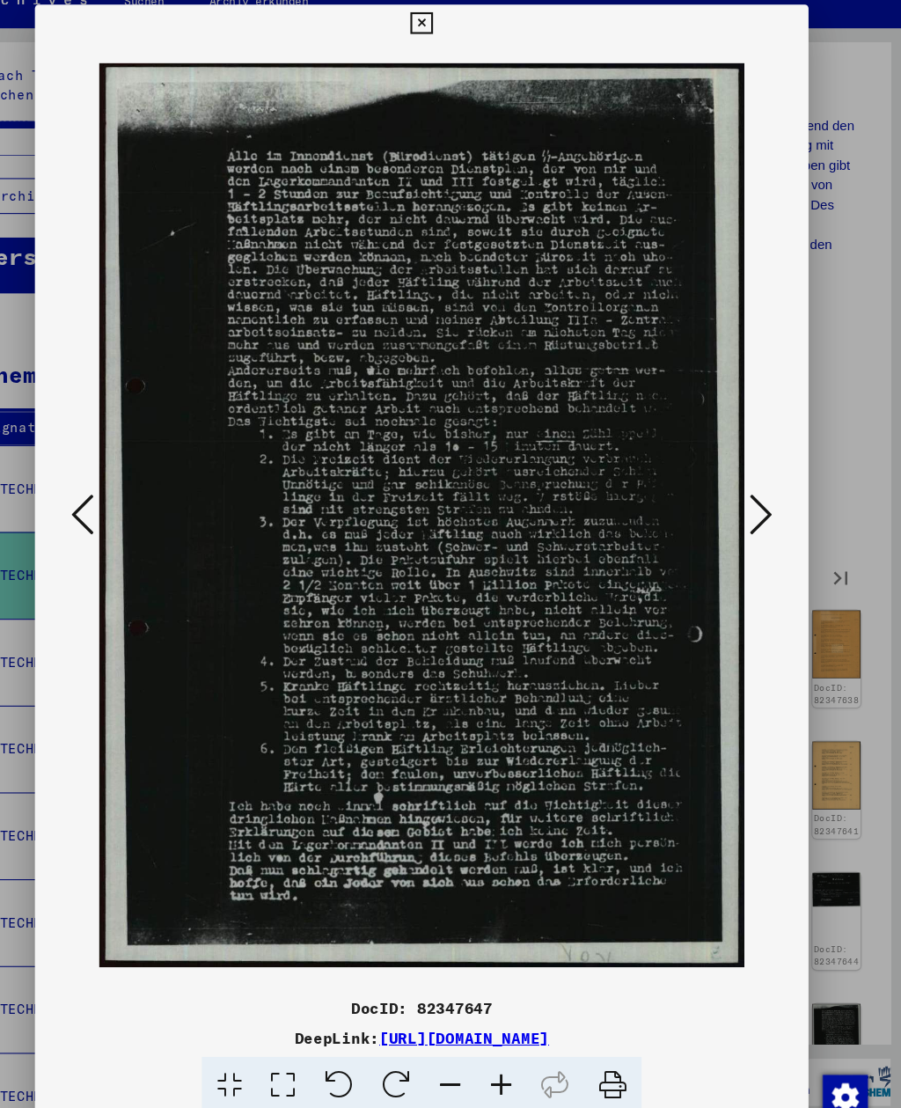
click at [751, 485] on button at bounding box center [767, 510] width 32 height 50
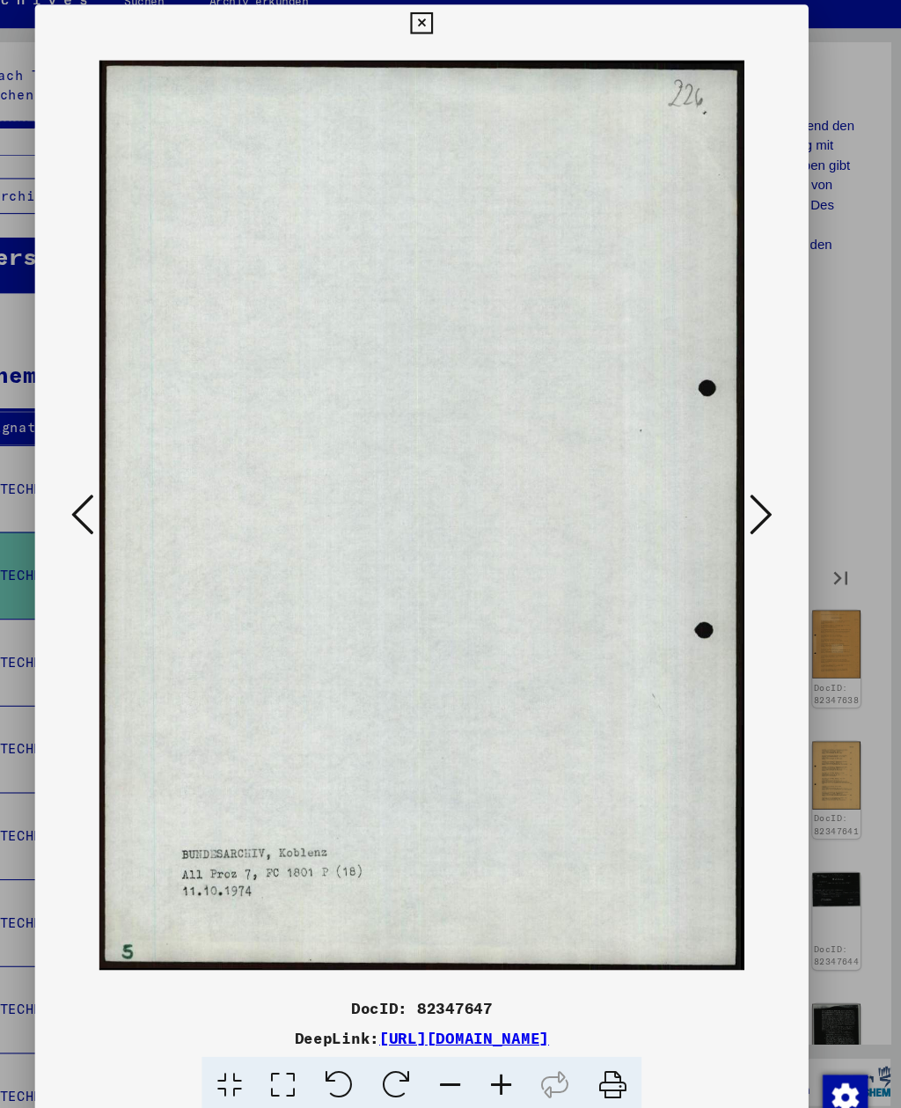
click at [751, 485] on button at bounding box center [767, 510] width 32 height 50
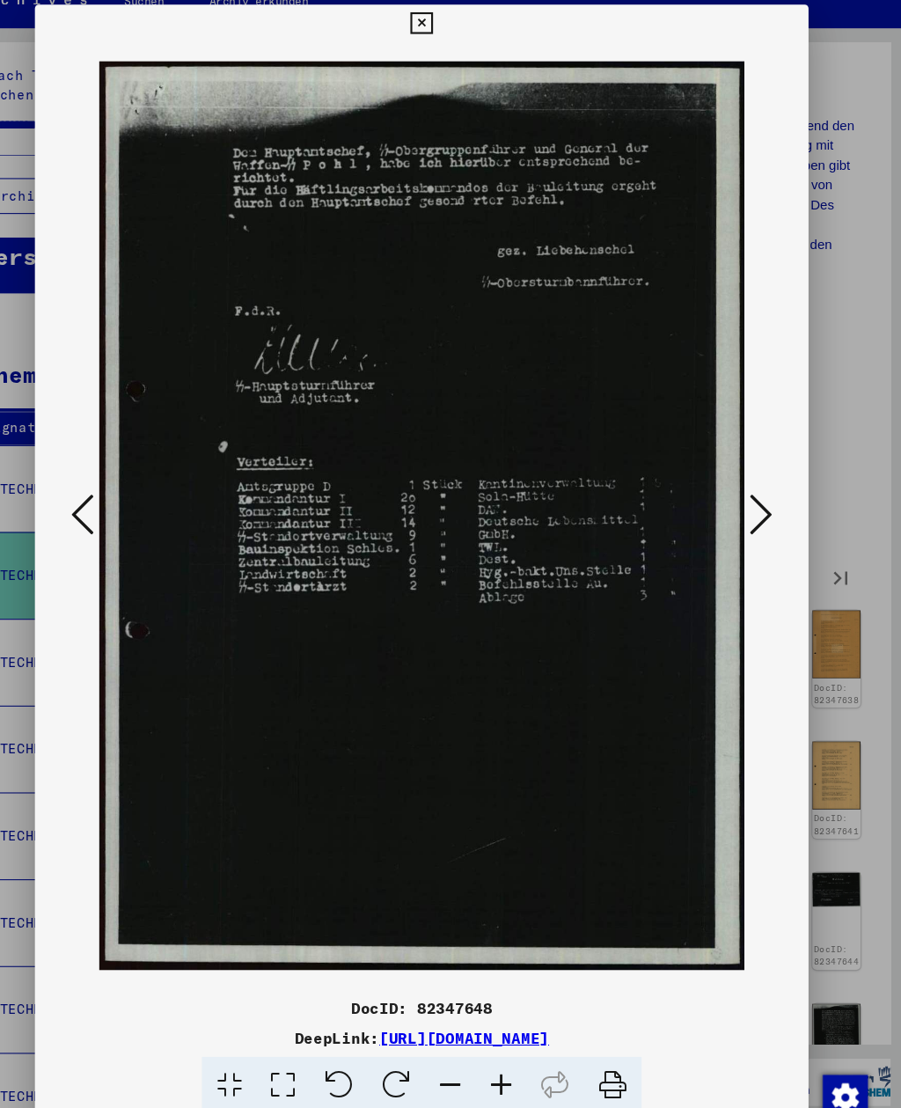
click at [751, 485] on button at bounding box center [767, 510] width 32 height 50
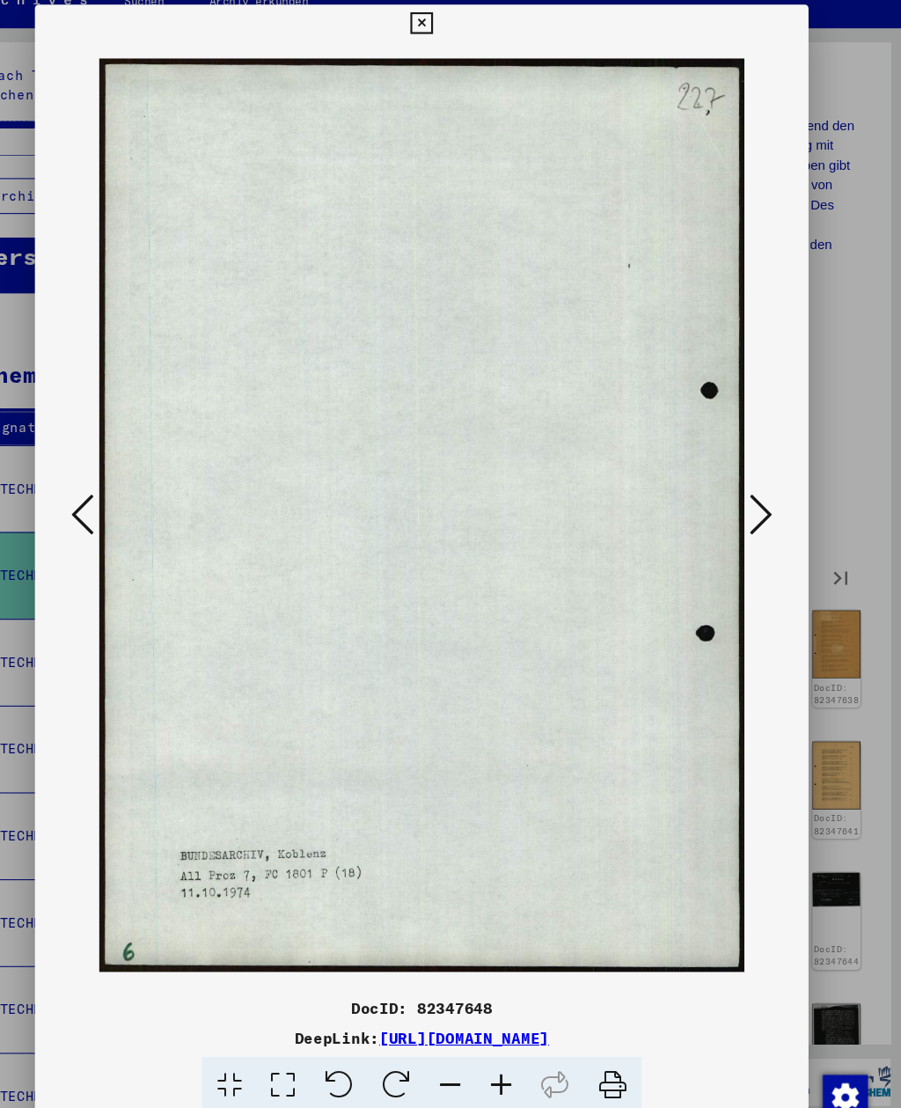
click at [751, 485] on button at bounding box center [767, 510] width 32 height 50
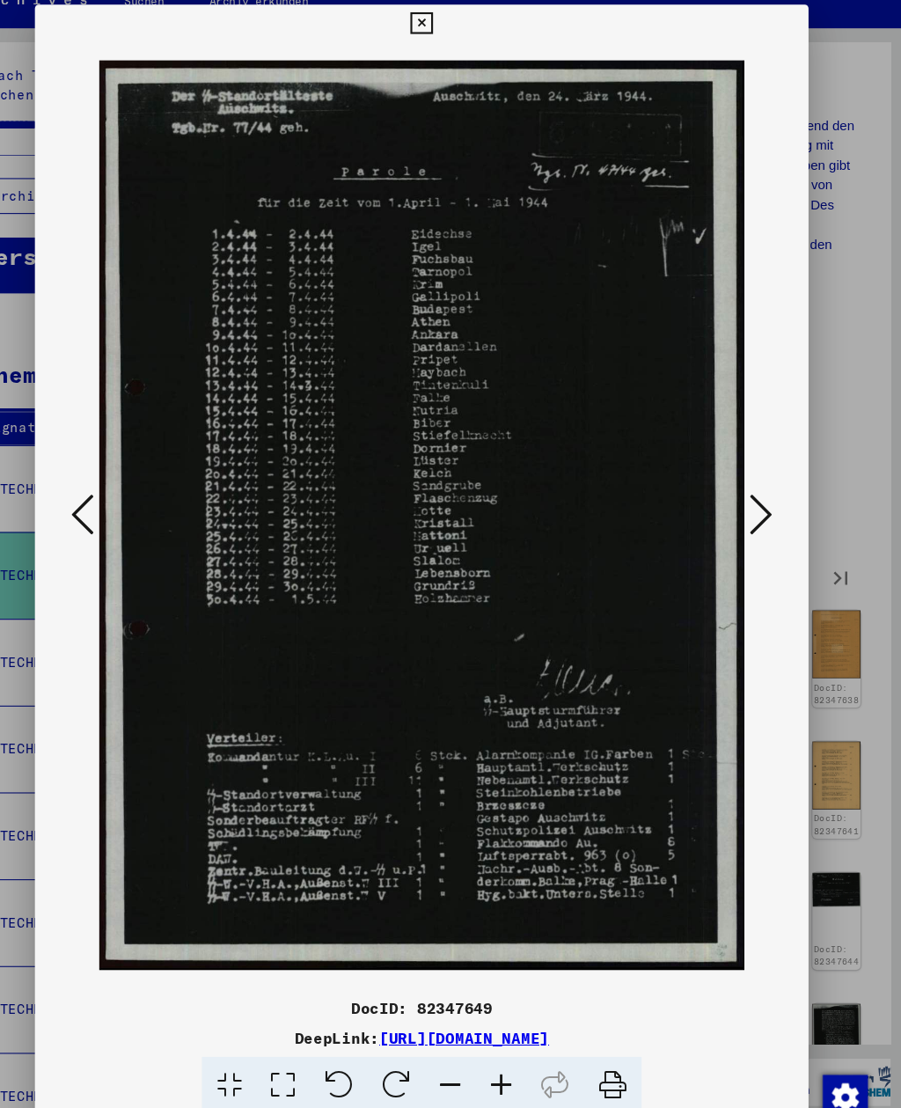
click at [751, 485] on button at bounding box center [767, 510] width 32 height 50
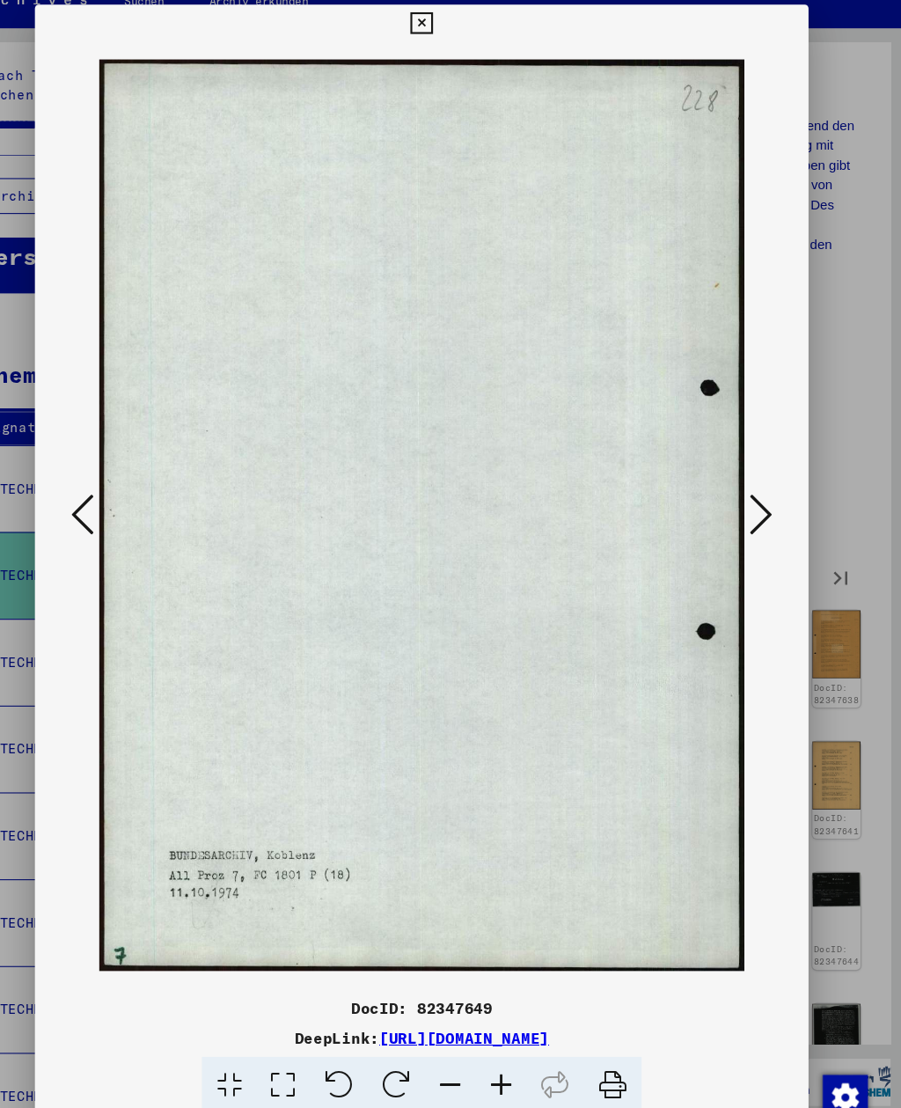
click at [751, 485] on button at bounding box center [767, 510] width 32 height 50
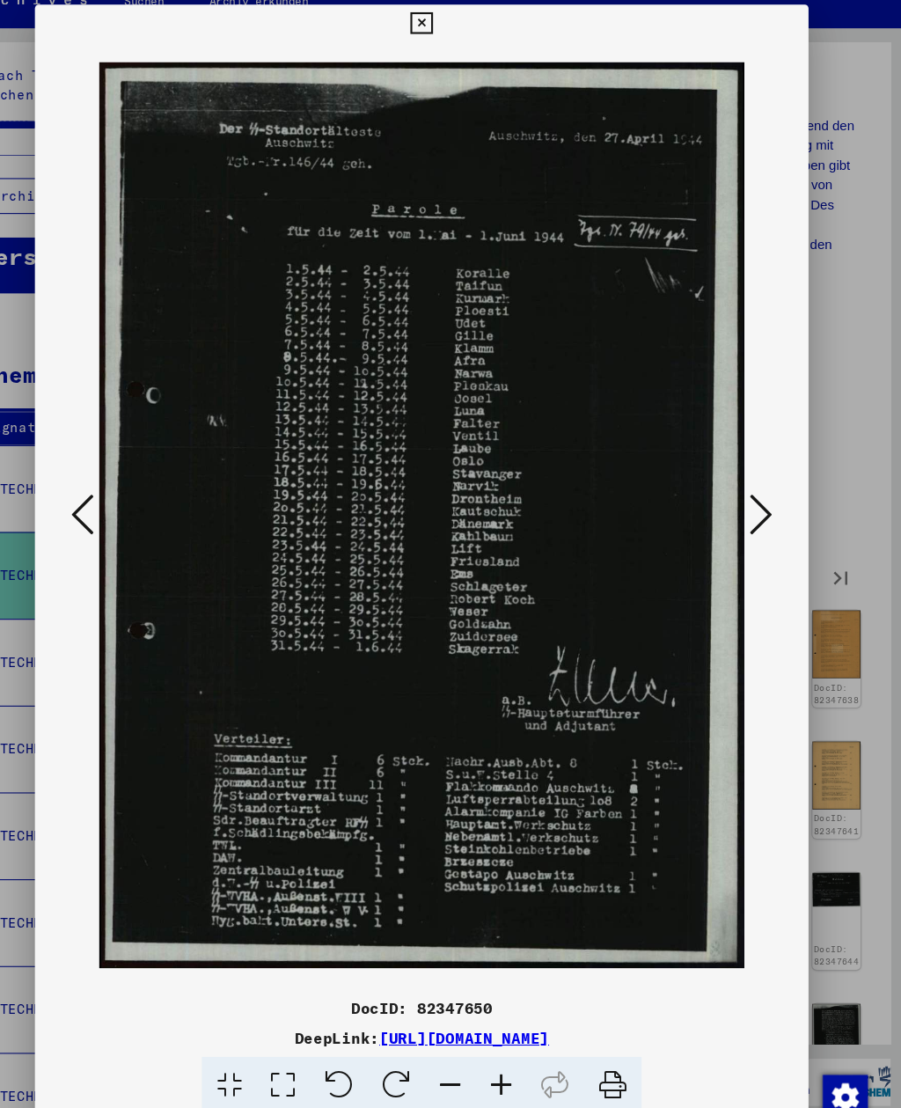
click at [751, 485] on button at bounding box center [767, 510] width 32 height 50
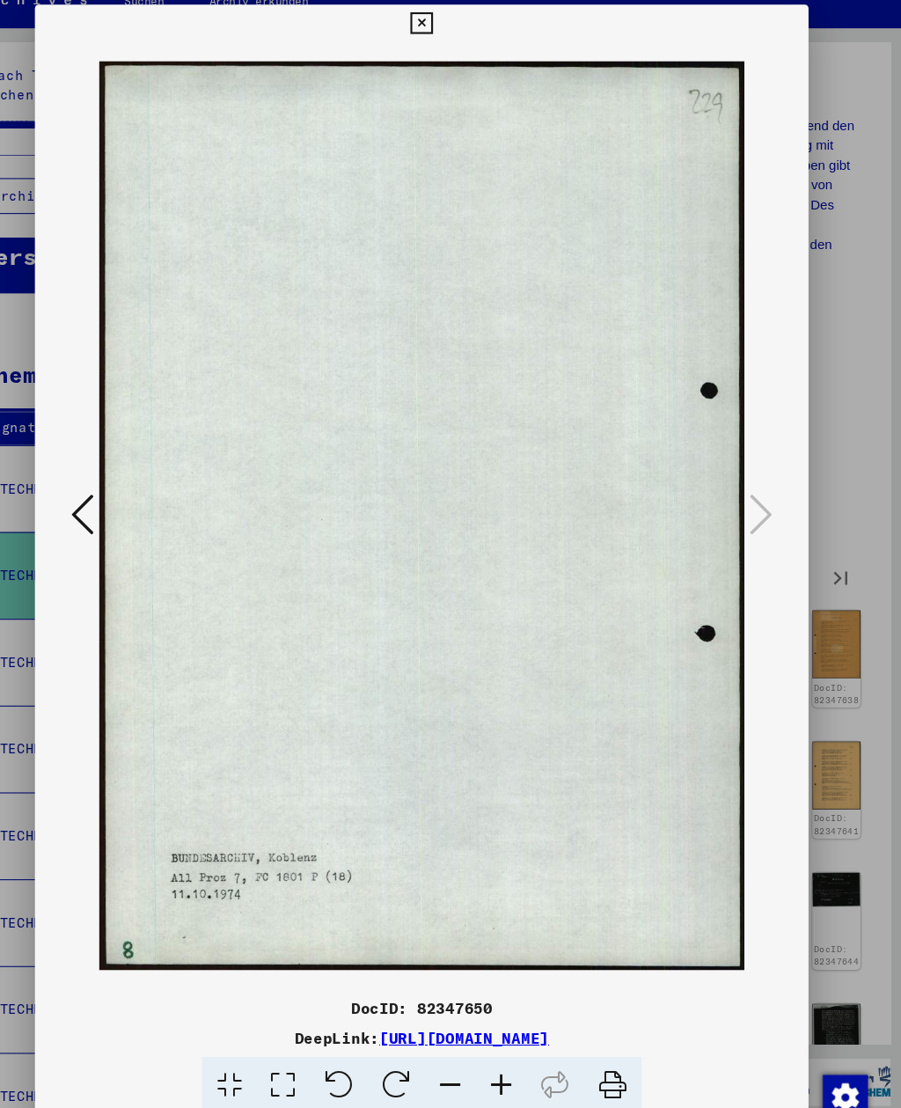
click at [728, 474] on div at bounding box center [450, 510] width 721 height 883
click at [465, 33] on button at bounding box center [450, 50] width 31 height 35
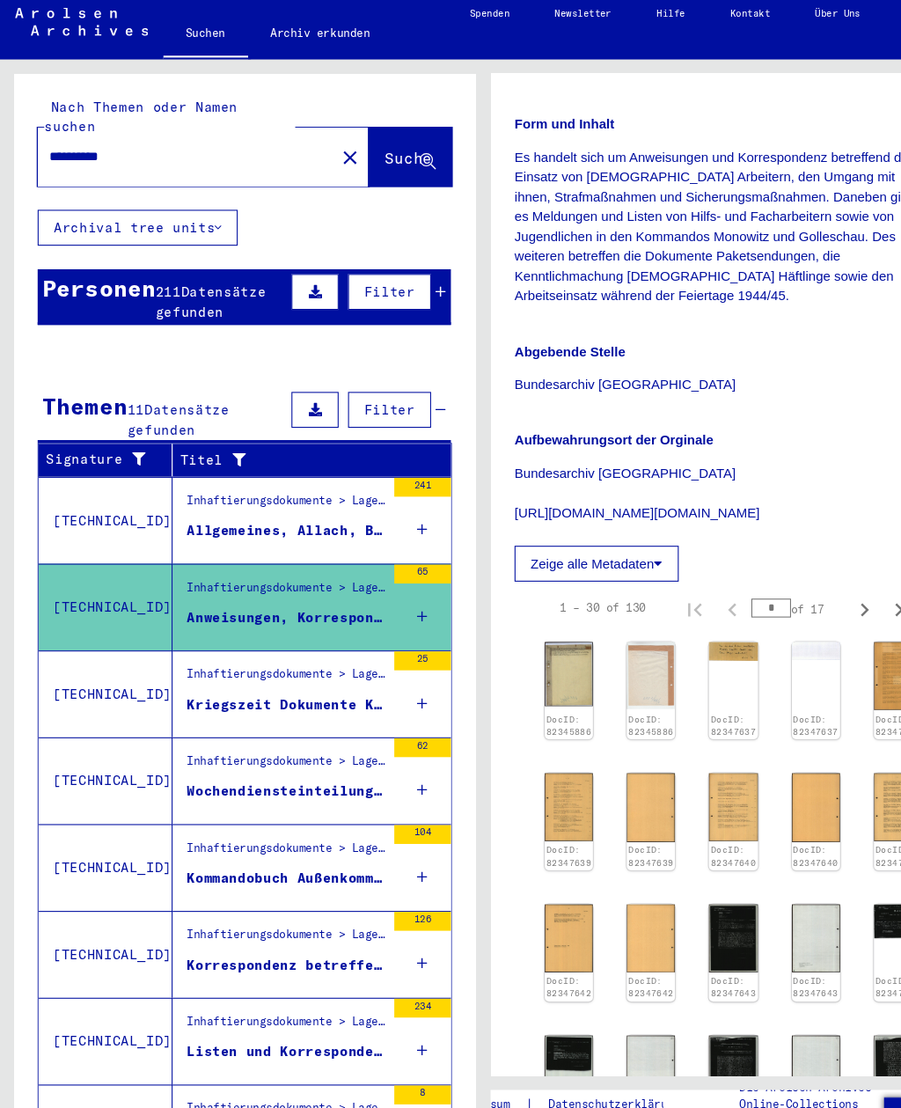
click at [803, 564] on icon "Next page" at bounding box center [806, 576] width 25 height 25
type input "*"
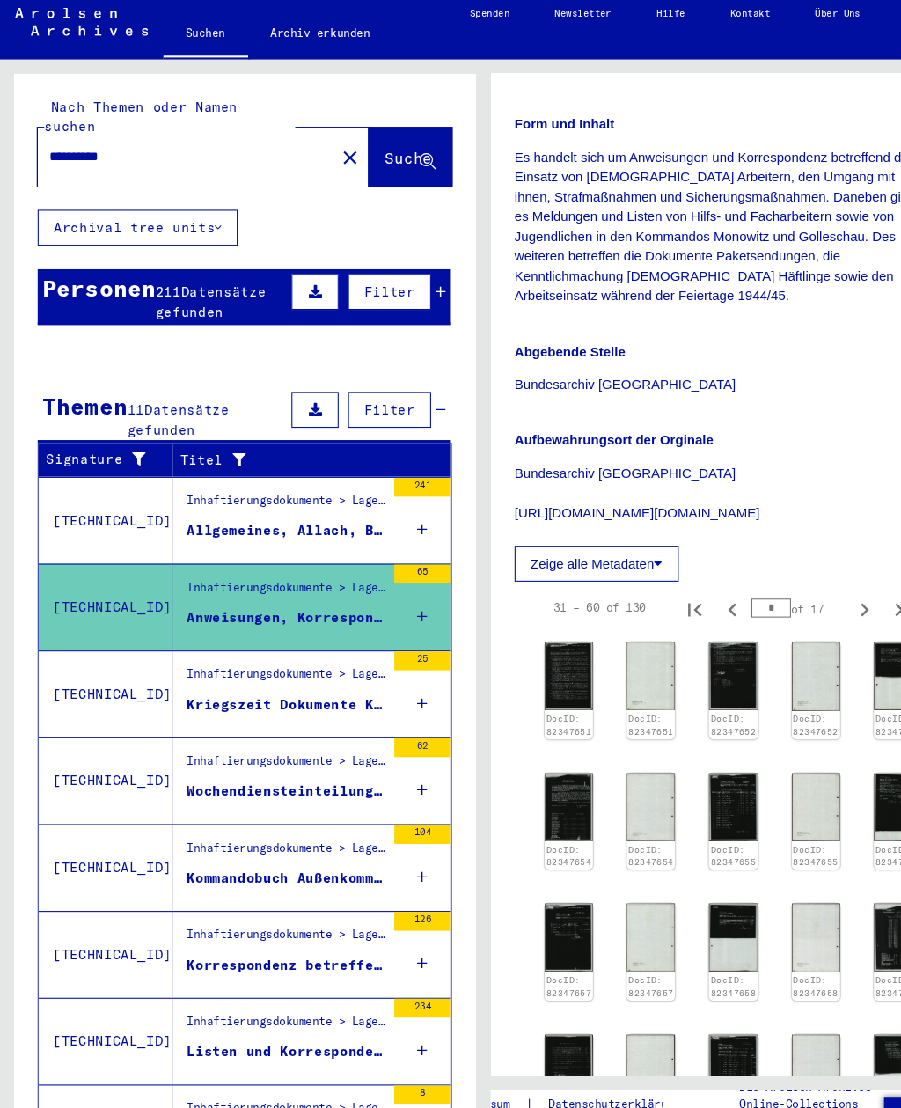
click at [509, 606] on img at bounding box center [530, 637] width 45 height 63
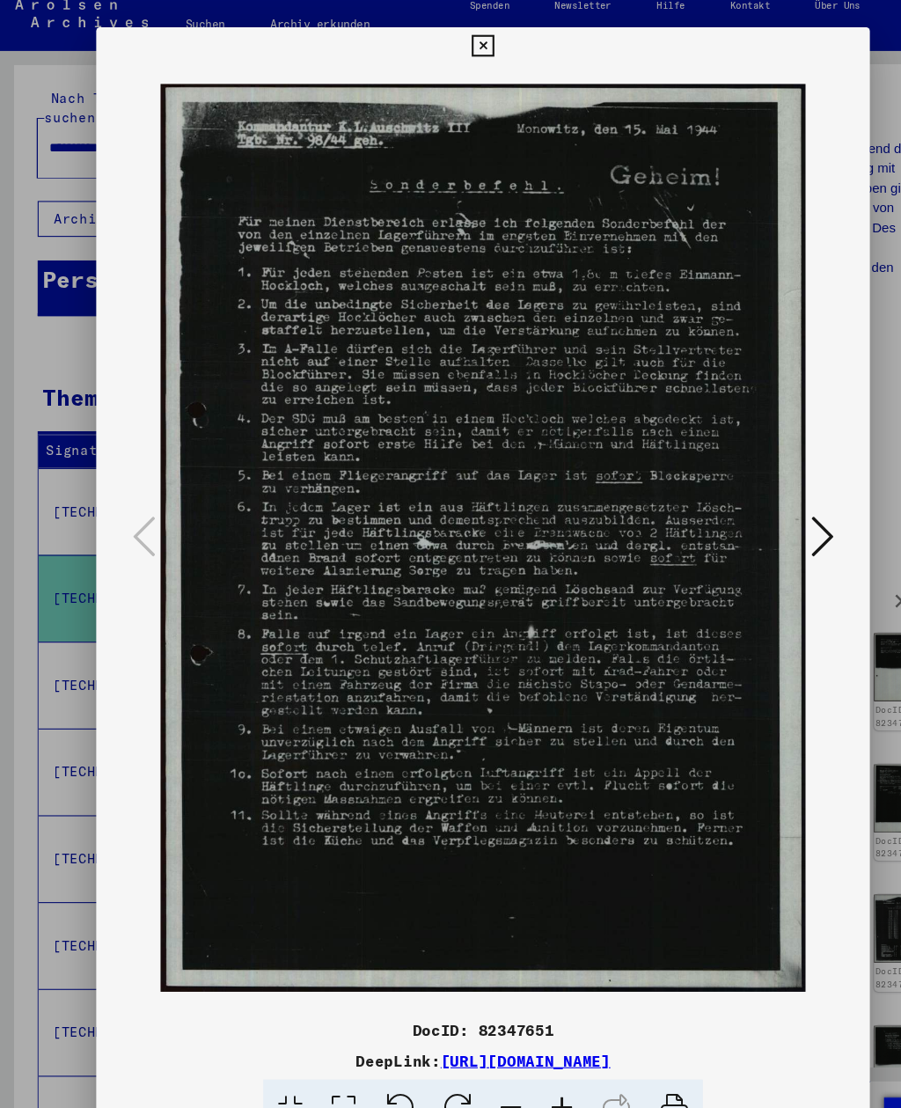
click at [780, 500] on button at bounding box center [767, 510] width 32 height 50
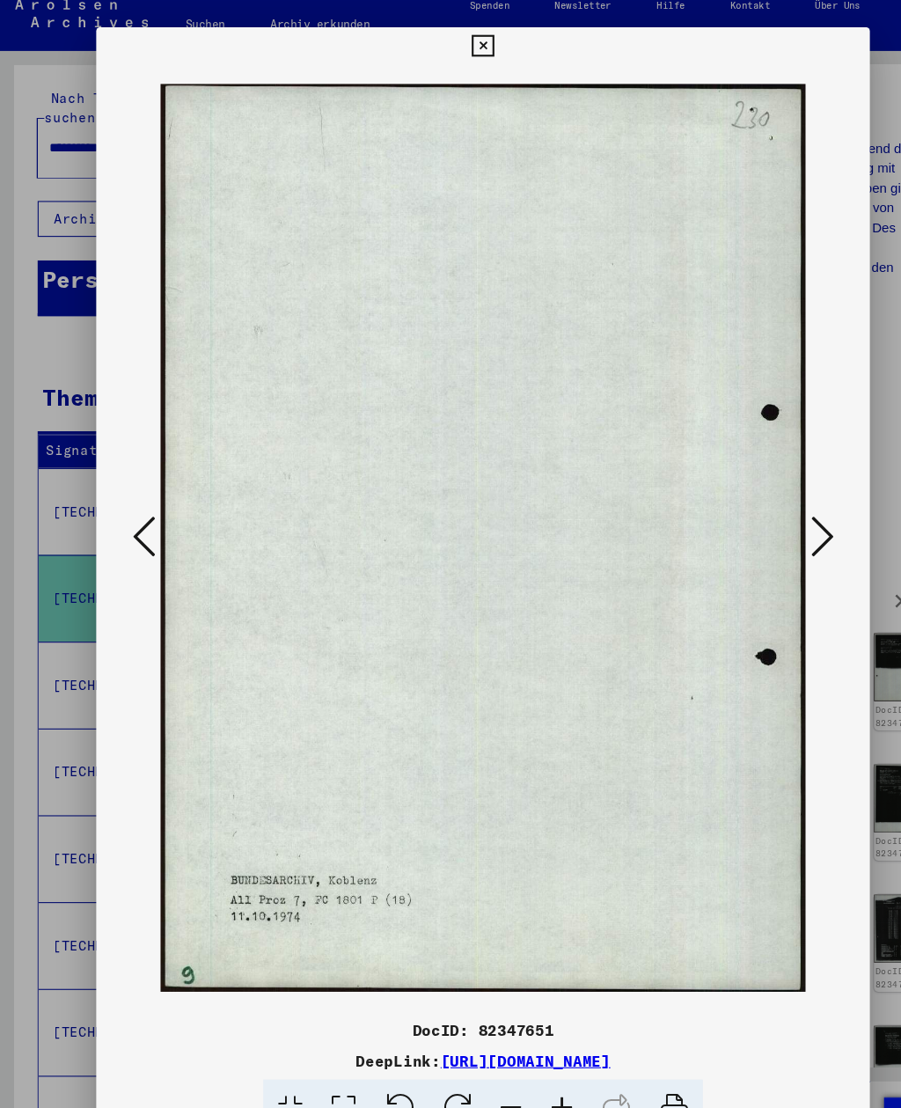
click at [766, 509] on icon at bounding box center [767, 508] width 21 height 42
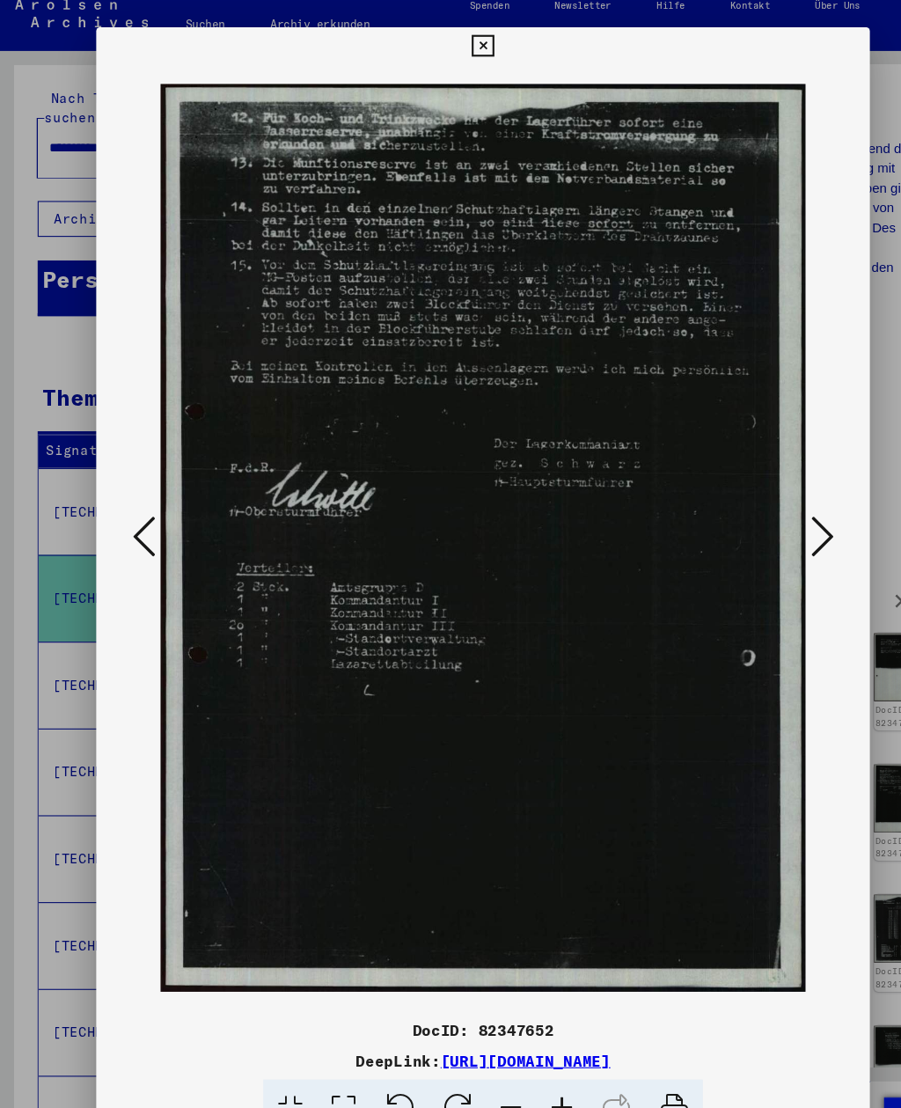
click at [769, 505] on icon at bounding box center [767, 508] width 21 height 42
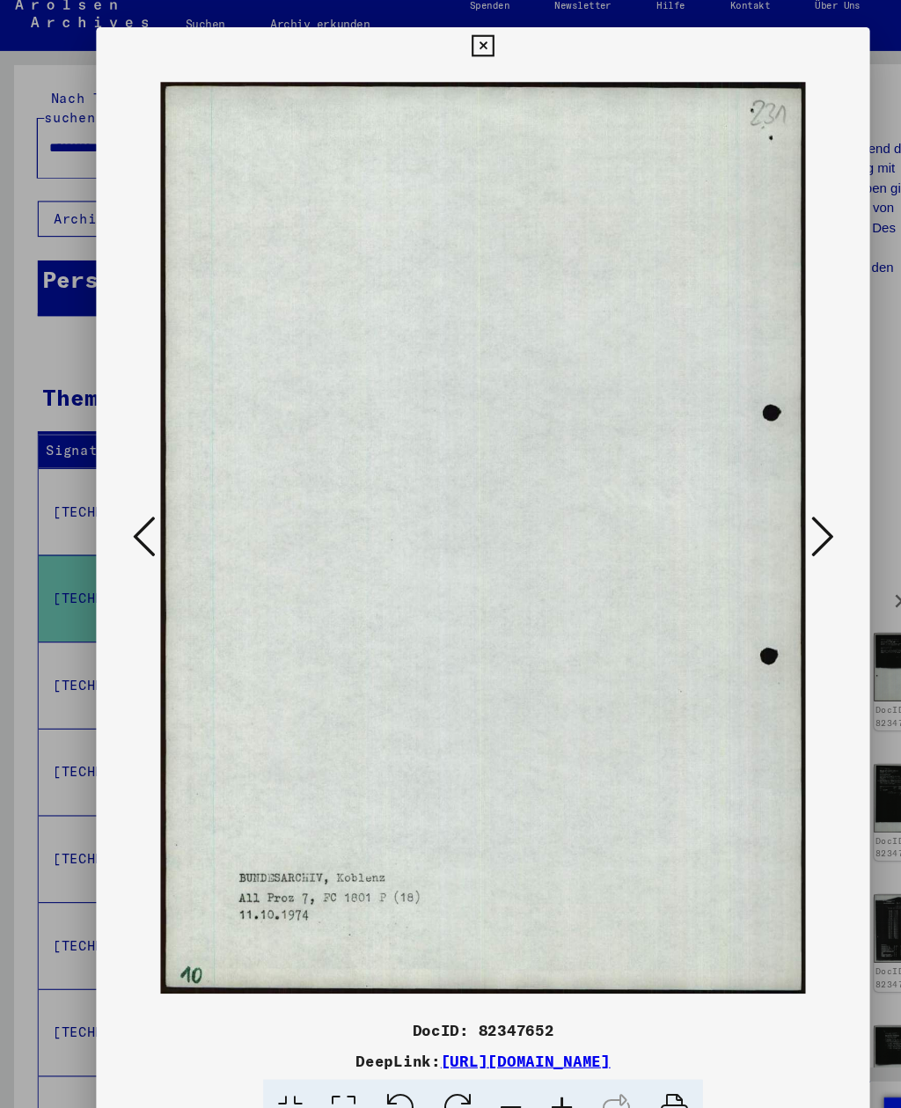
click at [768, 505] on icon at bounding box center [767, 508] width 21 height 42
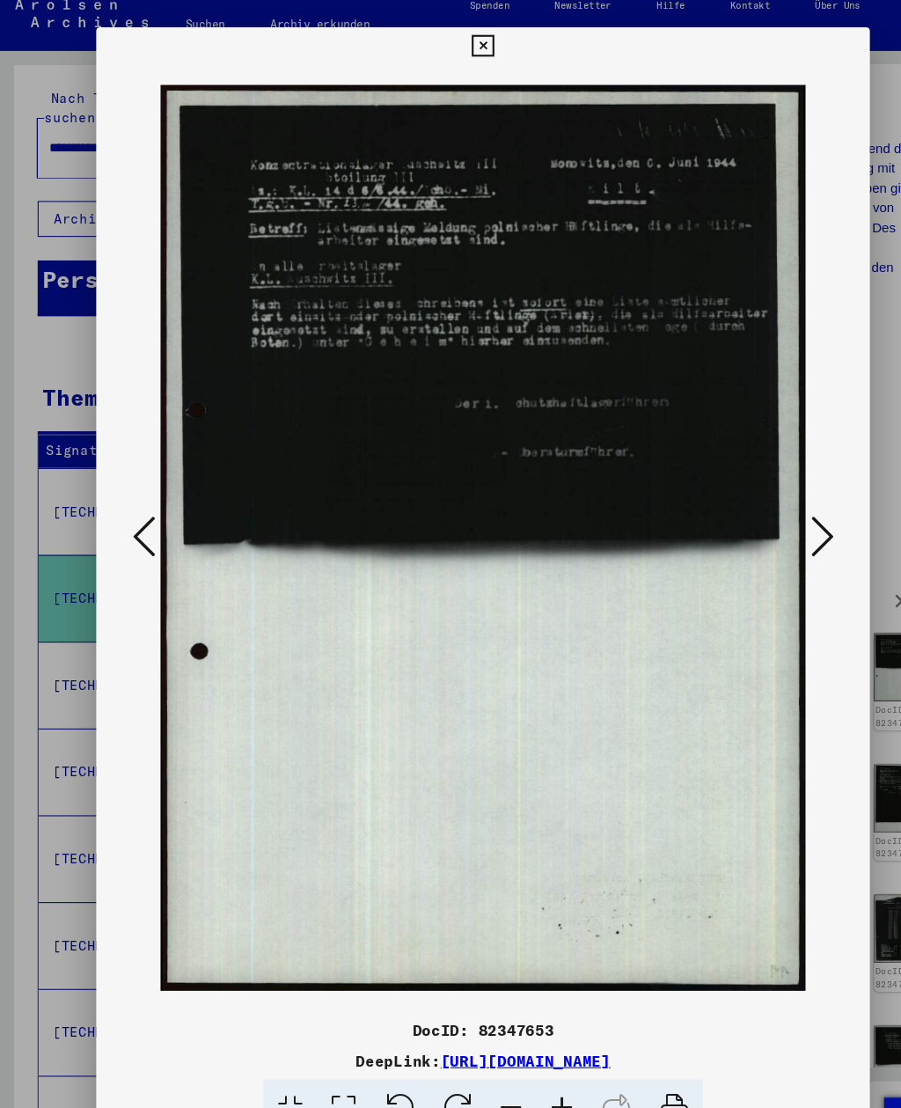
click at [769, 502] on icon at bounding box center [767, 508] width 21 height 42
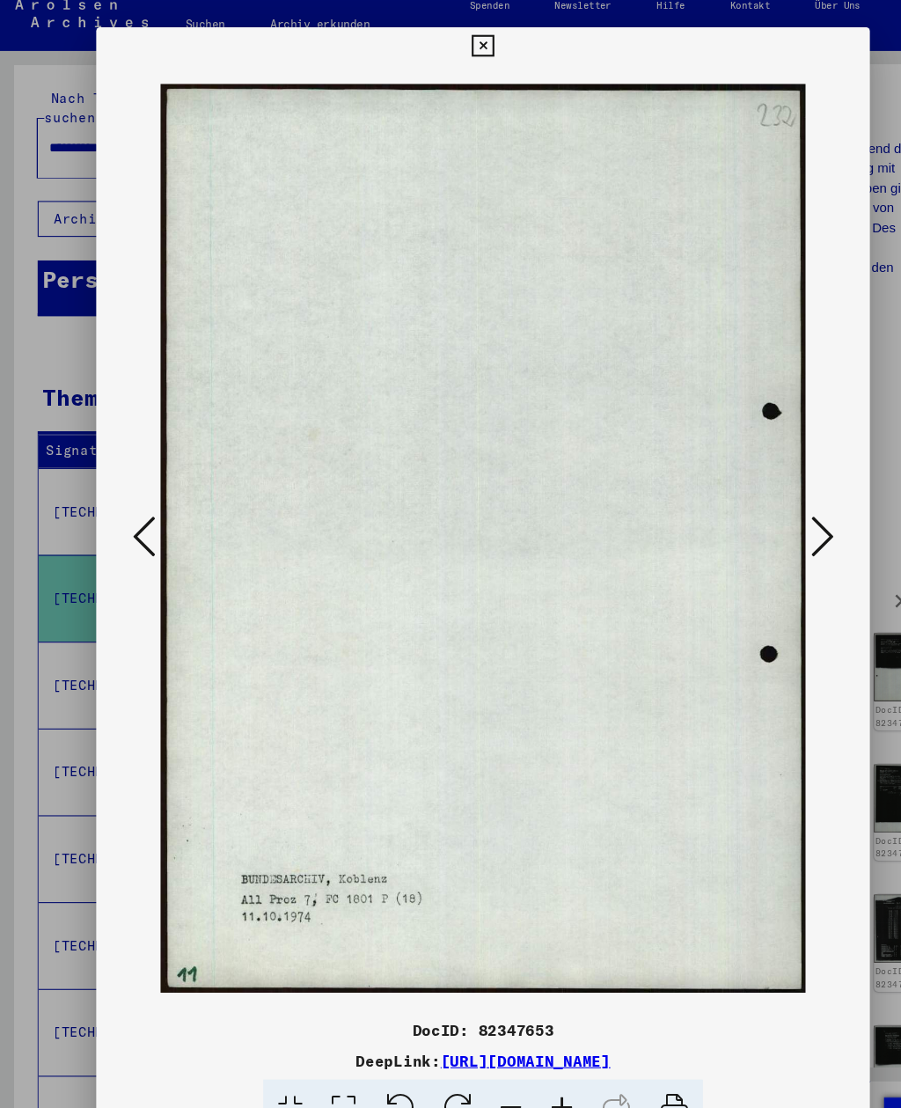
click at [769, 503] on icon at bounding box center [767, 508] width 21 height 42
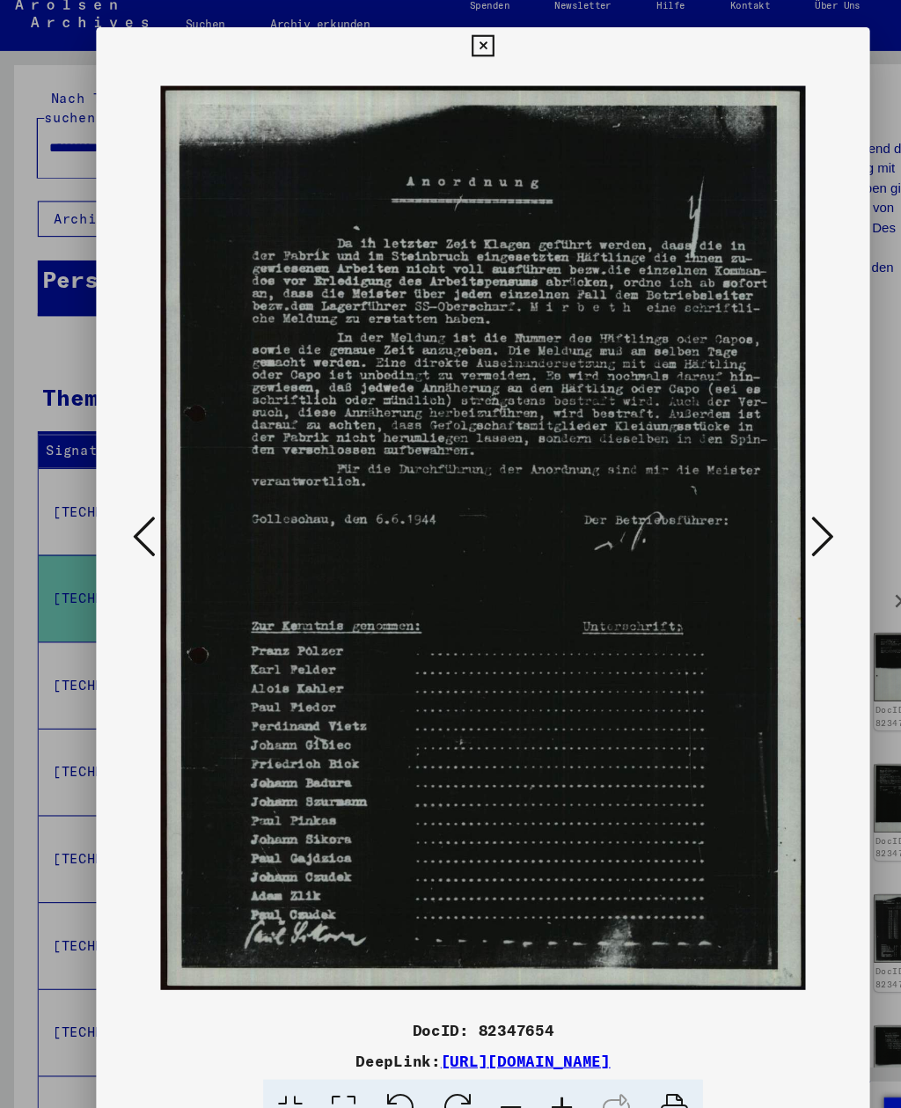
click at [766, 510] on icon at bounding box center [767, 508] width 21 height 42
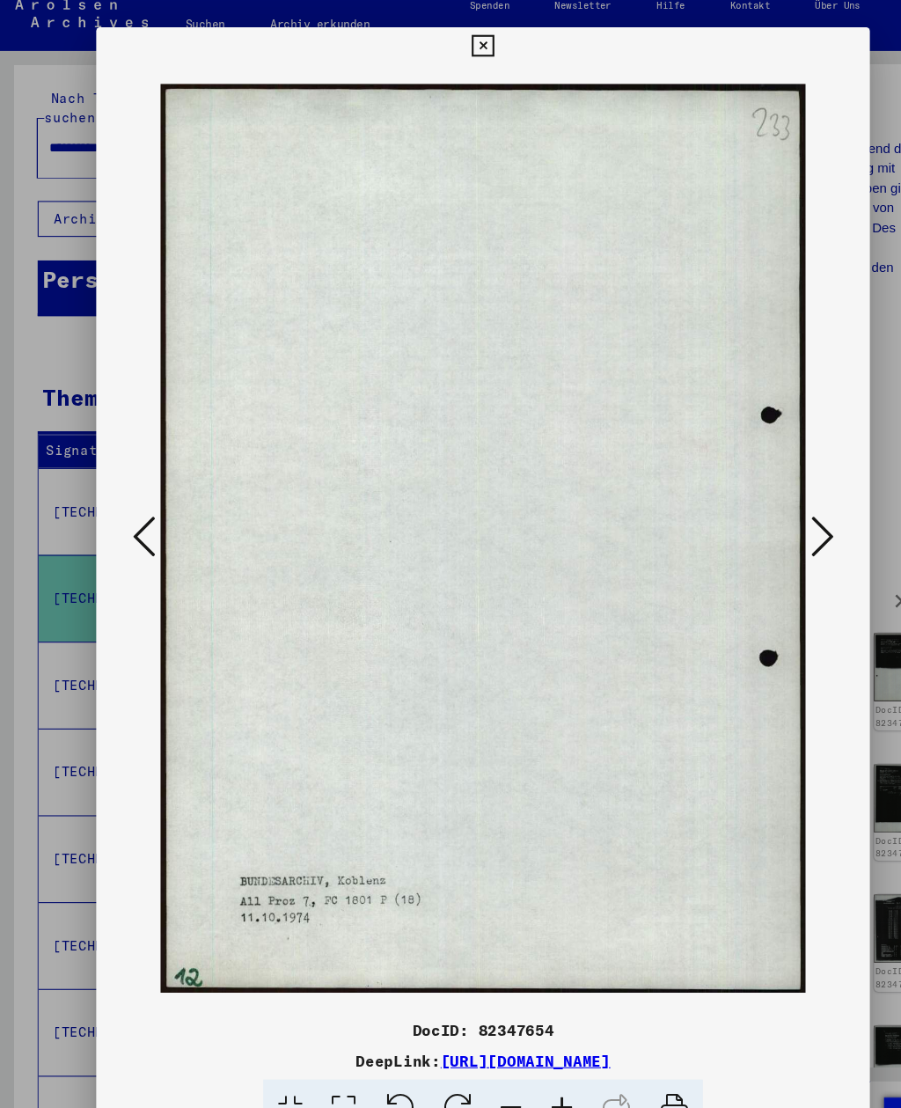
click at [767, 509] on icon at bounding box center [767, 508] width 21 height 42
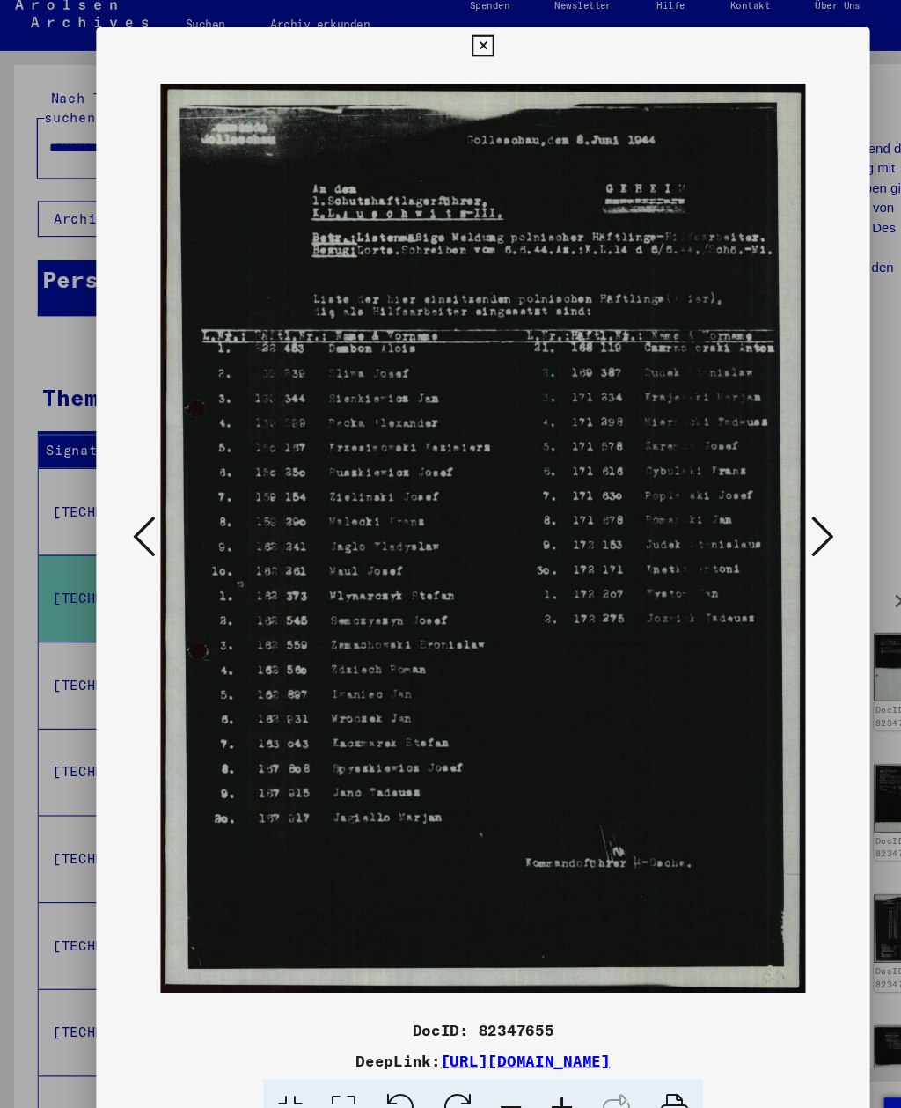
click at [767, 512] on icon at bounding box center [767, 508] width 21 height 42
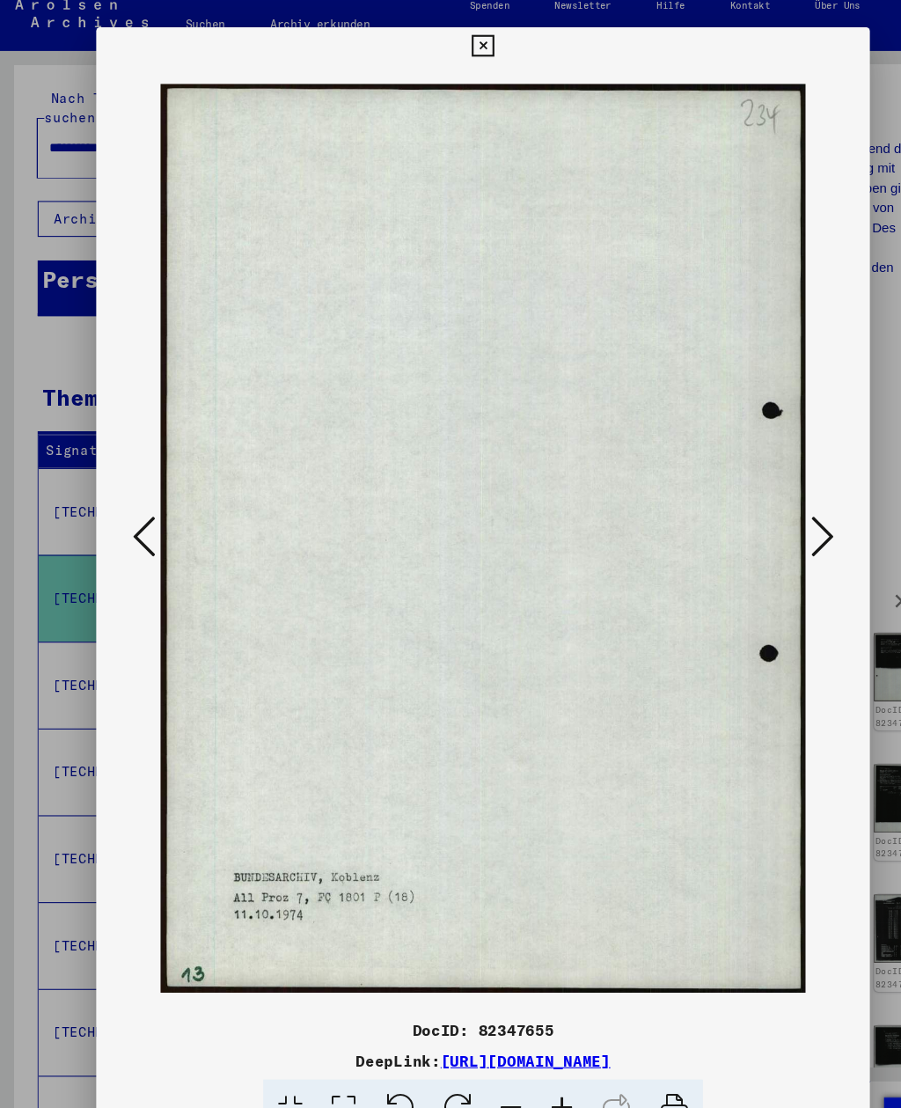
click at [767, 513] on icon at bounding box center [767, 508] width 21 height 42
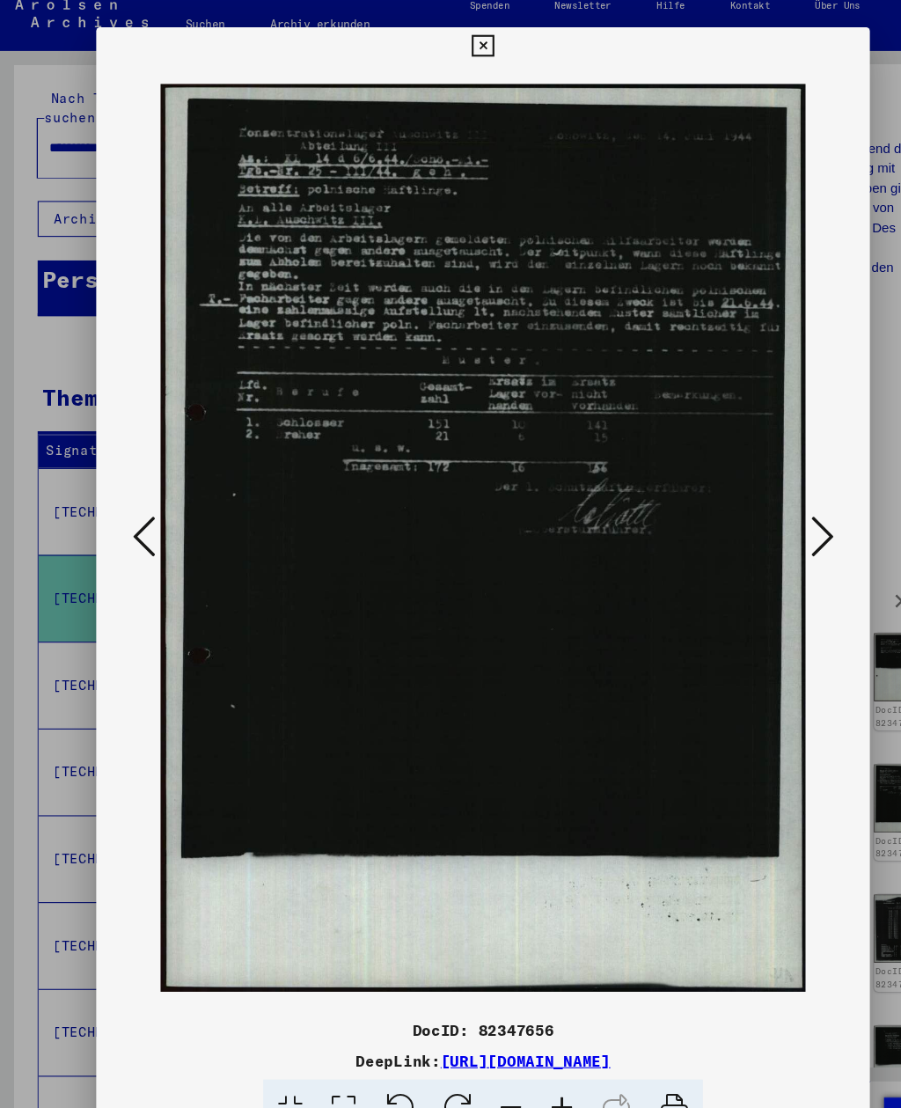
click at [766, 516] on icon at bounding box center [767, 508] width 21 height 42
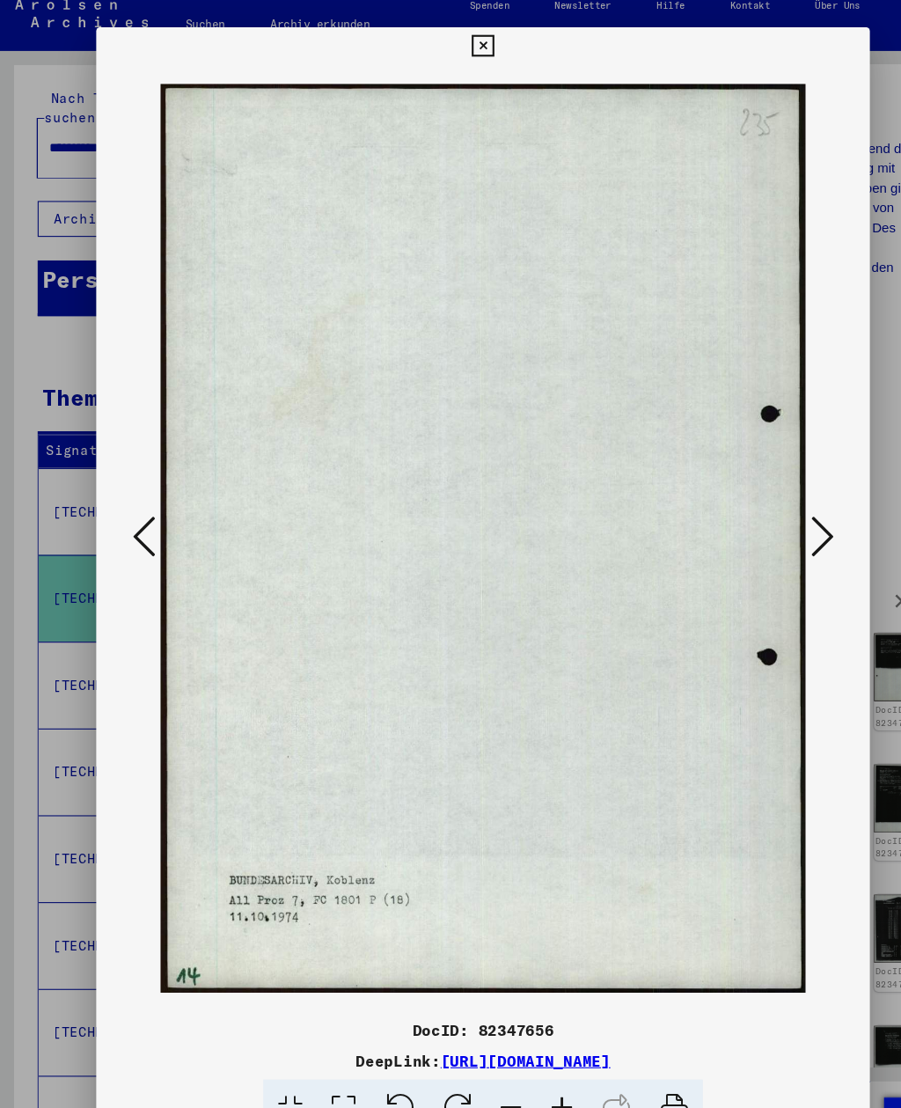
click at [763, 515] on icon at bounding box center [767, 508] width 21 height 42
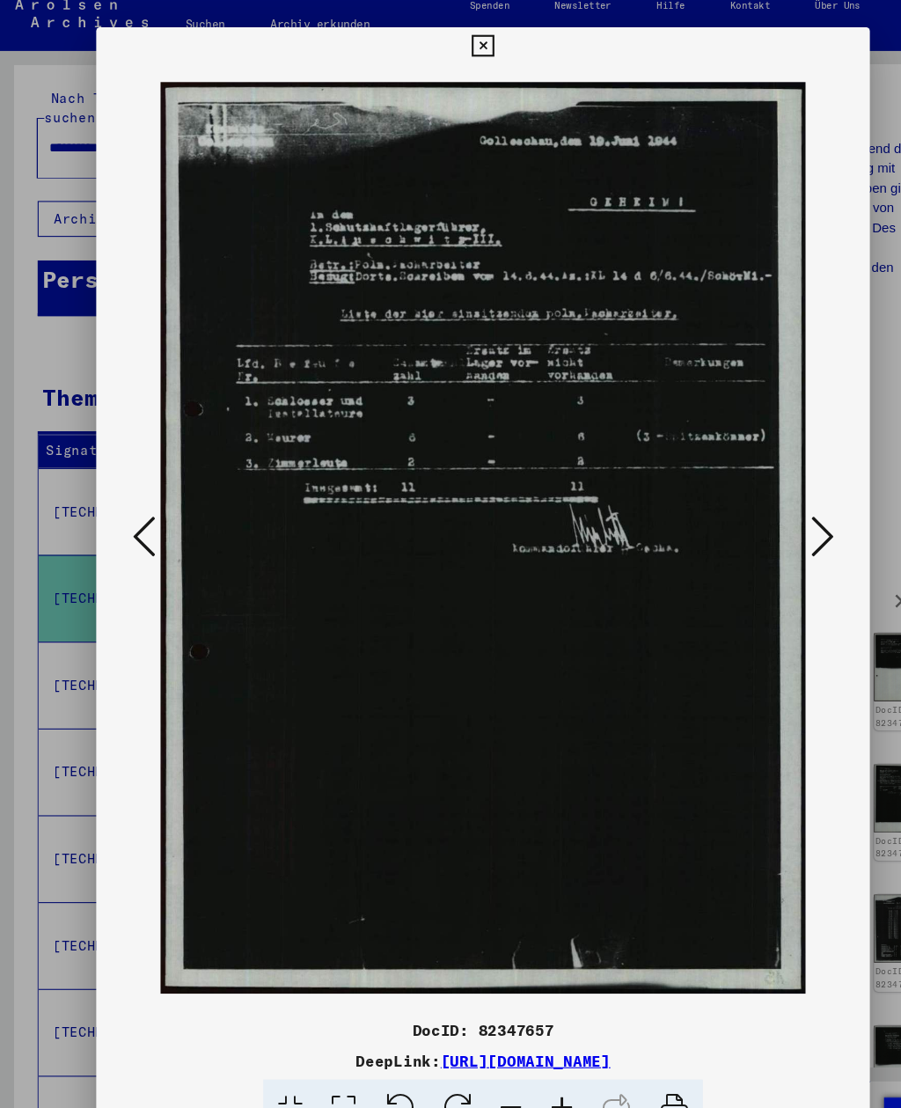
click at [762, 517] on icon at bounding box center [767, 508] width 21 height 42
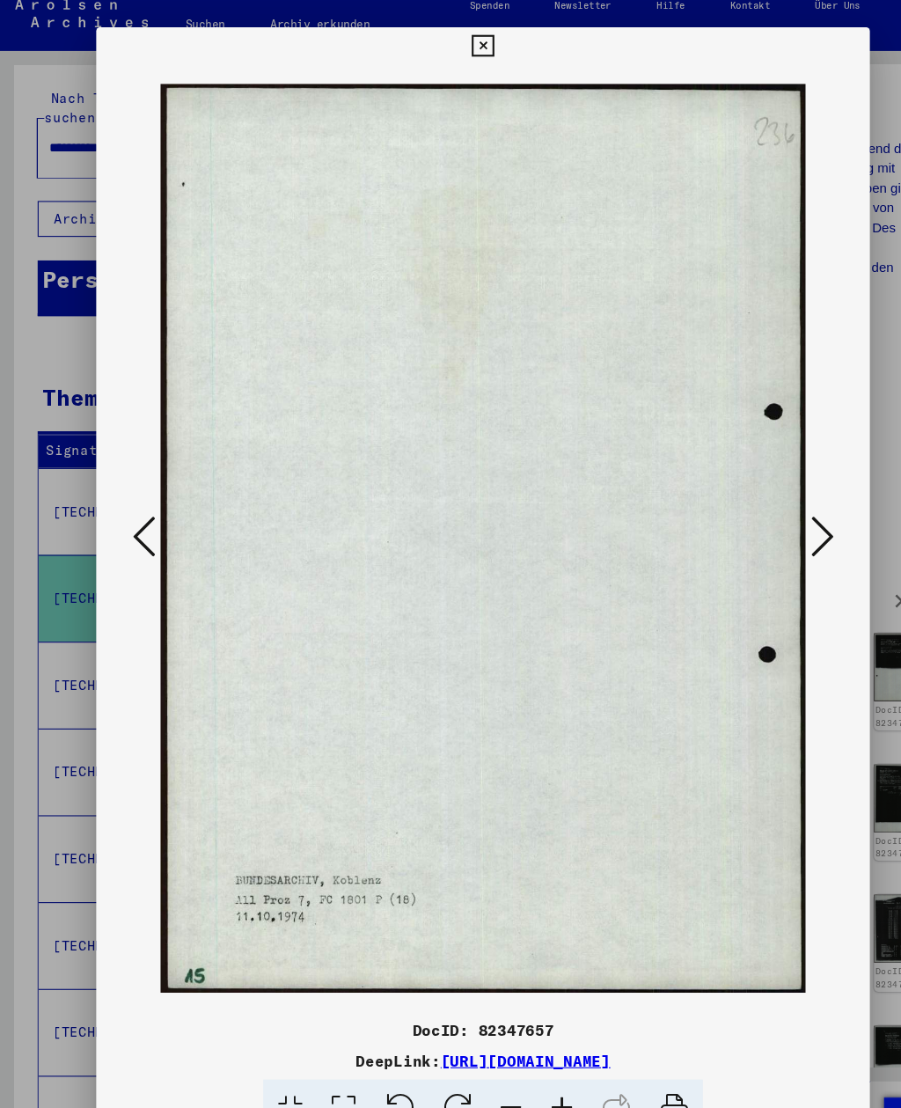
click at [763, 517] on icon at bounding box center [767, 508] width 21 height 42
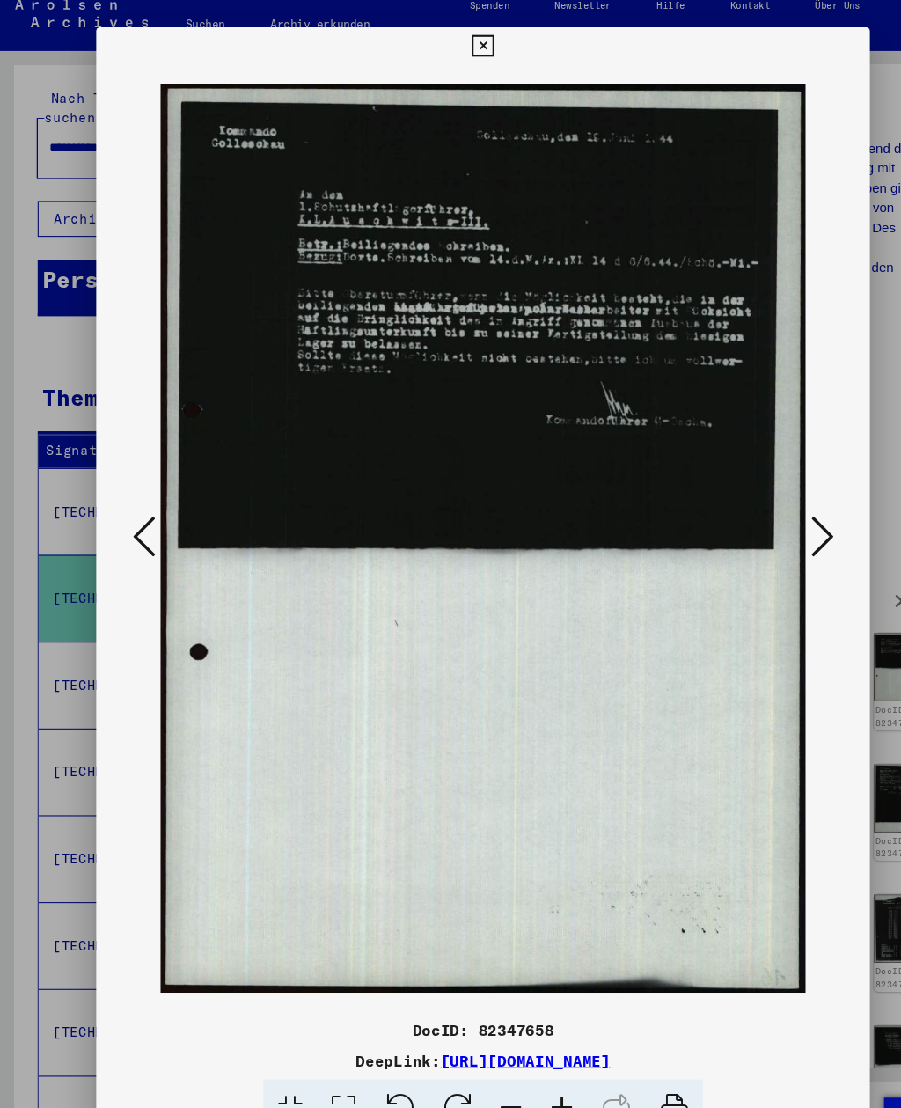
click at [763, 518] on icon at bounding box center [767, 508] width 21 height 42
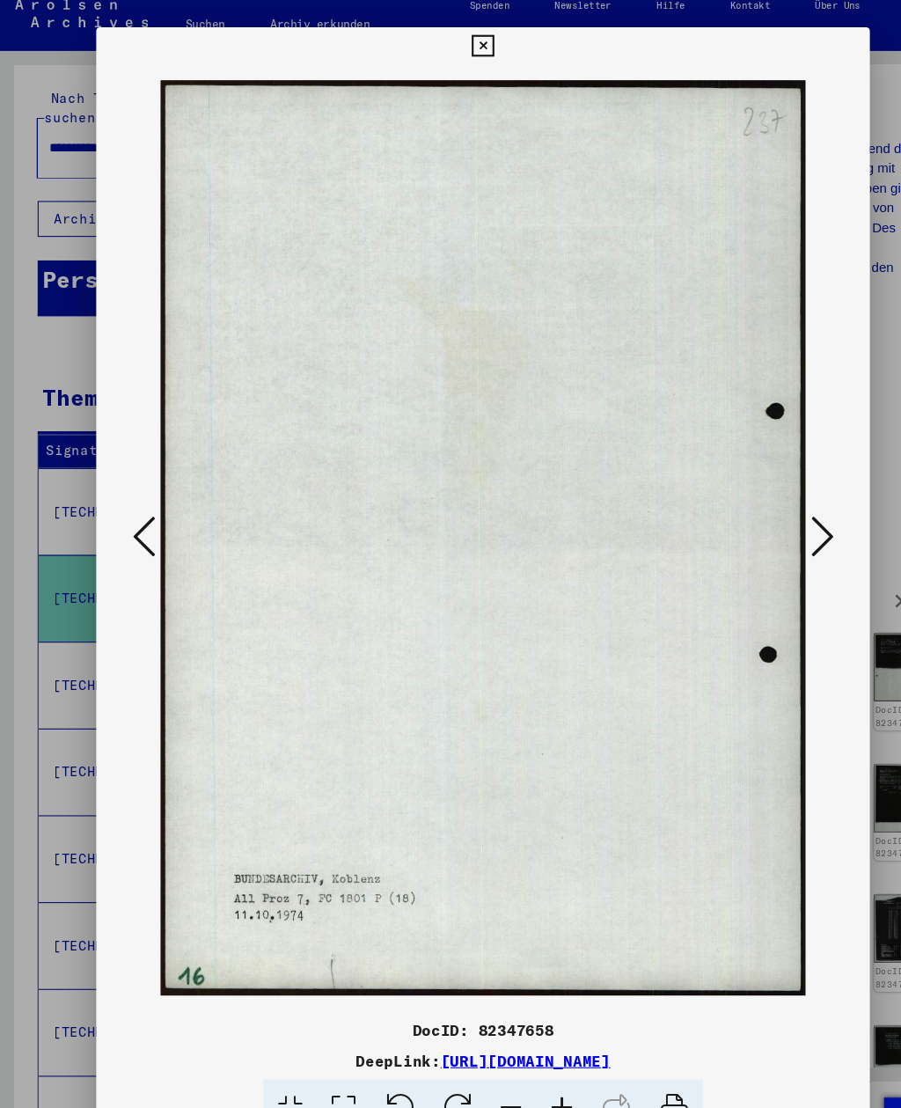
click at [764, 518] on icon at bounding box center [767, 508] width 21 height 42
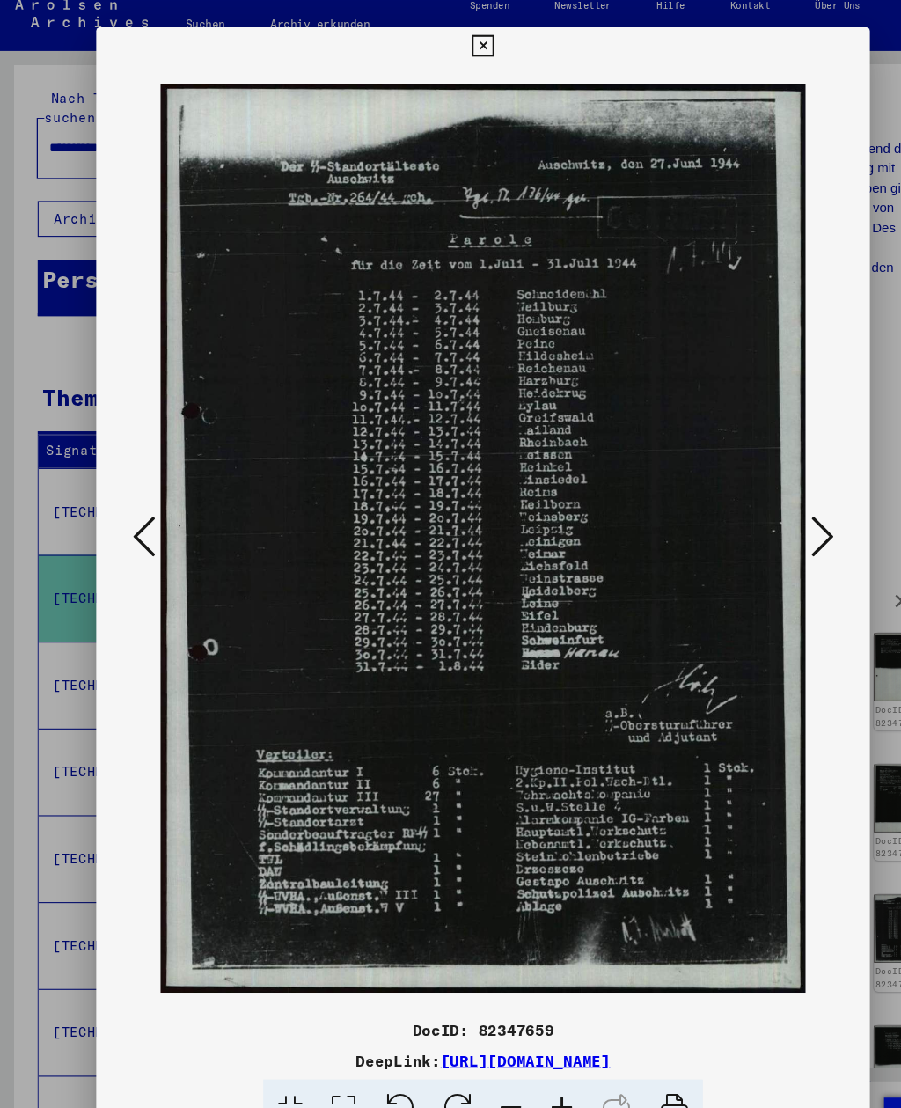
click at [763, 521] on icon at bounding box center [767, 508] width 21 height 42
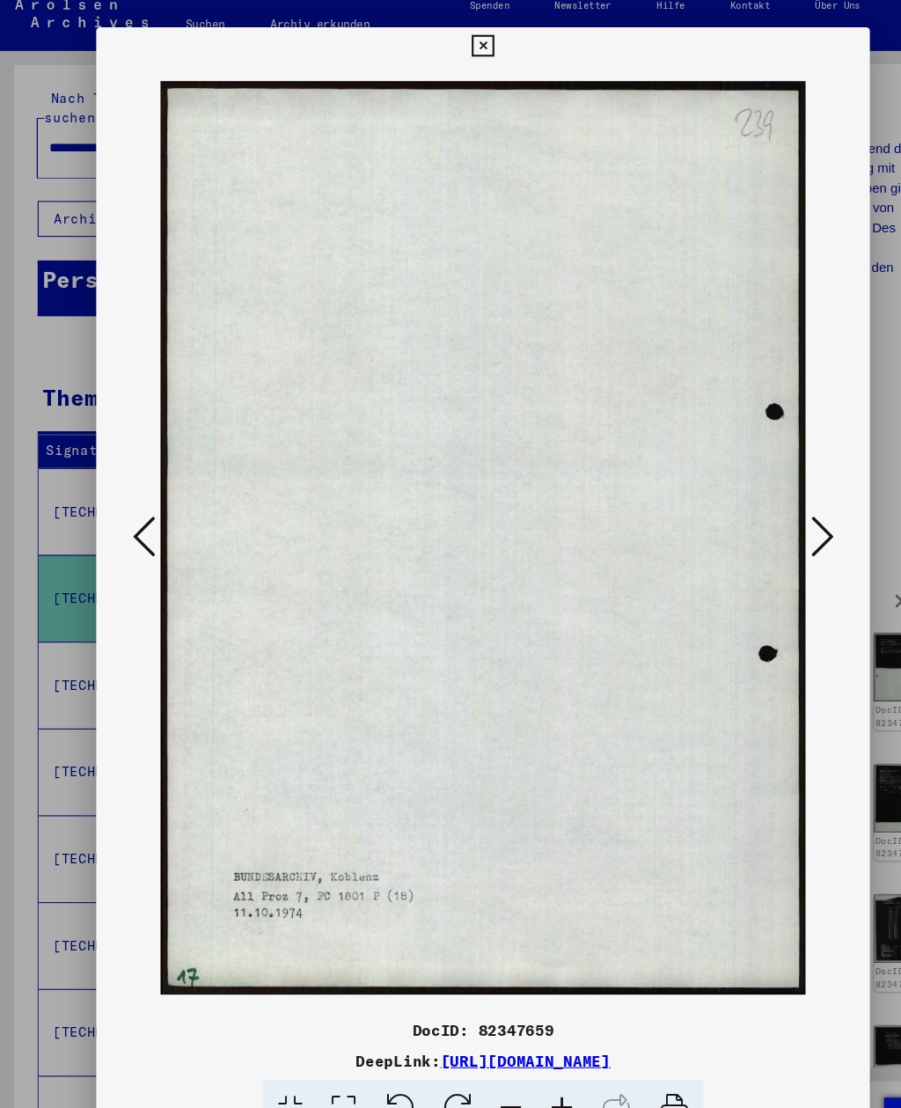
click at [768, 517] on icon at bounding box center [767, 508] width 21 height 42
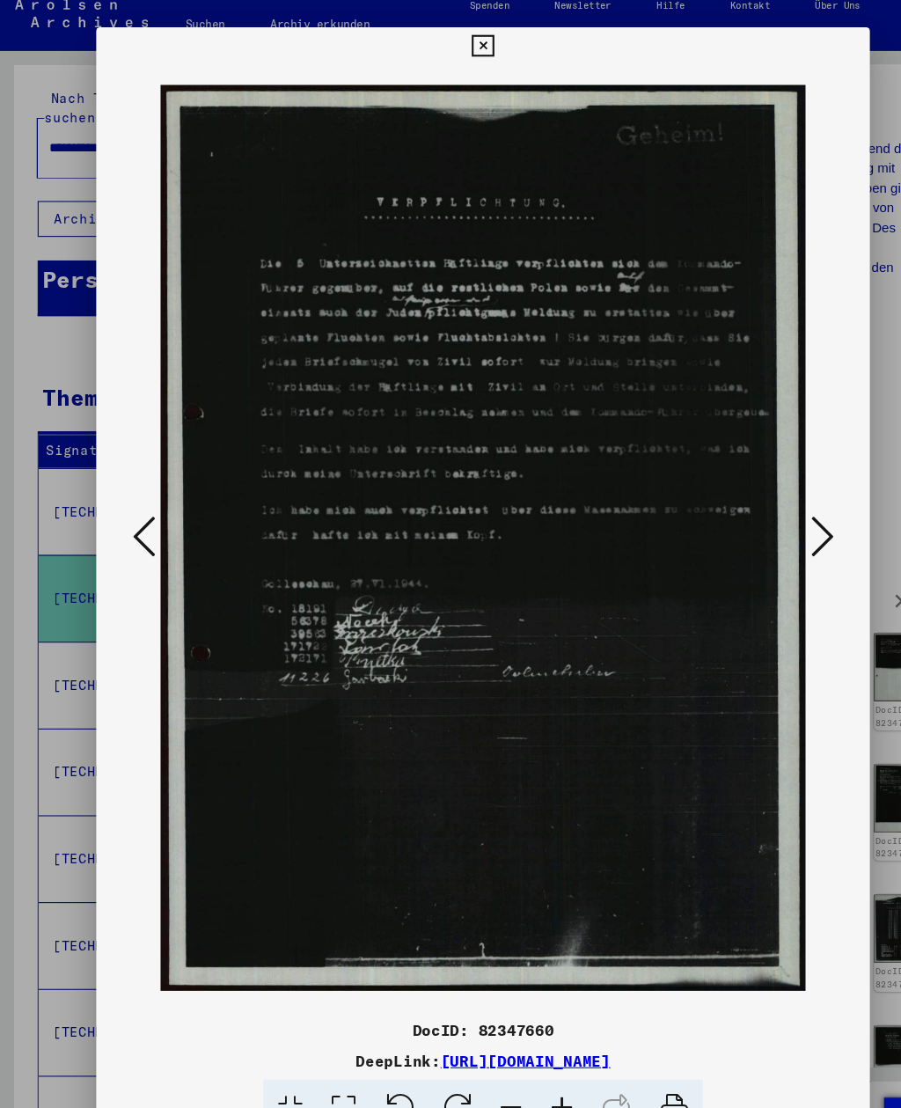
click at [769, 513] on icon at bounding box center [767, 508] width 21 height 42
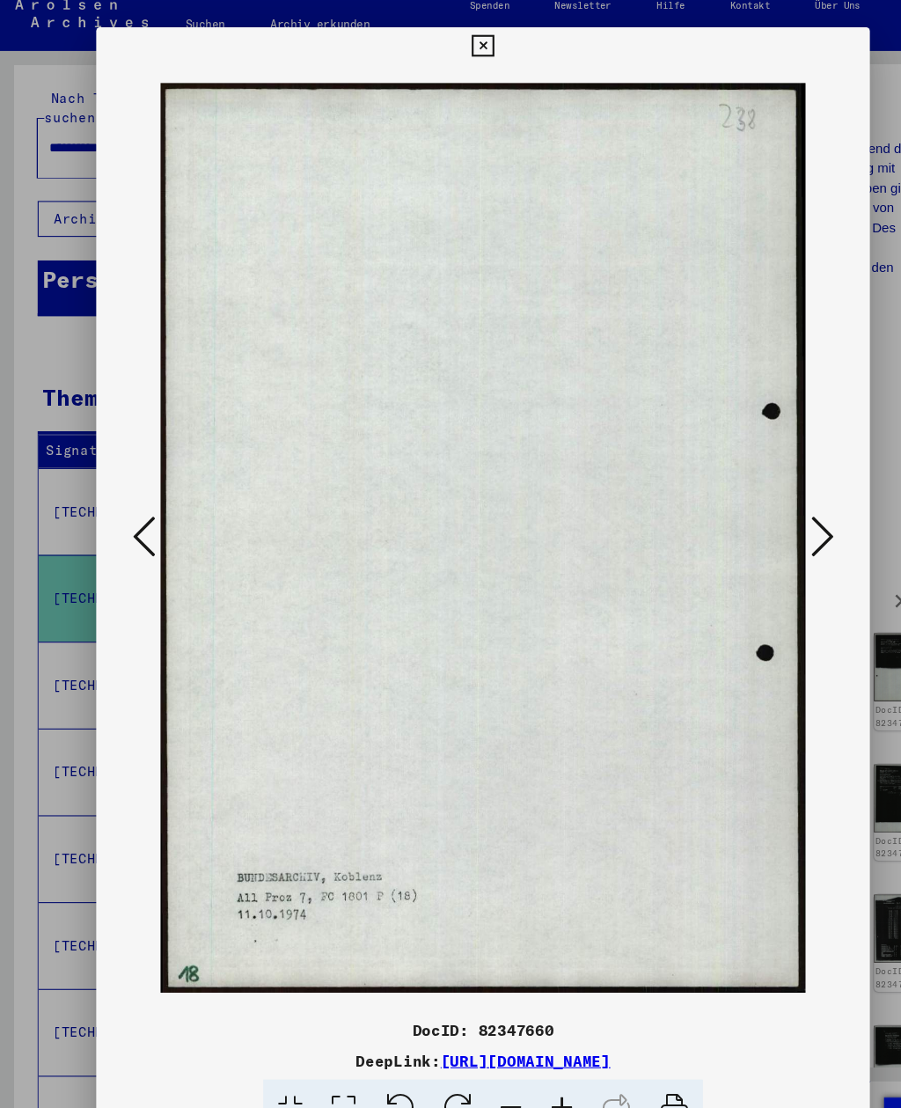
click at [767, 517] on icon at bounding box center [767, 508] width 21 height 42
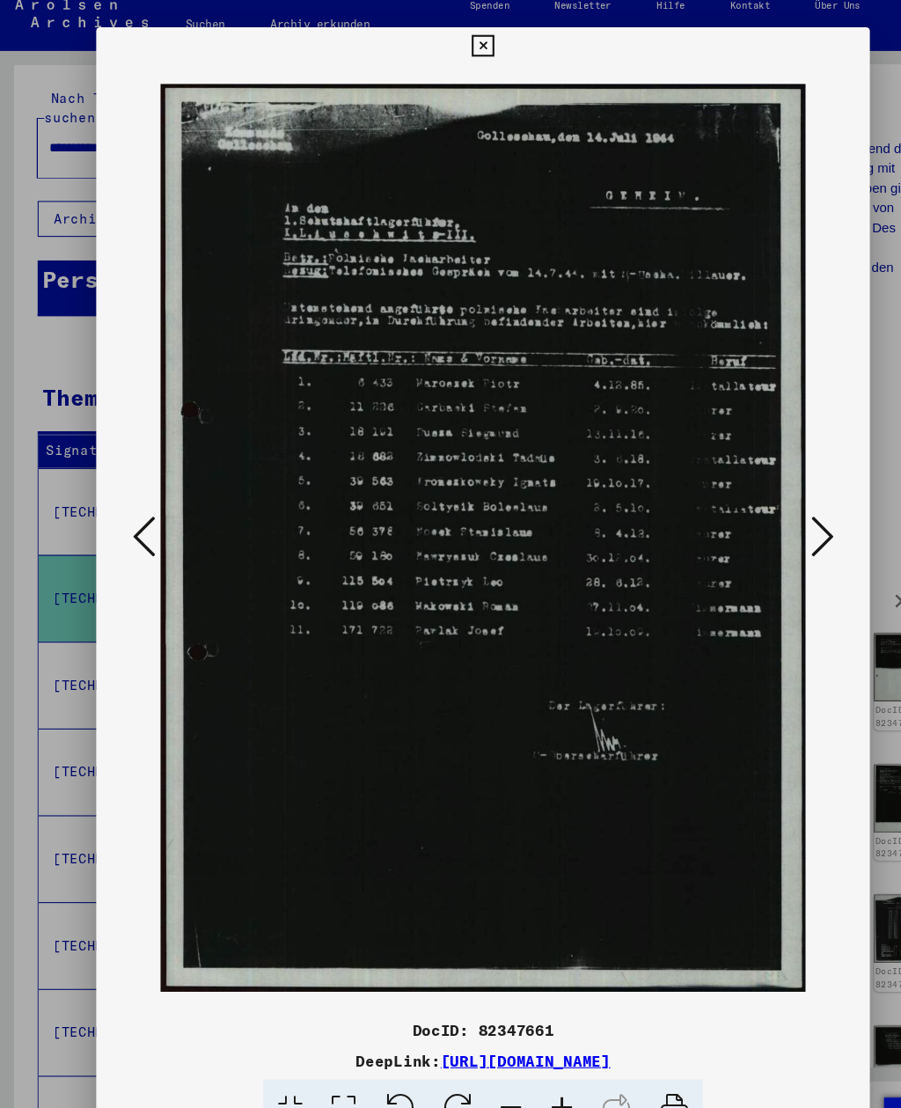
click at [767, 520] on icon at bounding box center [767, 508] width 21 height 42
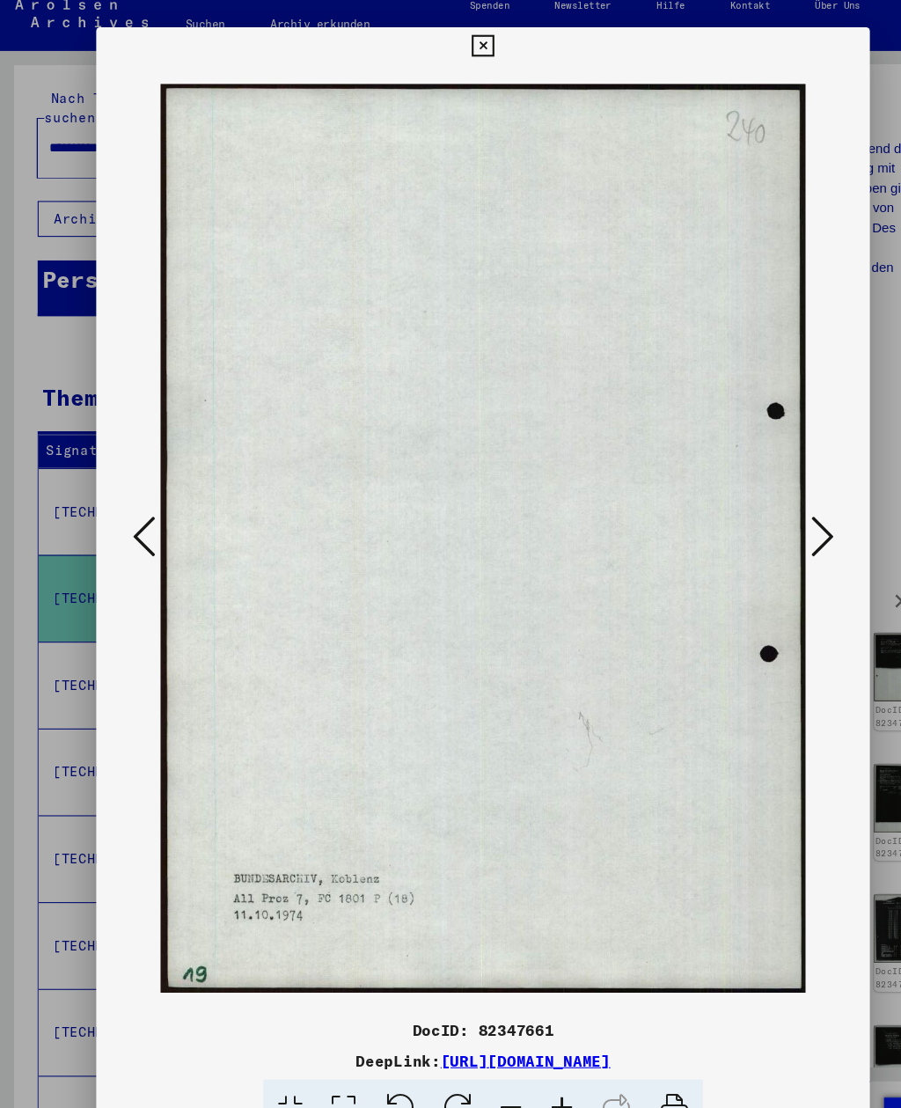
click at [767, 519] on icon at bounding box center [767, 508] width 21 height 42
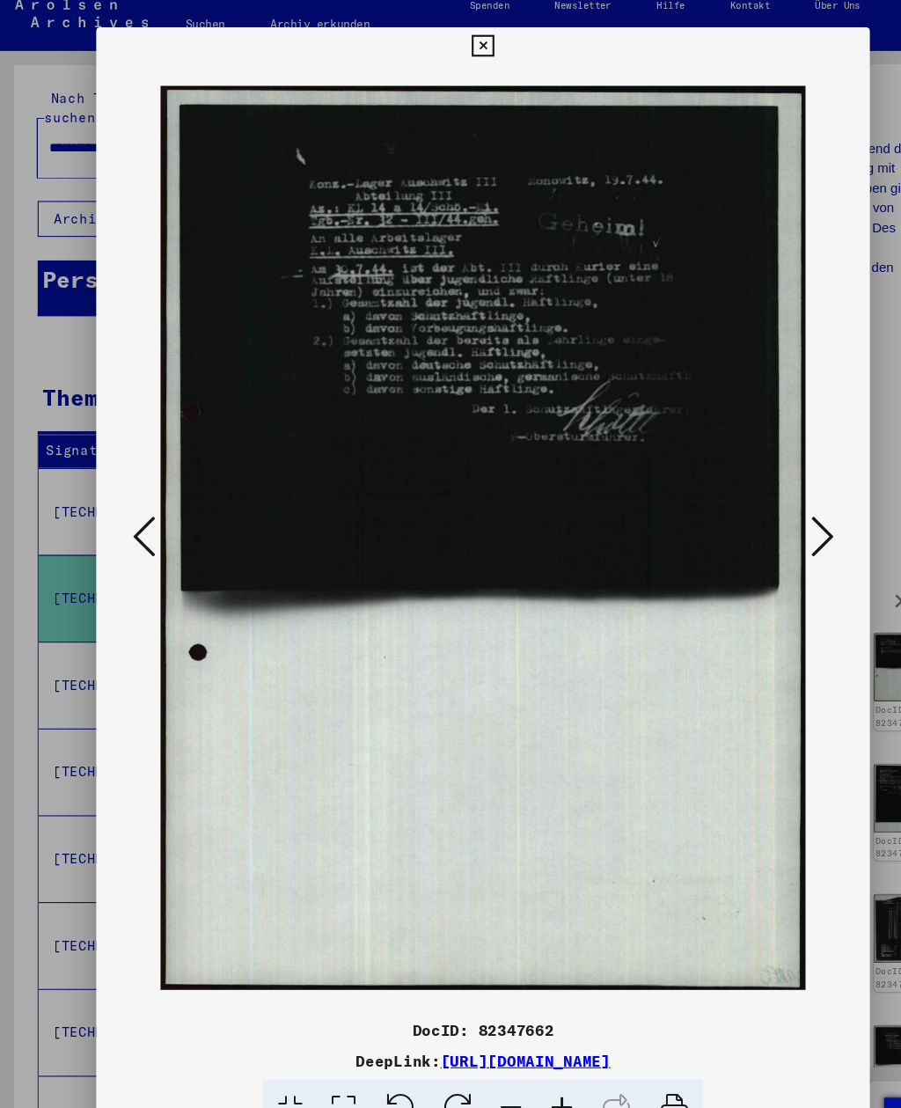
click at [772, 509] on icon at bounding box center [767, 508] width 21 height 42
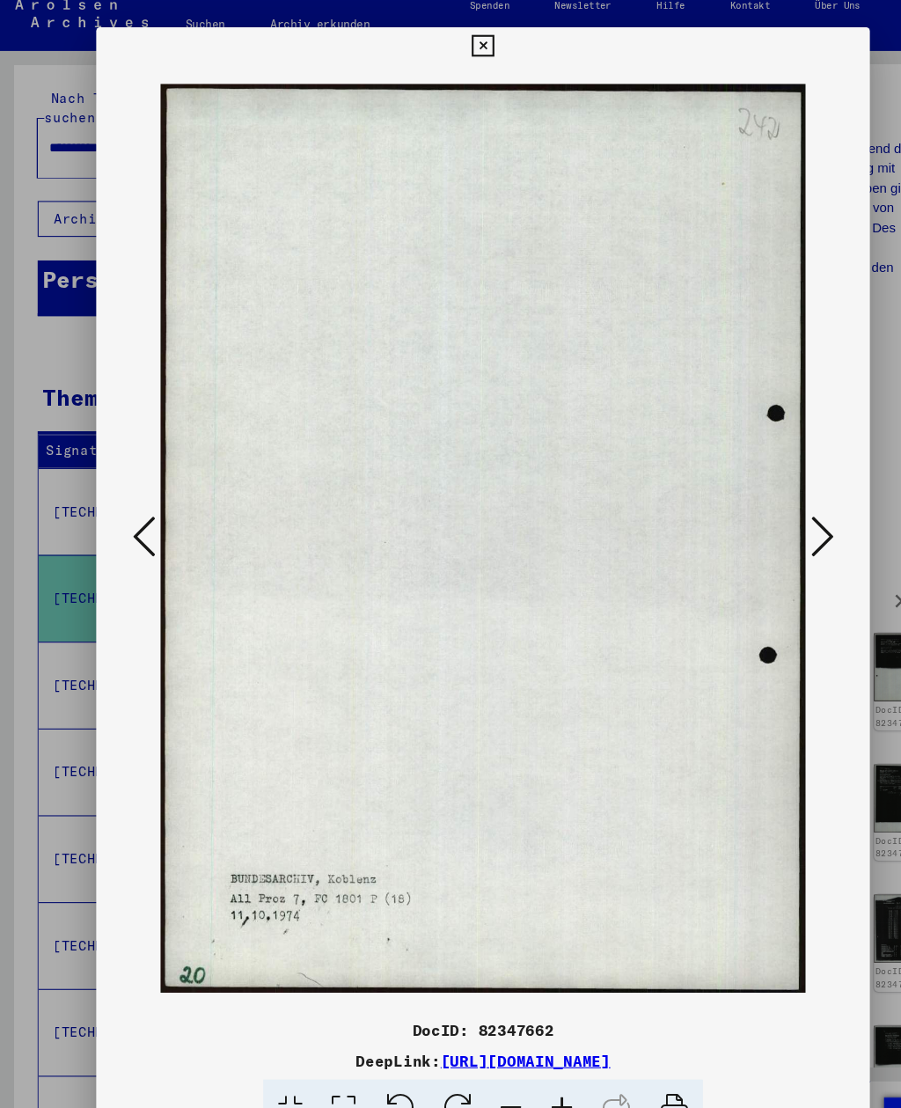
click at [772, 509] on icon at bounding box center [767, 508] width 21 height 42
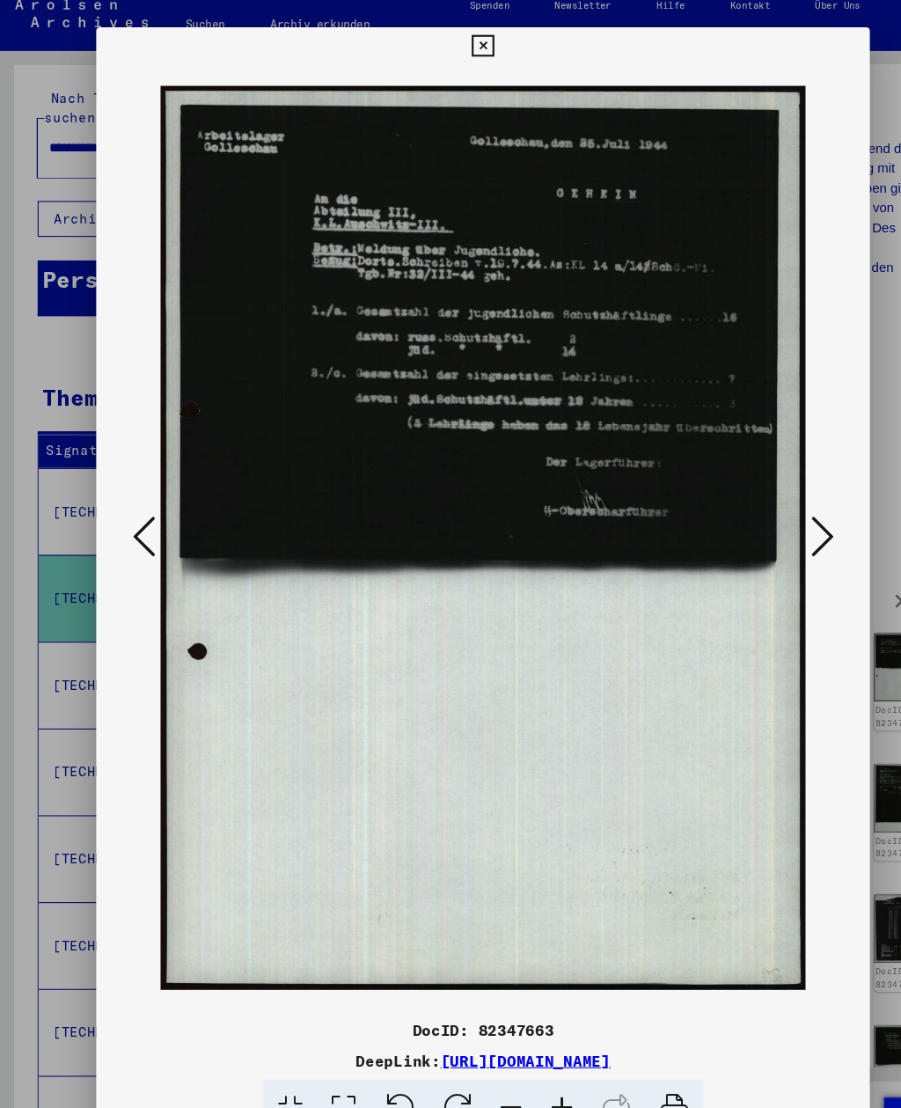
click at [771, 509] on icon at bounding box center [767, 508] width 21 height 42
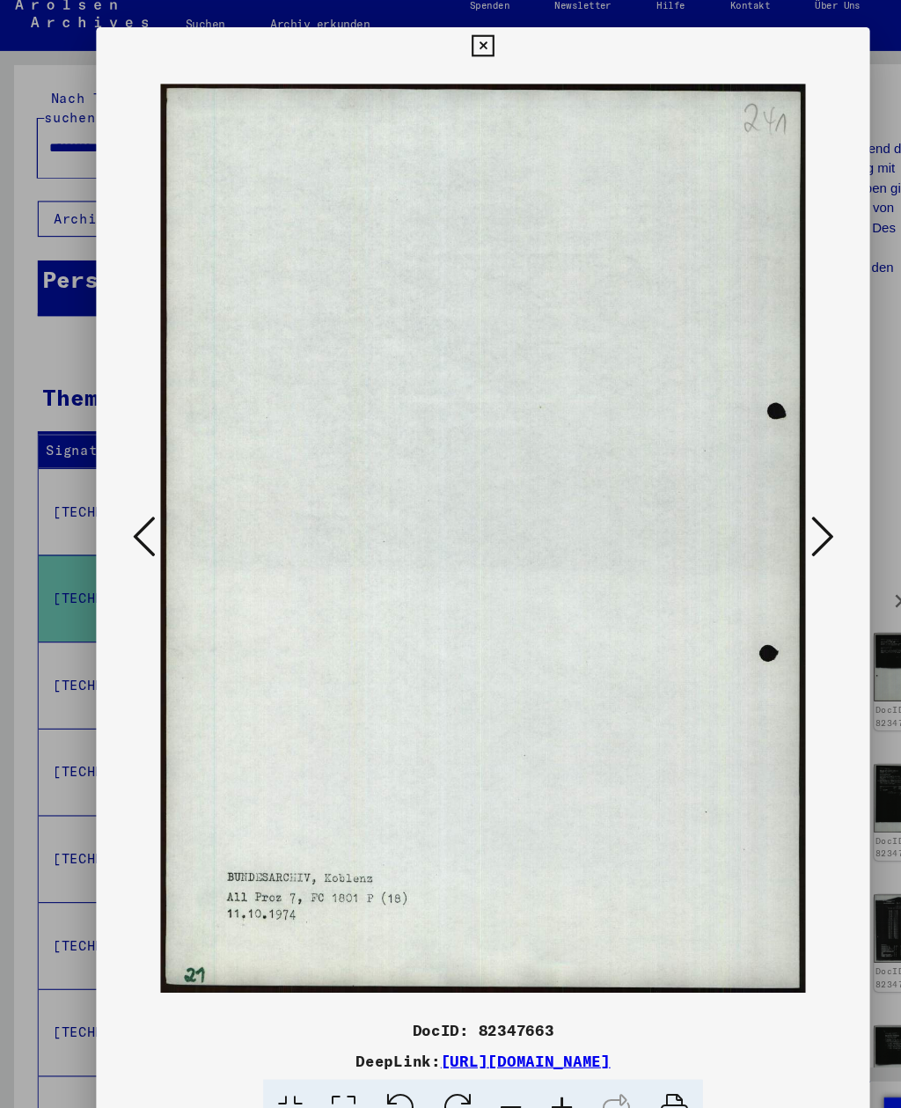
click at [771, 508] on icon at bounding box center [767, 508] width 21 height 42
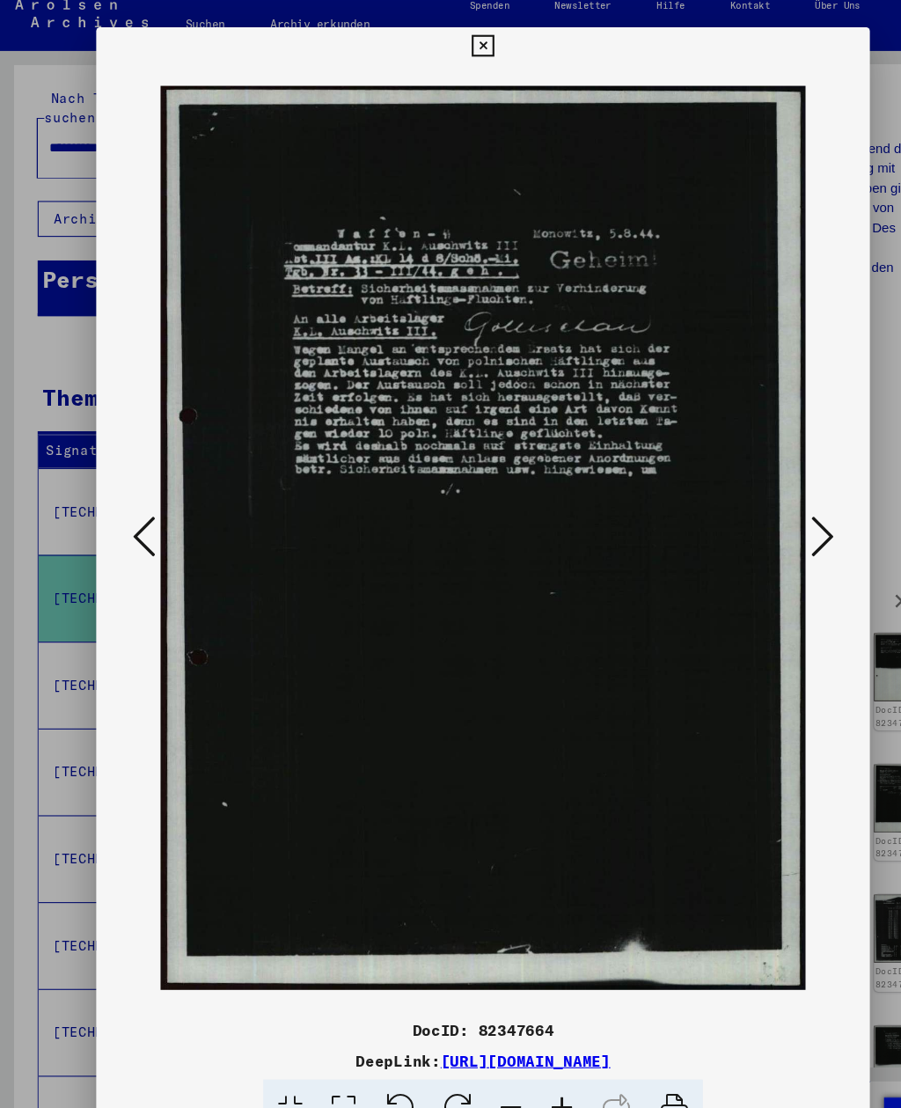
click at [770, 507] on icon at bounding box center [767, 508] width 21 height 42
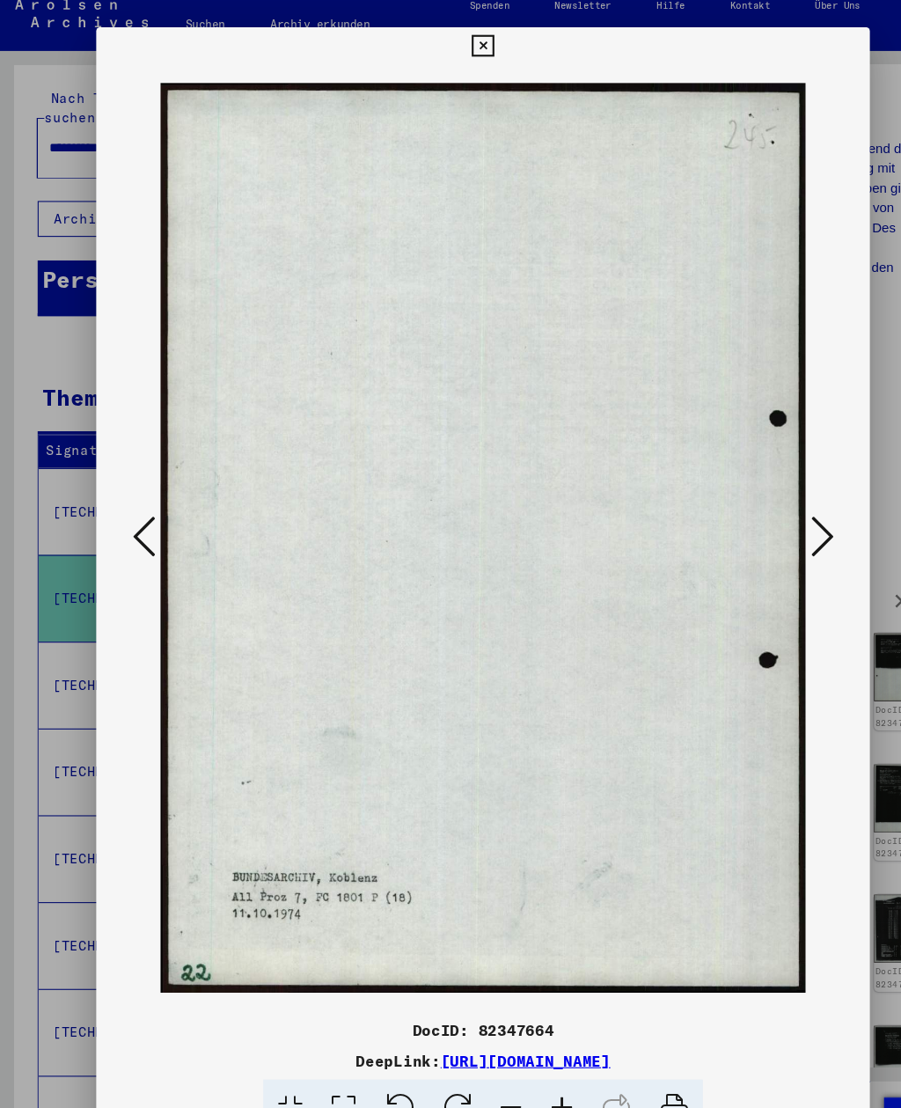
click at [770, 507] on icon at bounding box center [767, 508] width 21 height 42
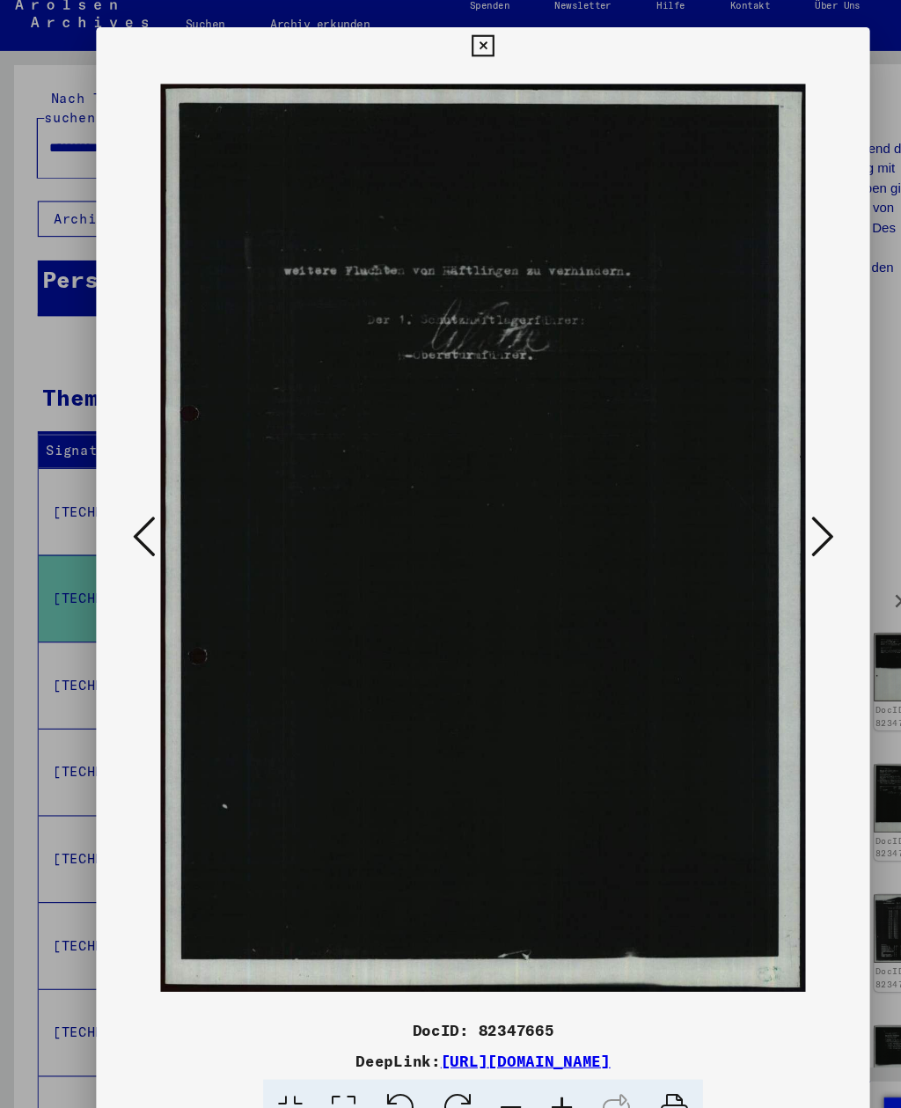
click at [770, 507] on icon at bounding box center [767, 508] width 21 height 42
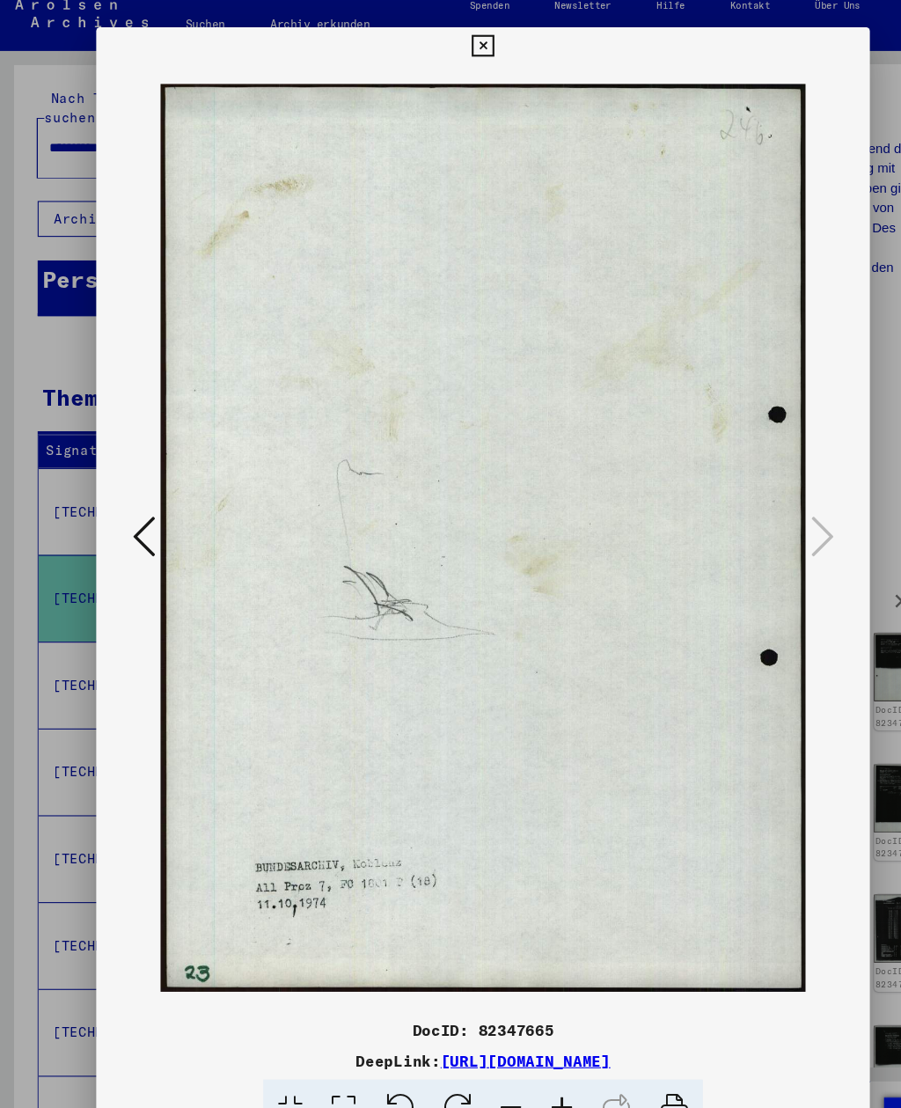
click at [460, 40] on icon at bounding box center [450, 50] width 20 height 21
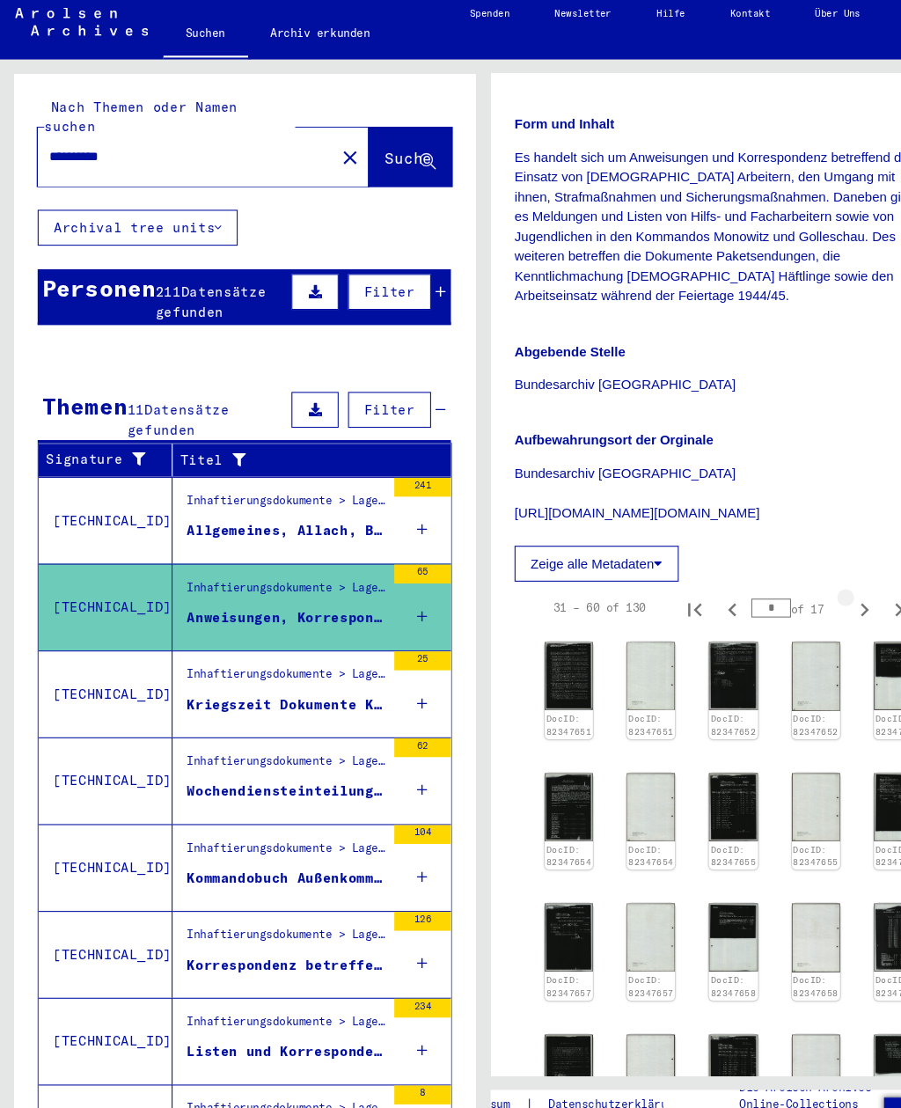
click at [810, 564] on icon "Next page" at bounding box center [806, 576] width 25 height 25
type input "*"
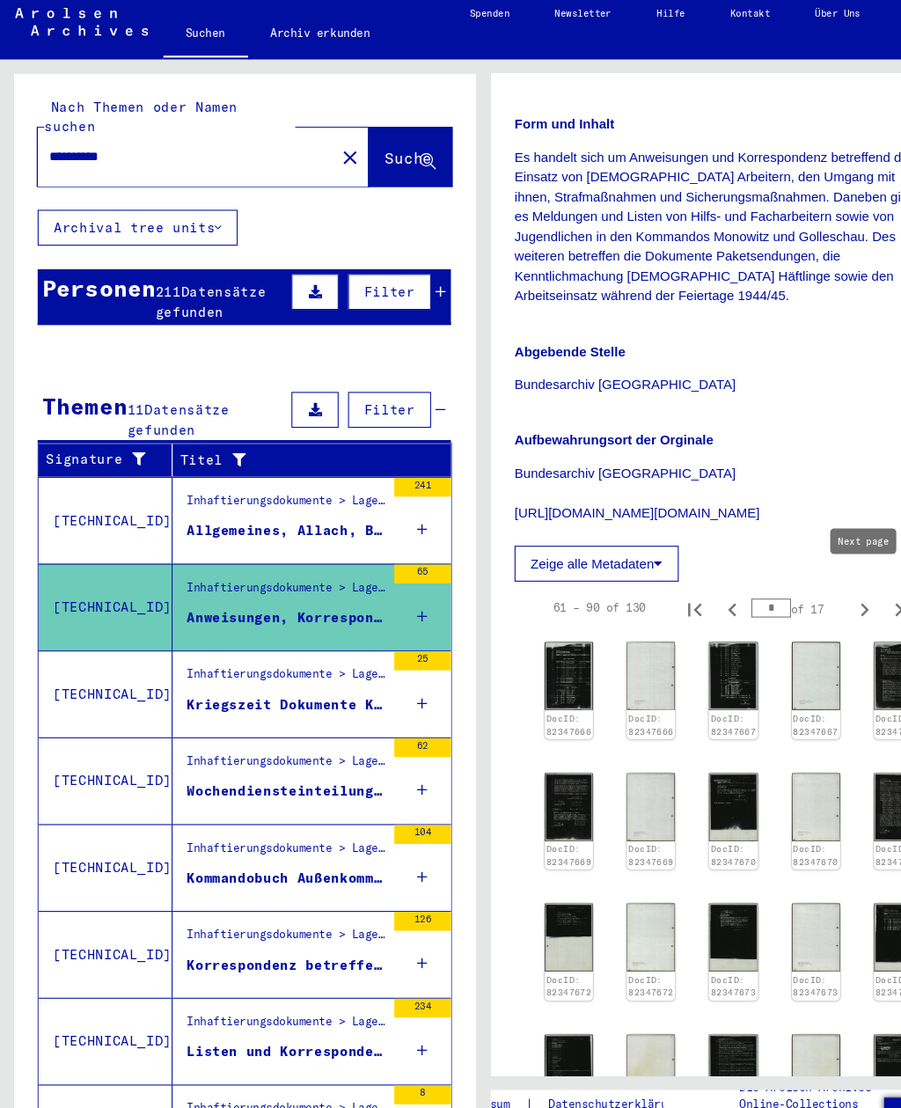
click at [537, 609] on img at bounding box center [530, 637] width 45 height 63
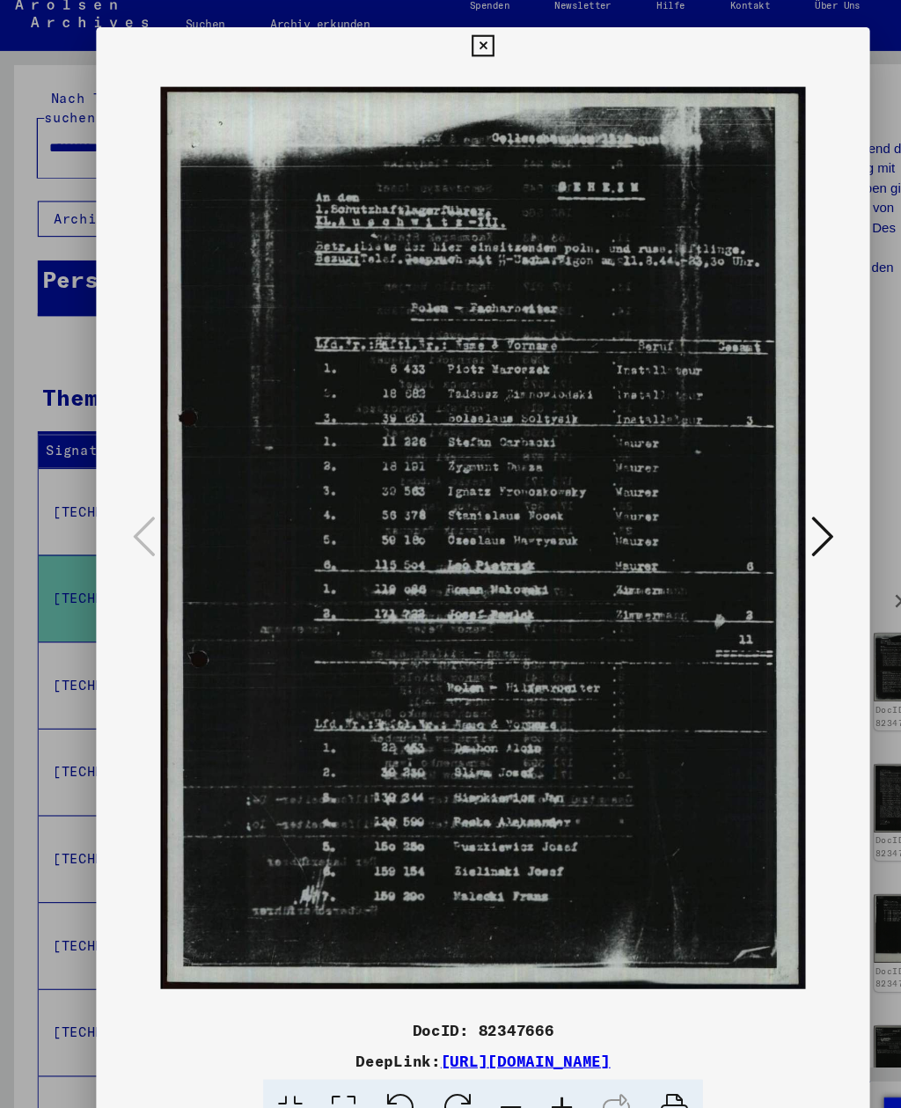
click at [776, 498] on icon at bounding box center [767, 508] width 21 height 42
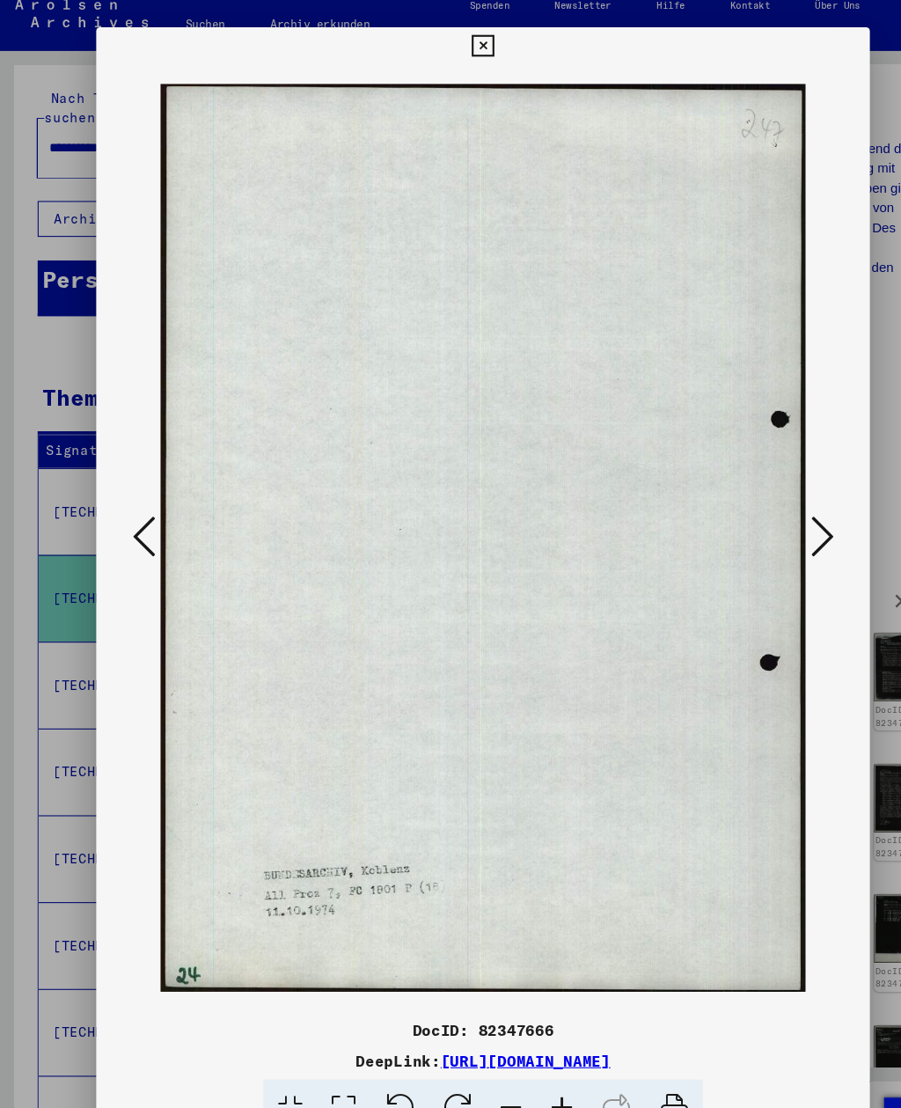
click at [778, 503] on button at bounding box center [767, 510] width 32 height 50
